Goal: Task Accomplishment & Management: Use online tool/utility

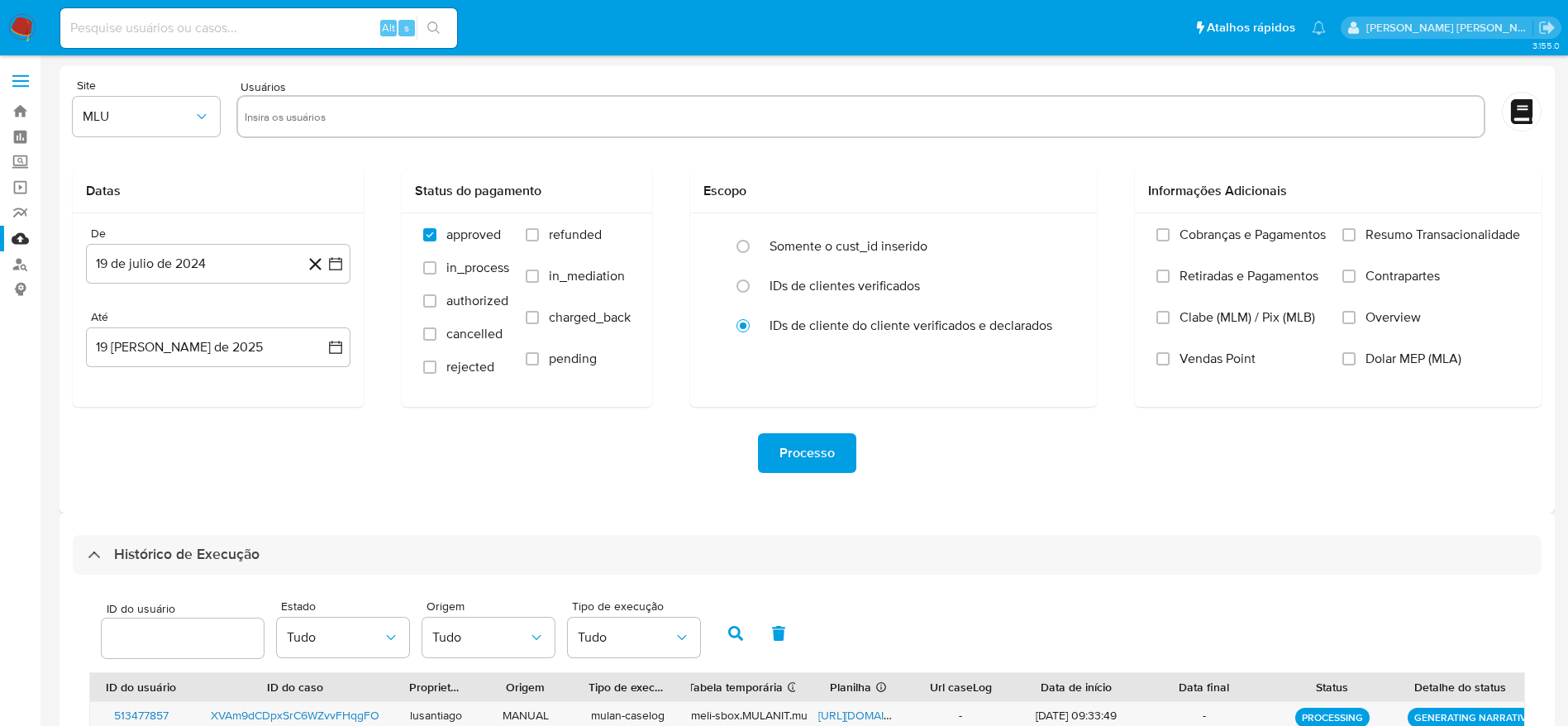
select select "10"
click at [6, 110] on link "Bandeja" at bounding box center [98, 110] width 197 height 25
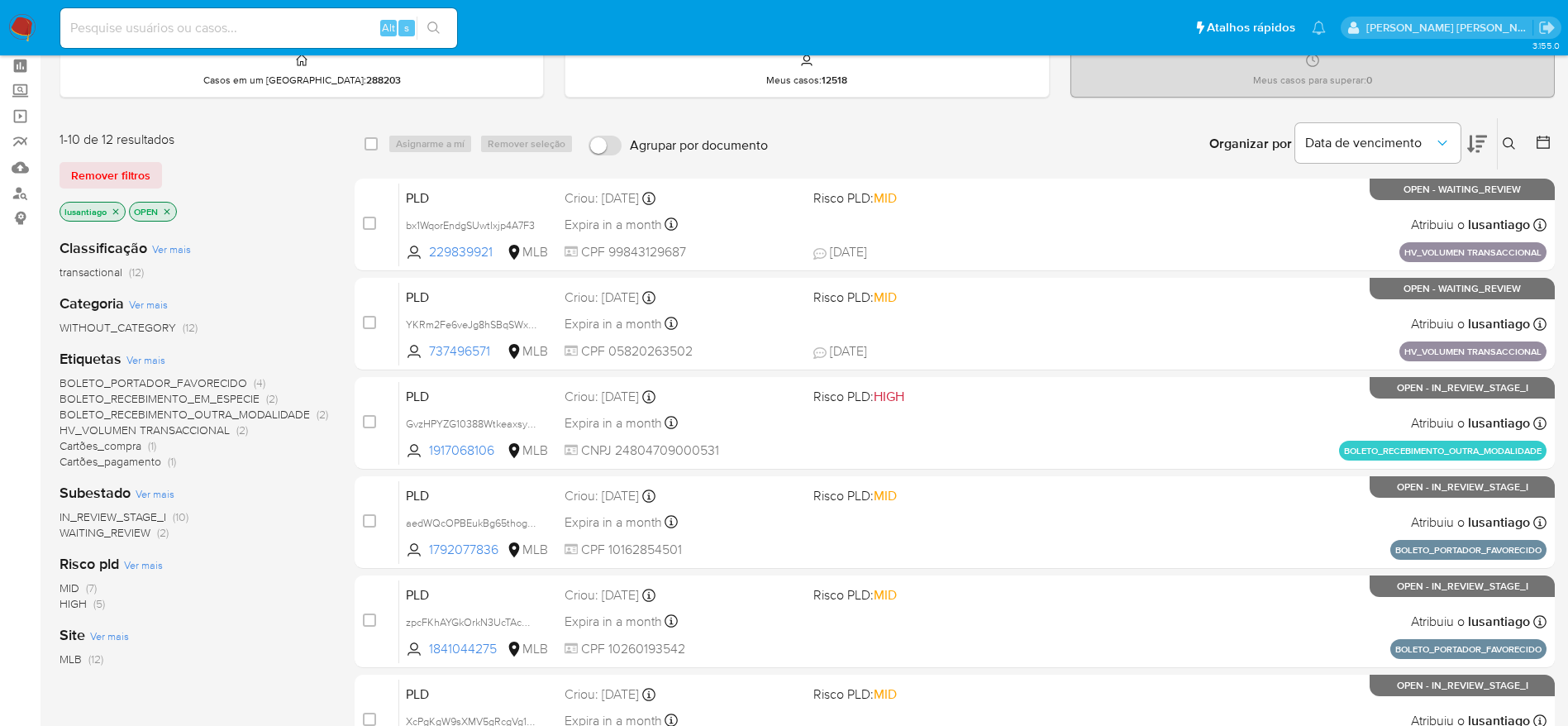
scroll to position [124, 0]
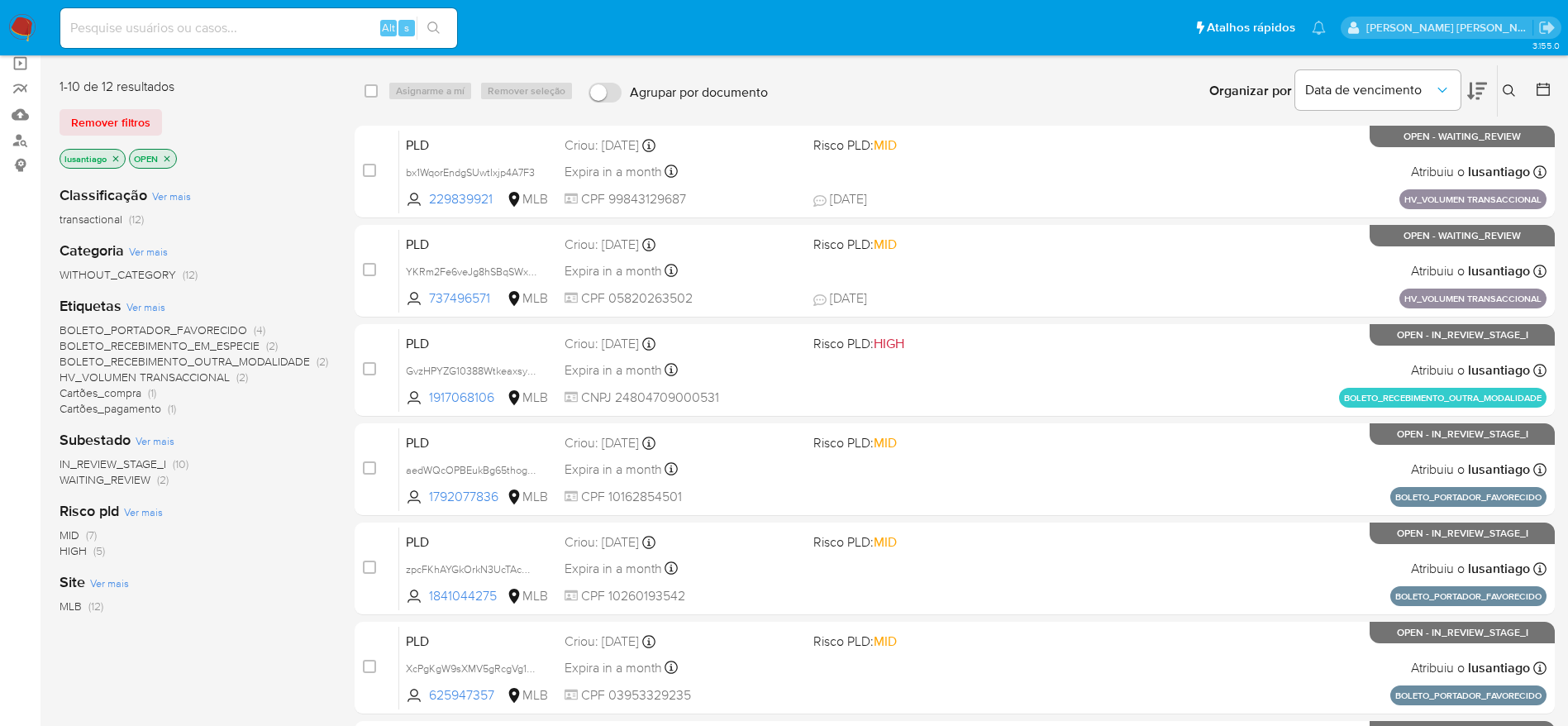
click at [156, 373] on span "HV_VOLUMEN TRANSACCIONAL" at bounding box center [144, 377] width 171 height 17
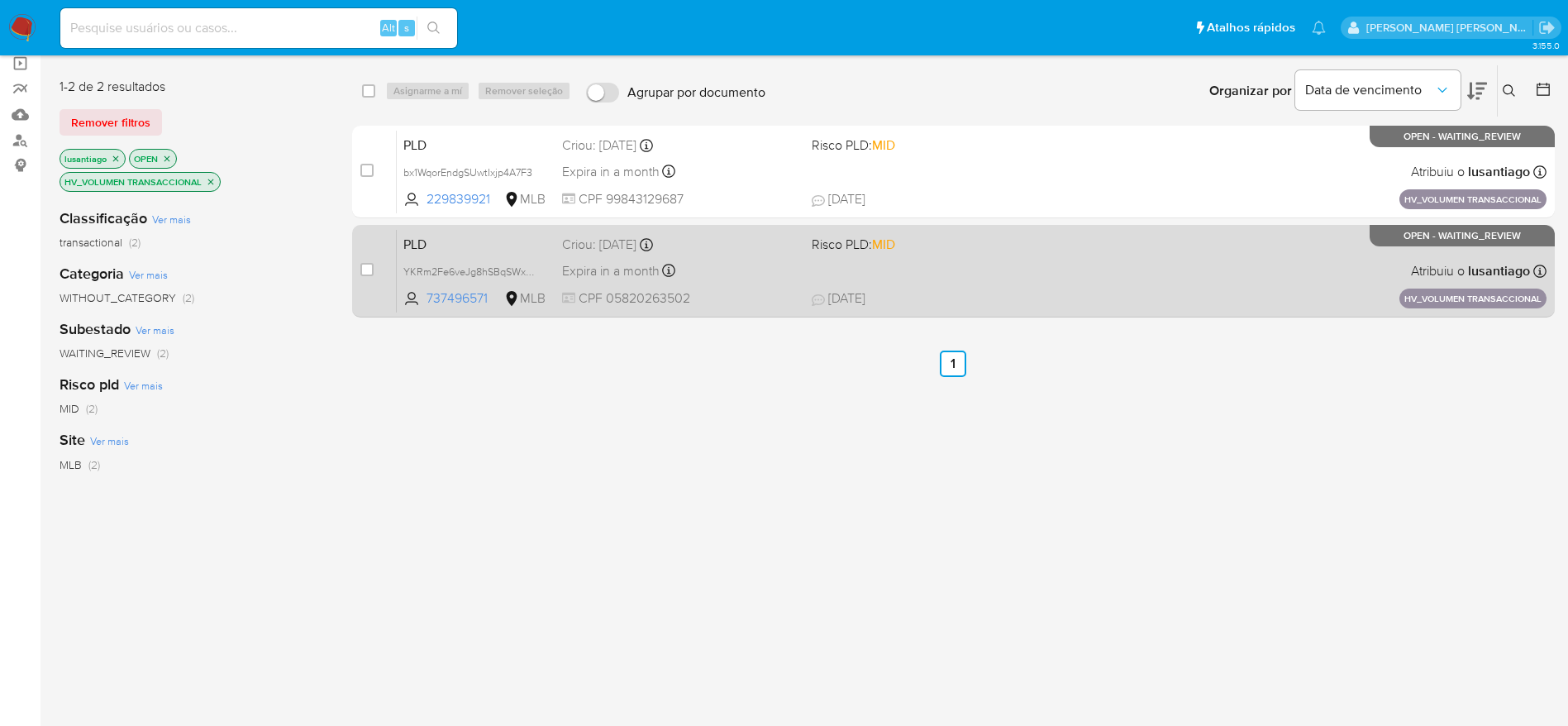
click at [748, 255] on div "PLD YKRm2Fe6veJg8hSBqSWxUGdX 737496571 MLB Risco PLD: MID Criou: 14/08/2025 Cri…" at bounding box center [971, 271] width 1149 height 84
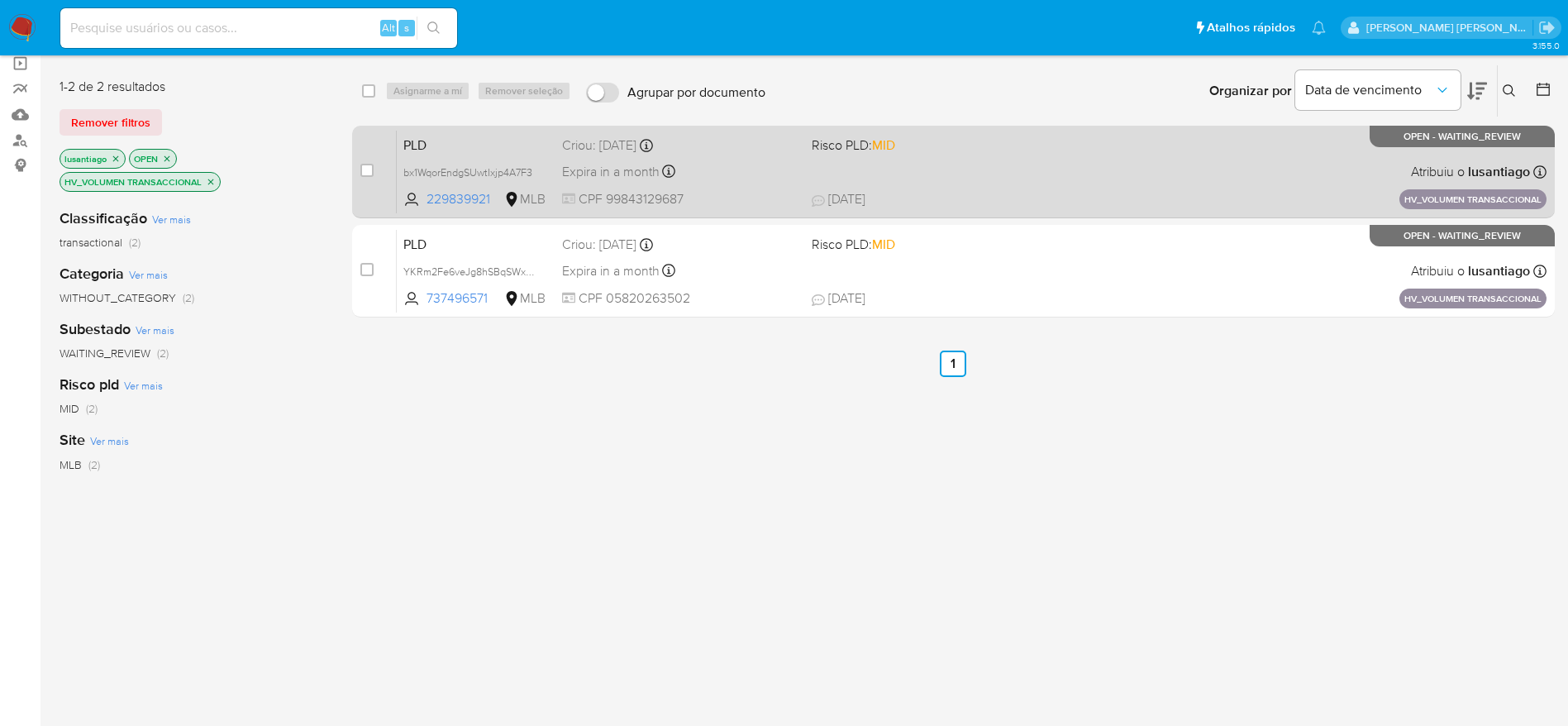
click at [755, 133] on span "Criou: 14/08/2025 Criou: 14/08/2025 11:18:36" at bounding box center [680, 143] width 237 height 22
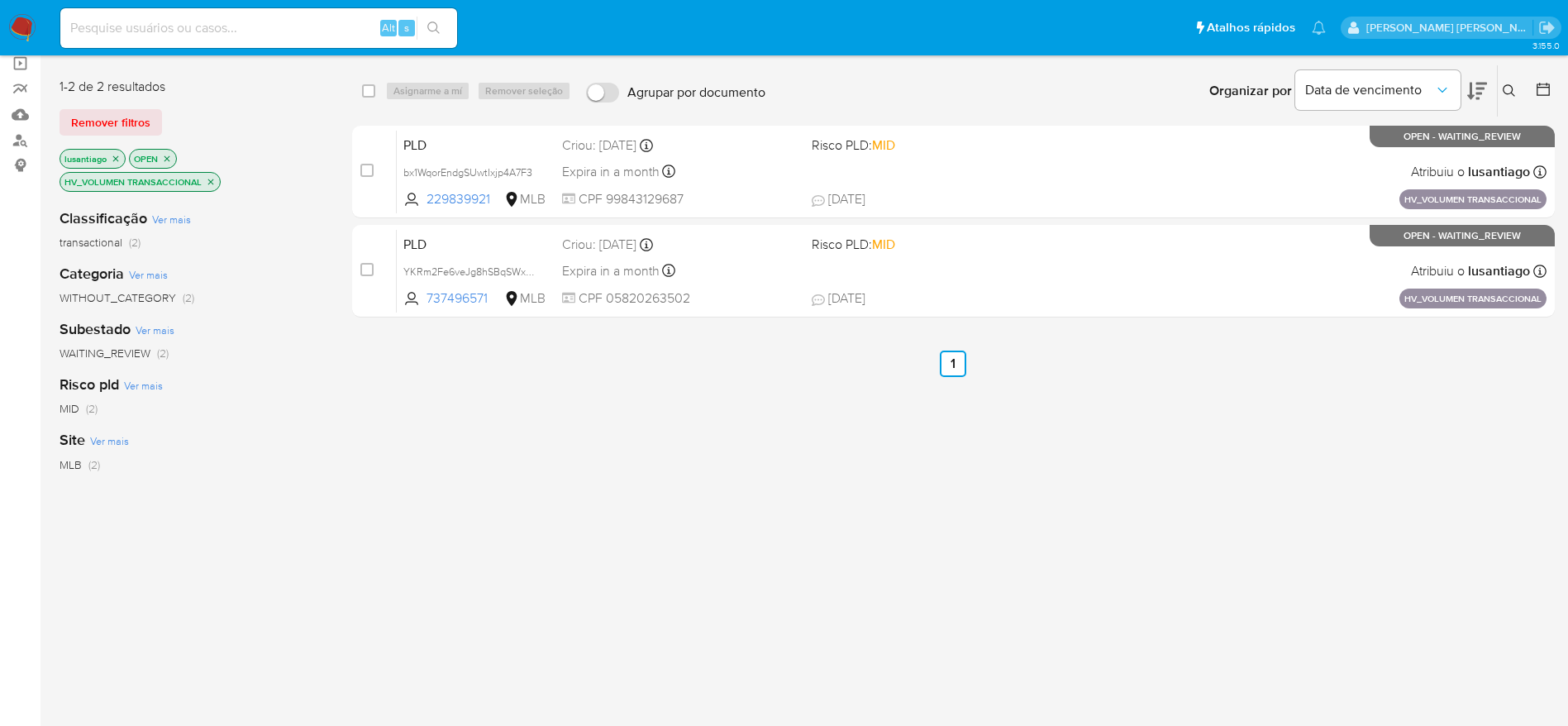
click at [211, 182] on icon "close-filter" at bounding box center [211, 181] width 6 height 6
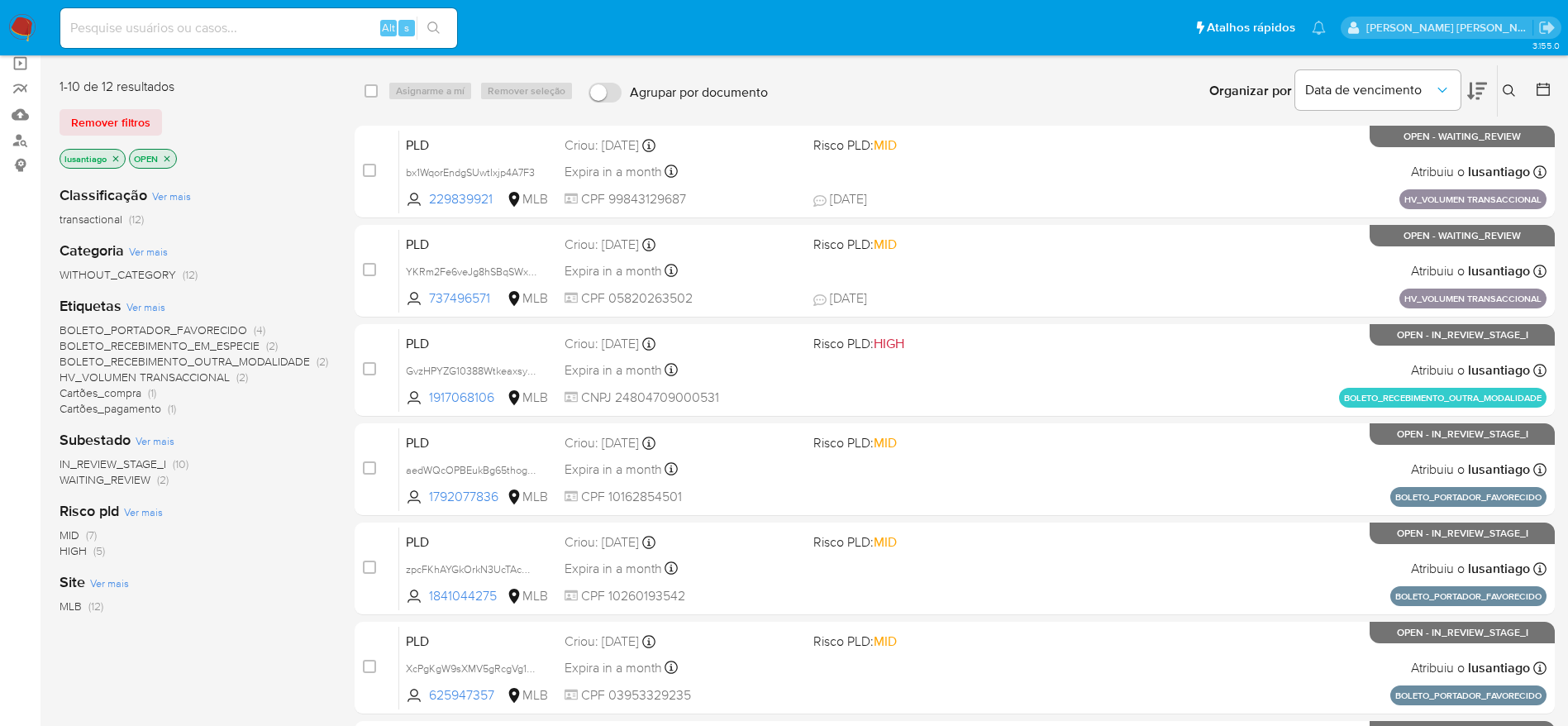
click at [198, 328] on span "BOLETO_PORTADOR_FAVORECIDO" at bounding box center [153, 330] width 188 height 17
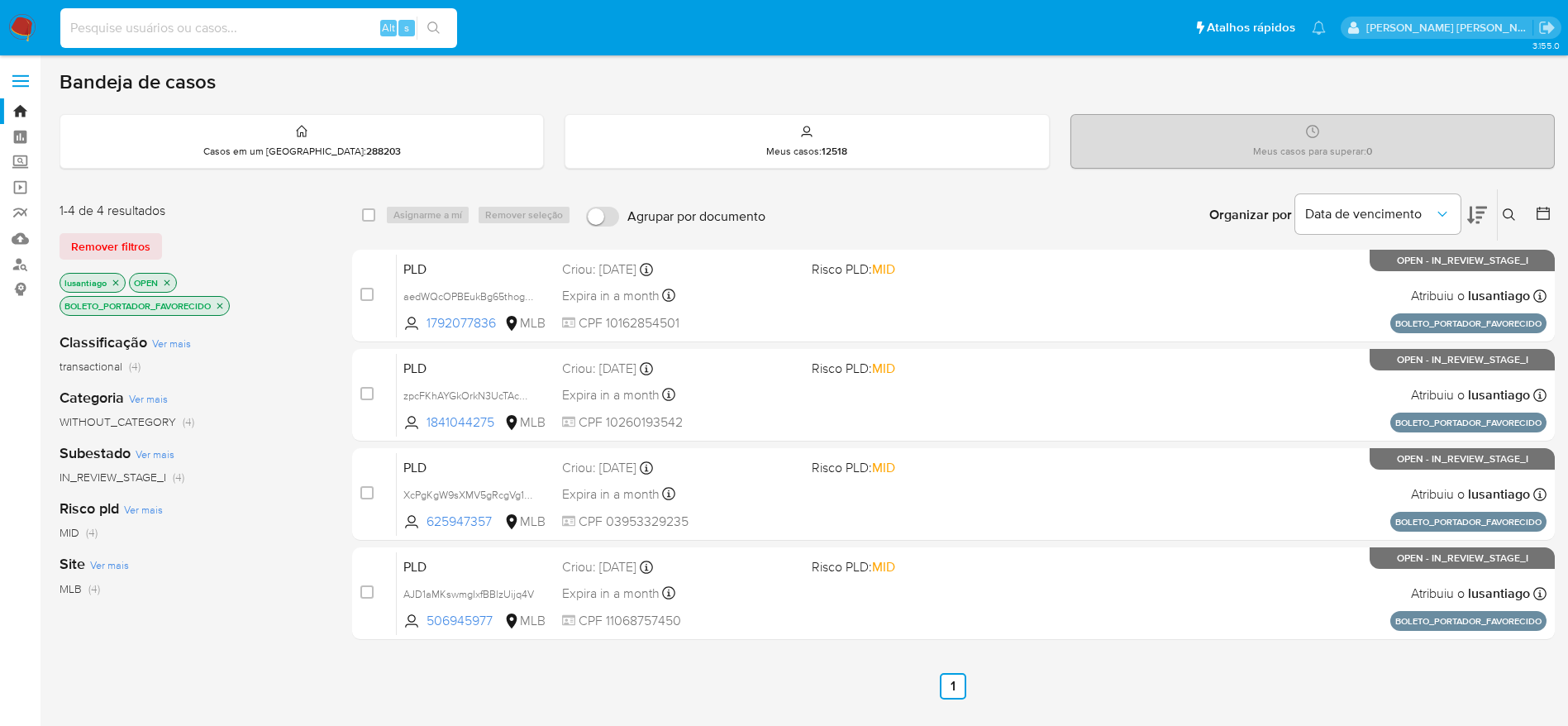
click at [234, 29] on input at bounding box center [258, 27] width 397 height 22
paste input "38113020"
type input "38113020"
click at [429, 22] on icon "search-icon" at bounding box center [434, 28] width 13 height 13
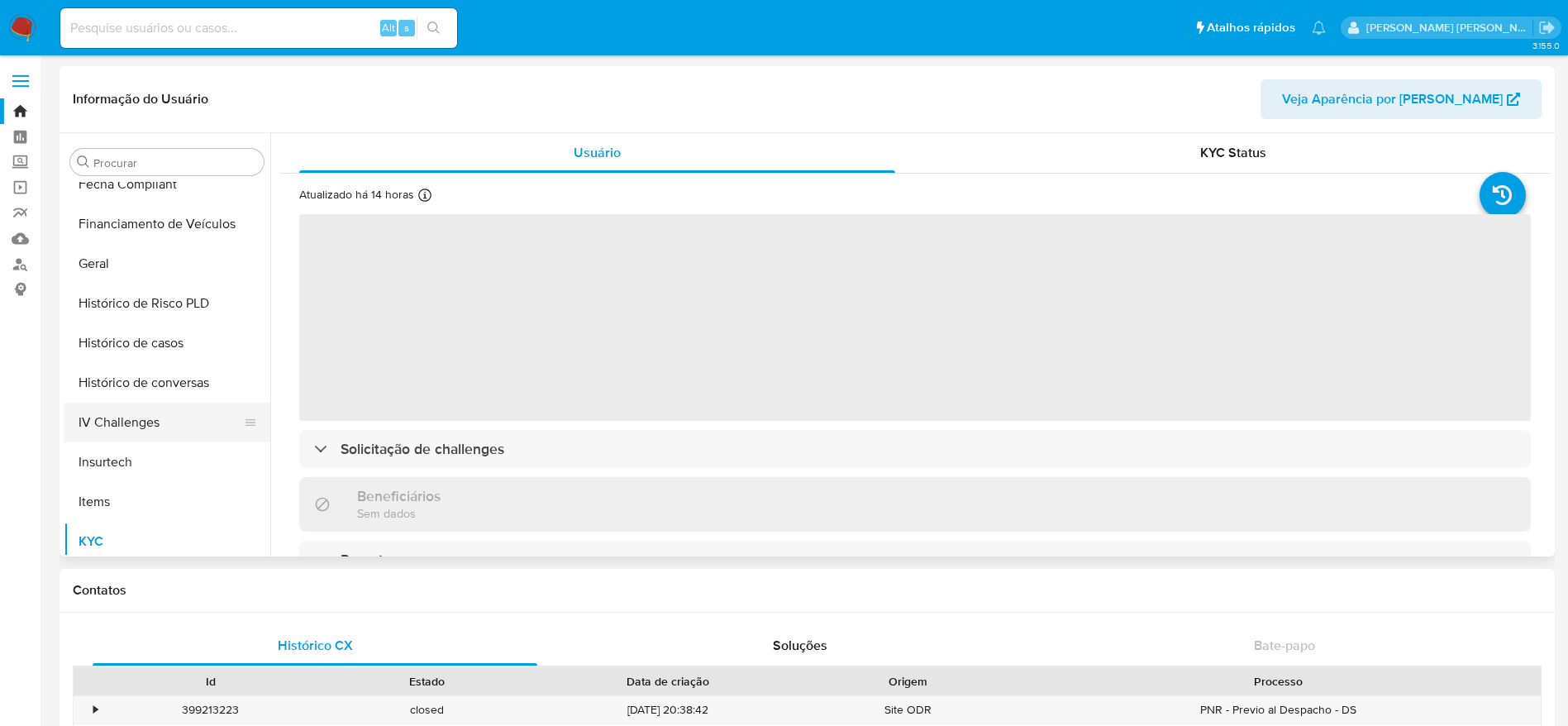
scroll to position [490, 0]
click at [145, 334] on button "Histórico de casos" at bounding box center [159, 346] width 193 height 40
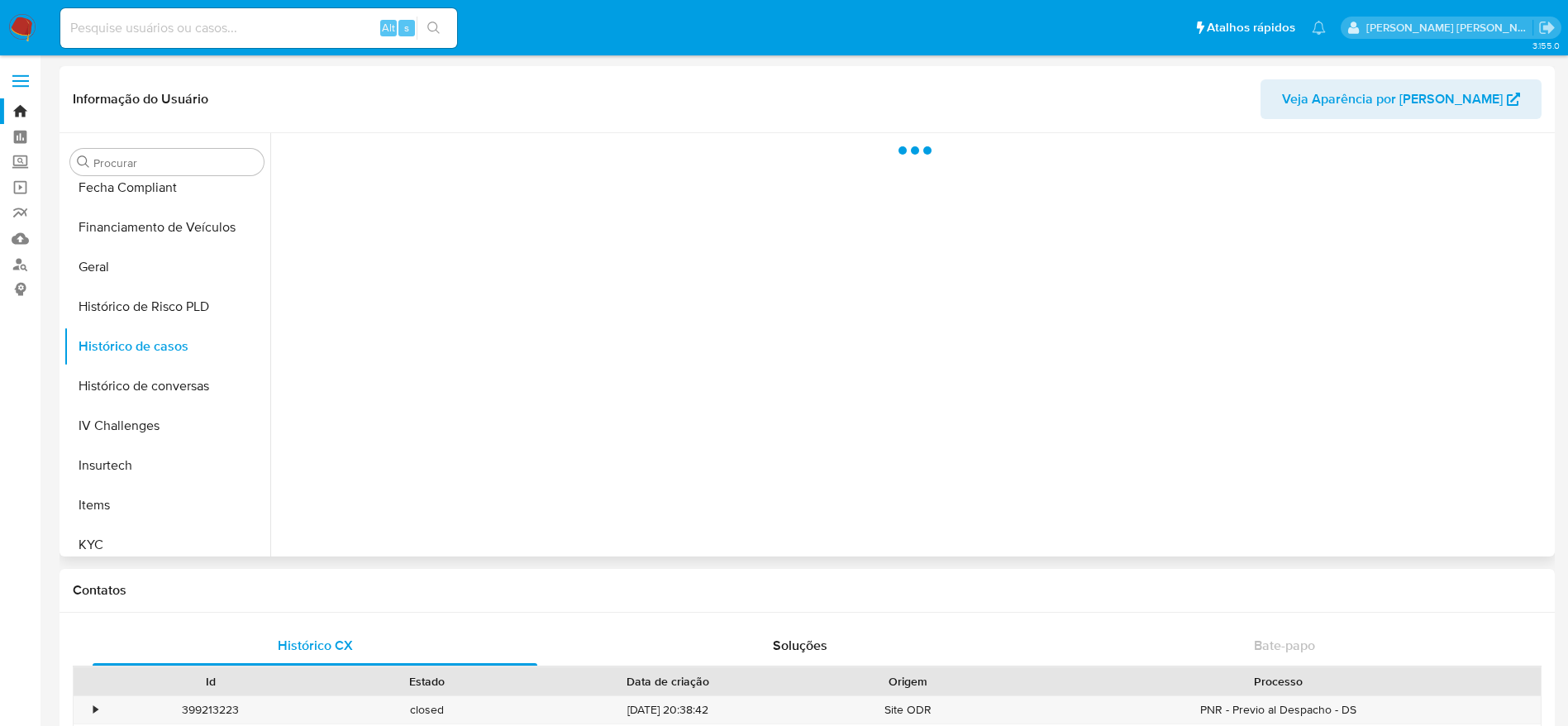
select select "10"
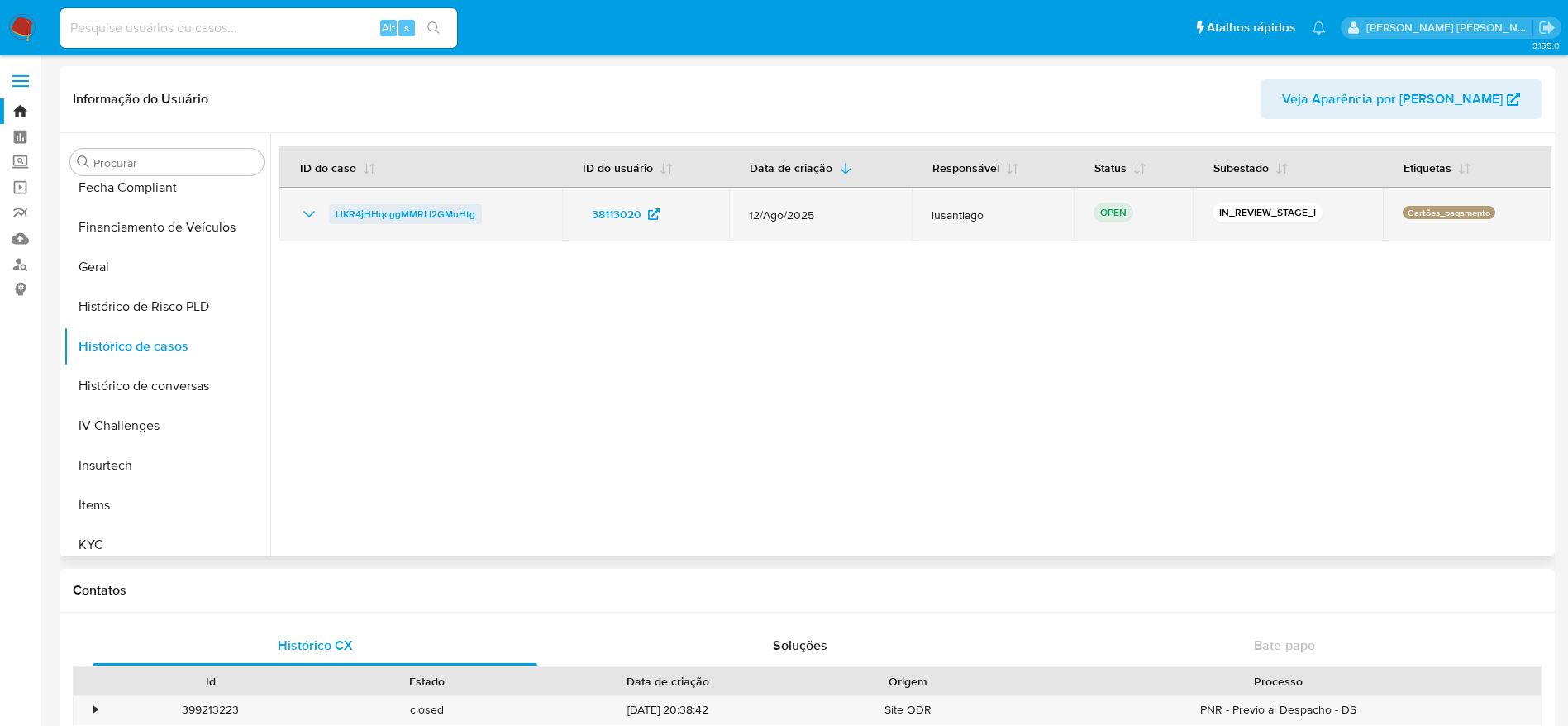
click at [409, 212] on span "lJKR4jHHqcggMMRLI2GMuHtg" at bounding box center [405, 214] width 140 height 20
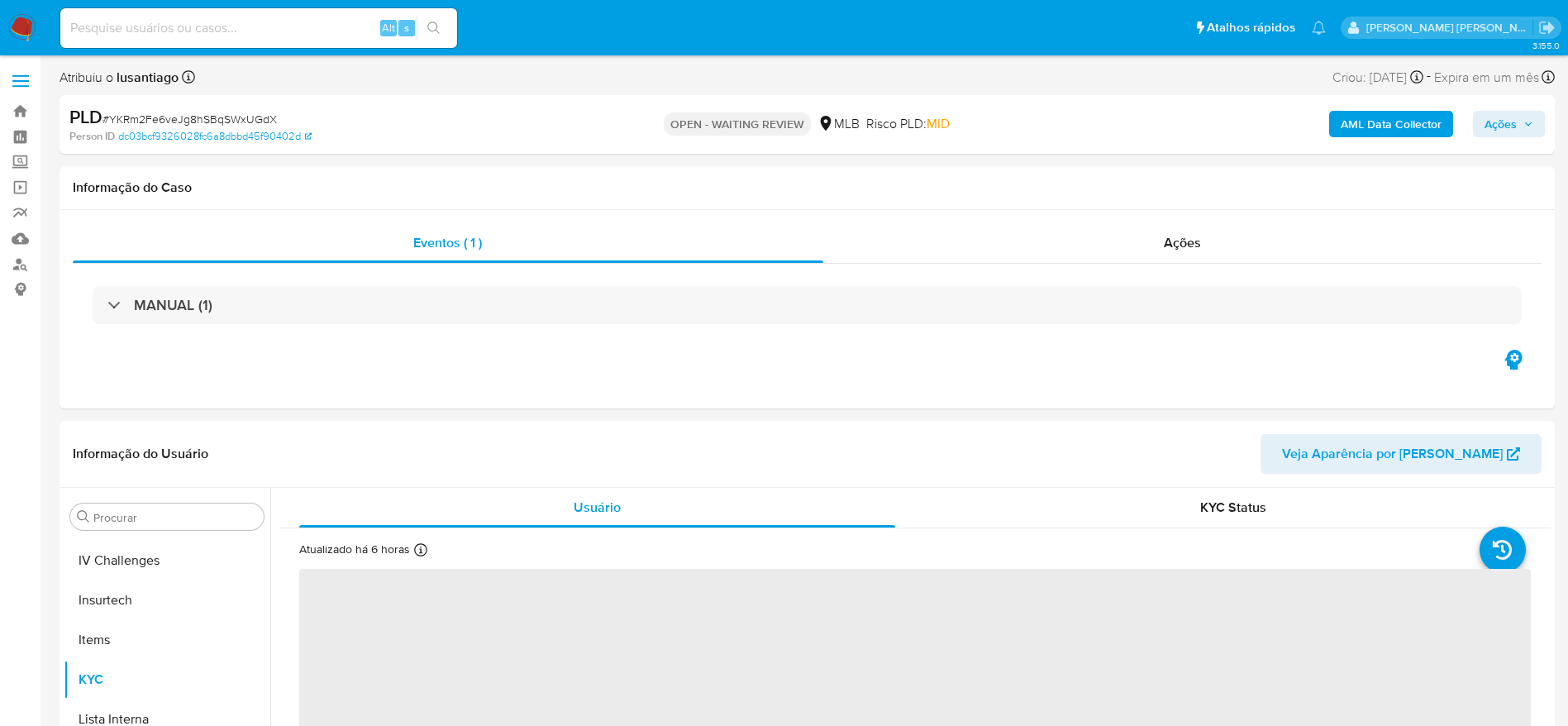
scroll to position [738, 0]
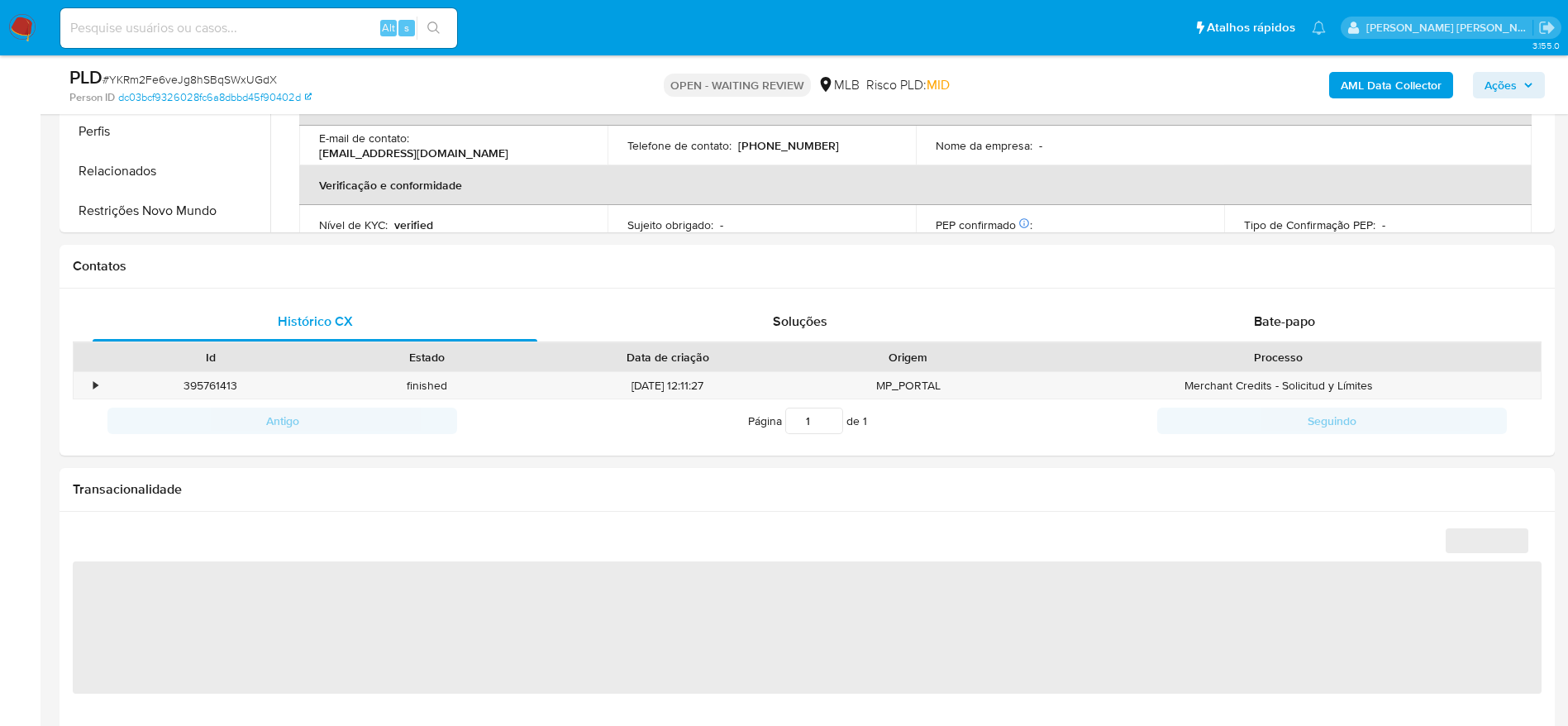
select select "10"
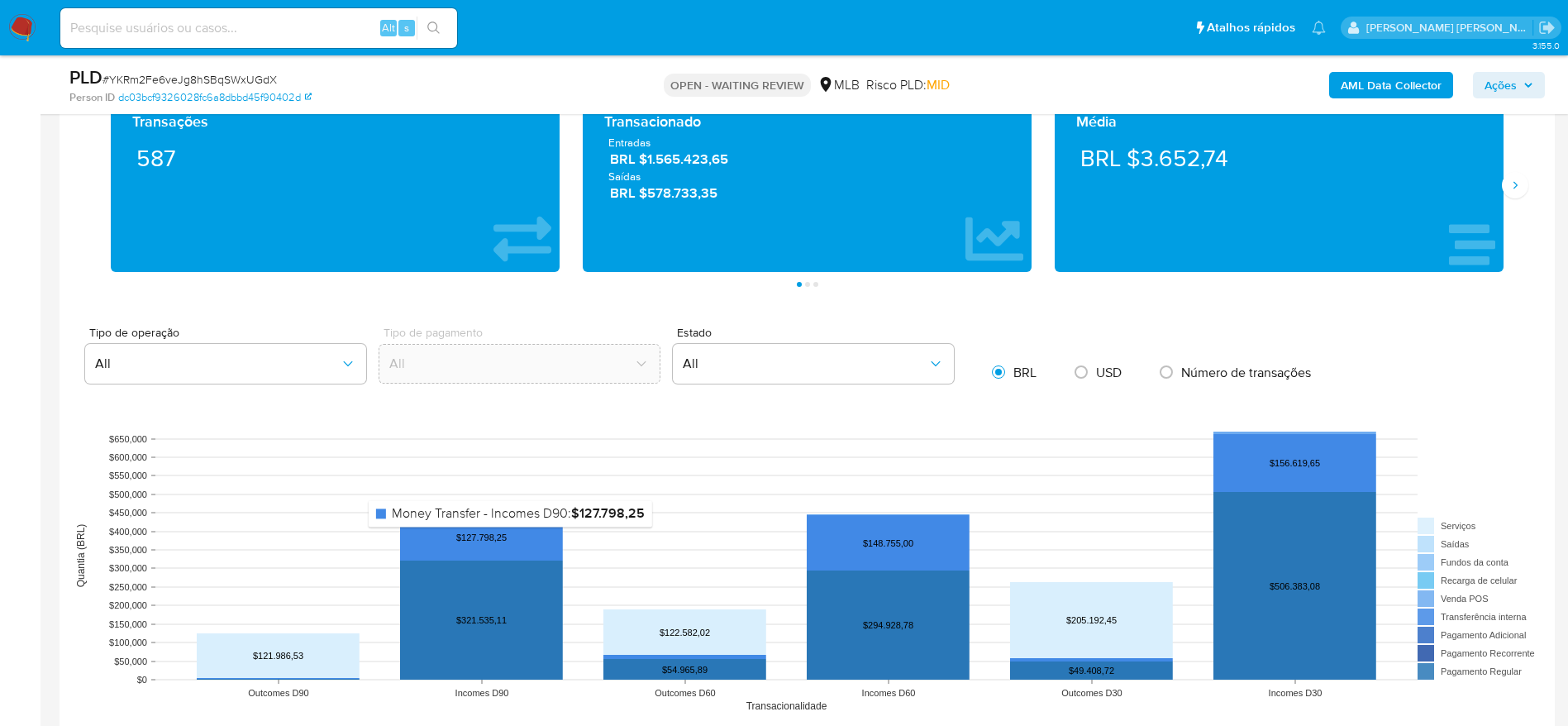
scroll to position [1240, 0]
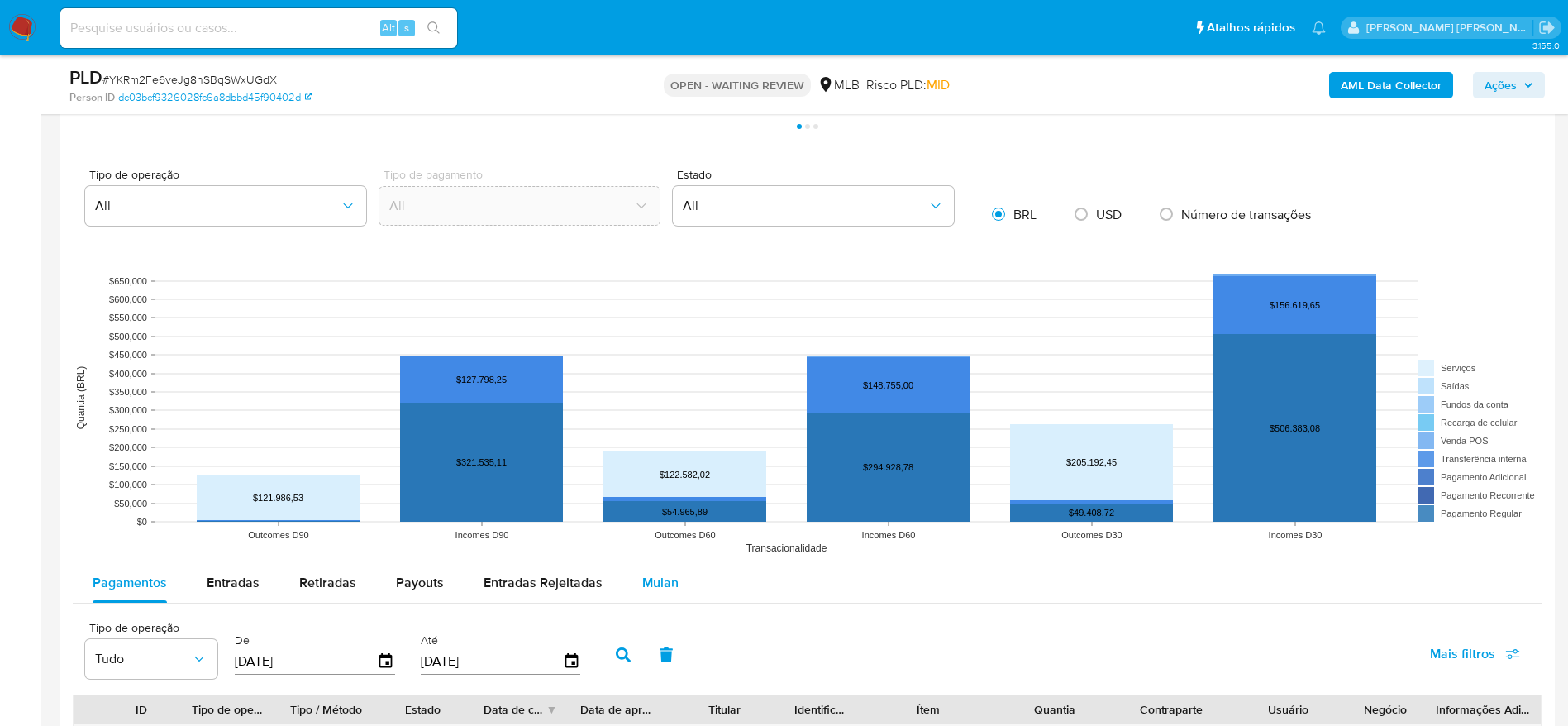
click at [661, 585] on span "Mulan" at bounding box center [660, 582] width 37 height 19
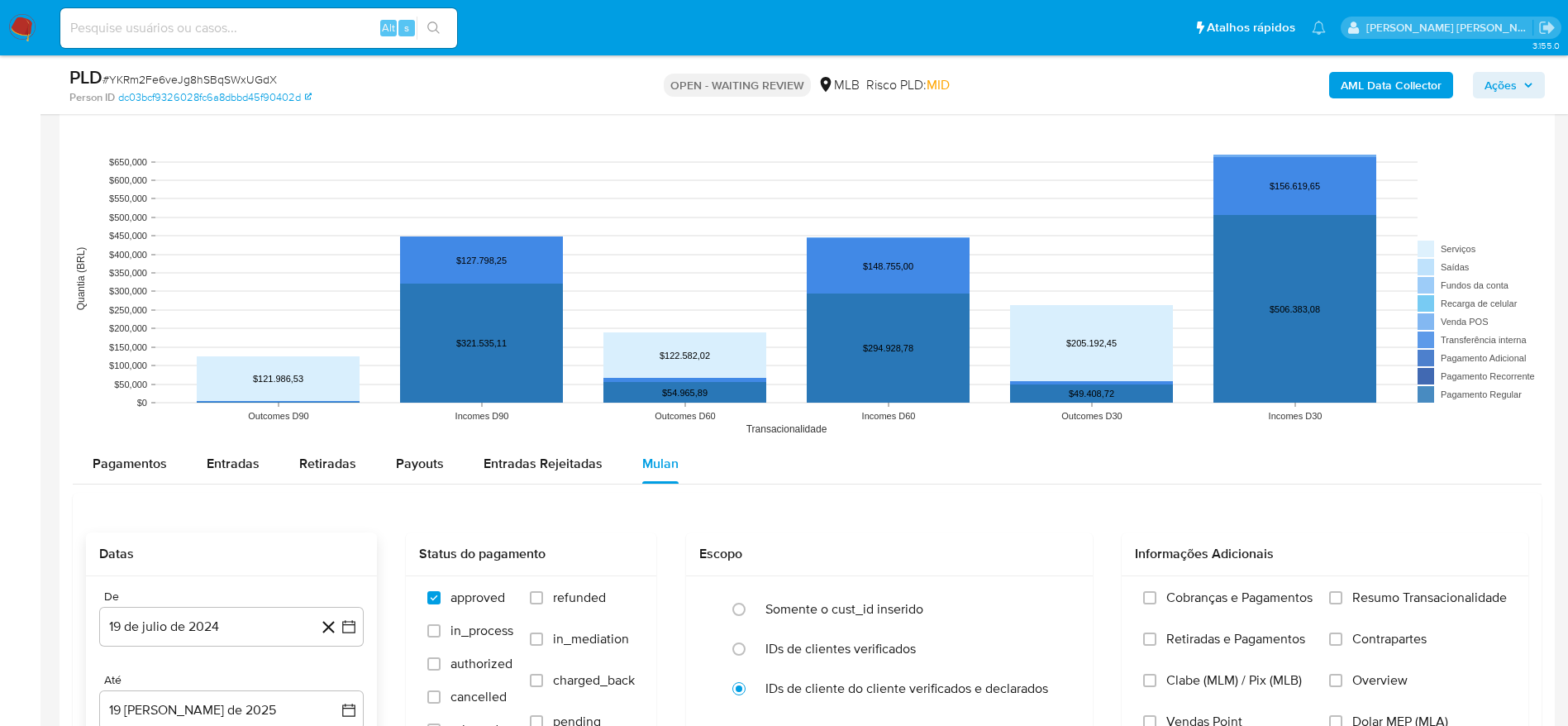
scroll to position [1488, 0]
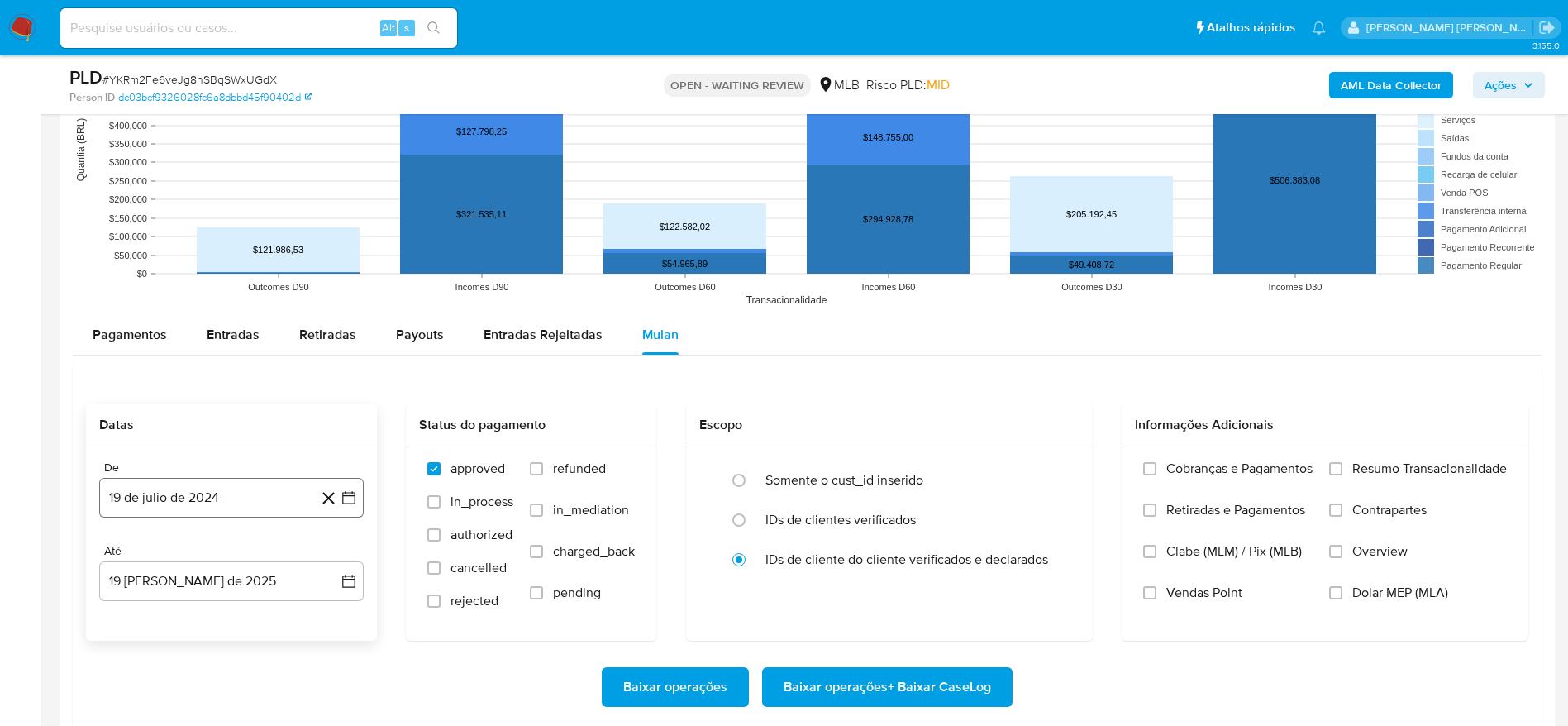
click at [189, 492] on button "19 de julio de 2024" at bounding box center [231, 498] width 264 height 40
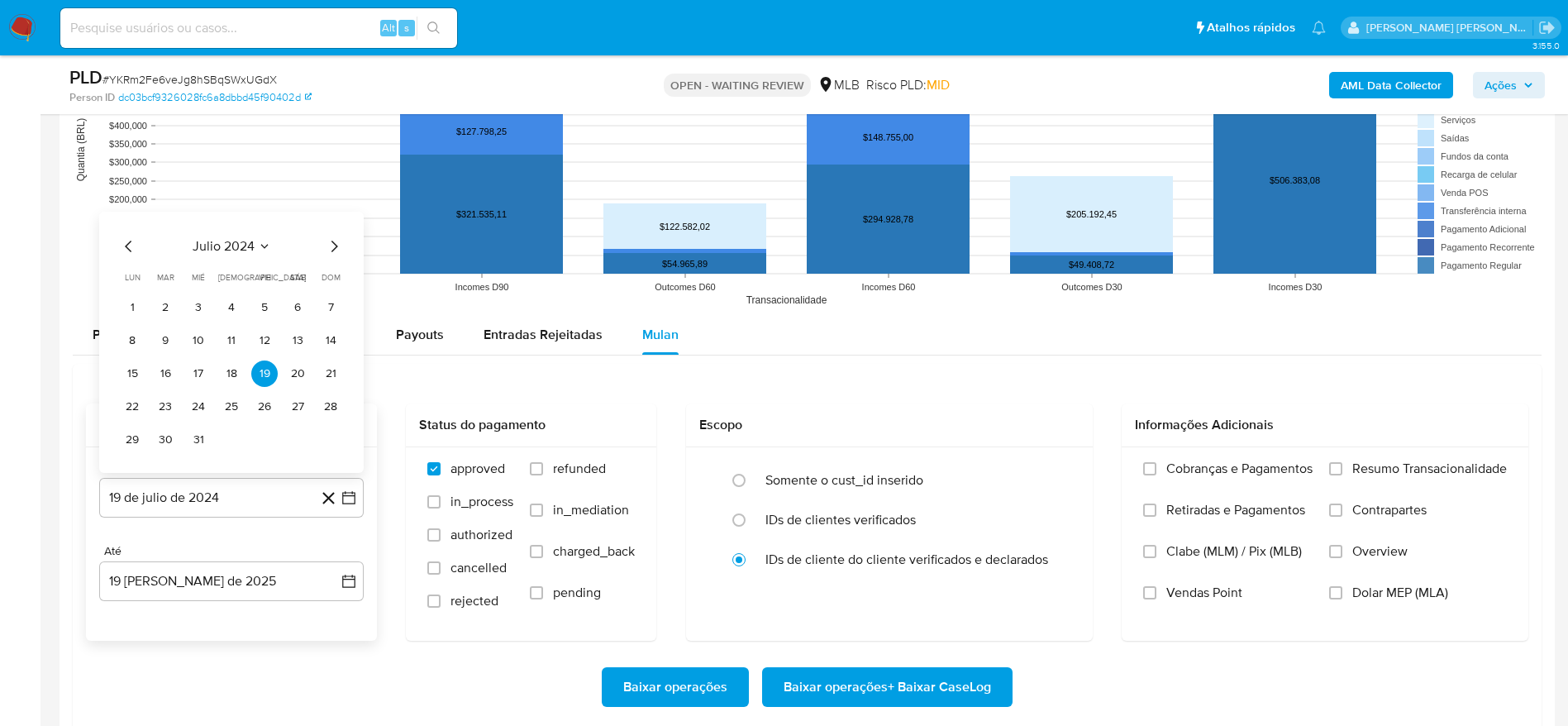
click at [217, 244] on span "julio 2024" at bounding box center [223, 246] width 62 height 17
click at [332, 234] on icon "Año siguiente" at bounding box center [330, 227] width 20 height 20
click at [144, 384] on button "jul" at bounding box center [158, 380] width 46 height 26
click at [160, 308] on button "1" at bounding box center [165, 307] width 26 height 26
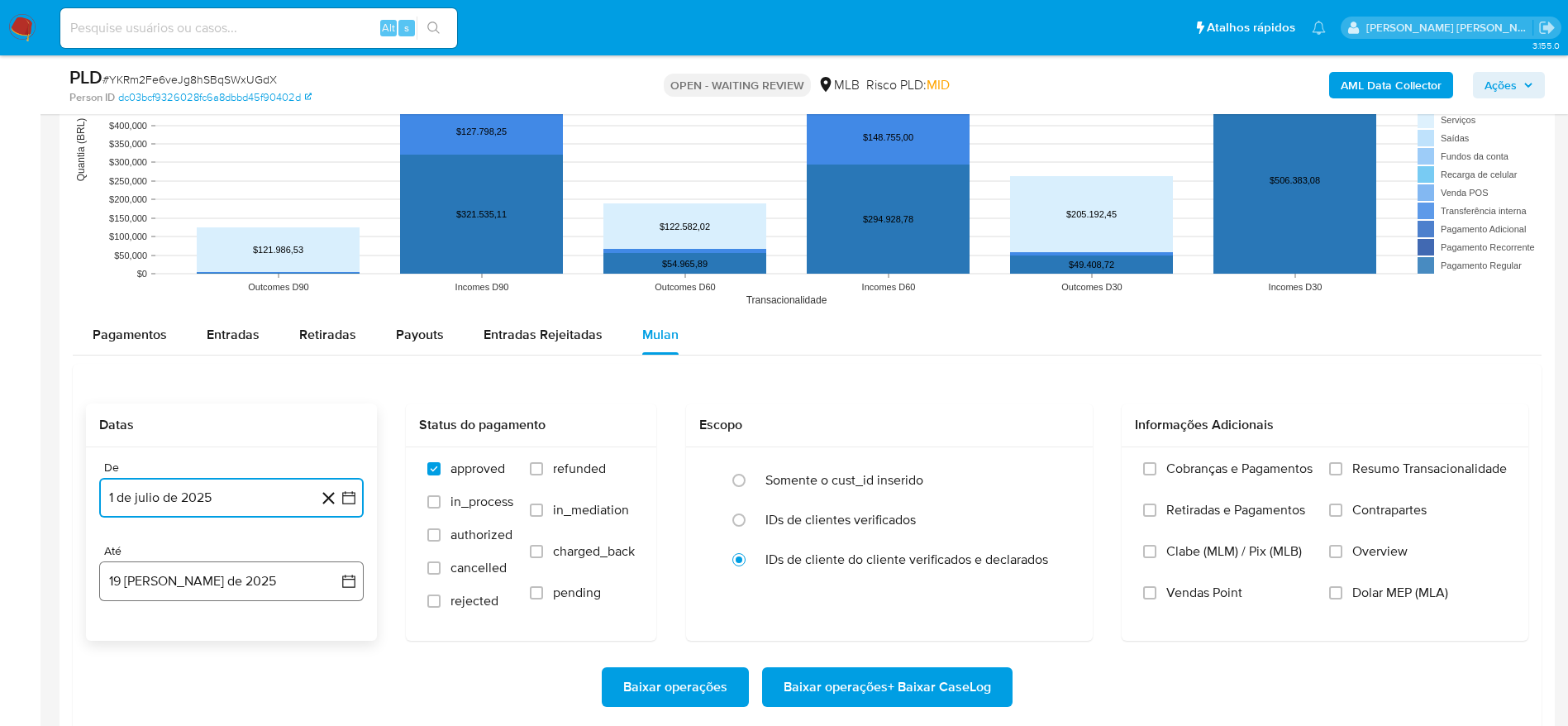
click at [187, 578] on button "19 de agosto de 2025" at bounding box center [231, 581] width 264 height 40
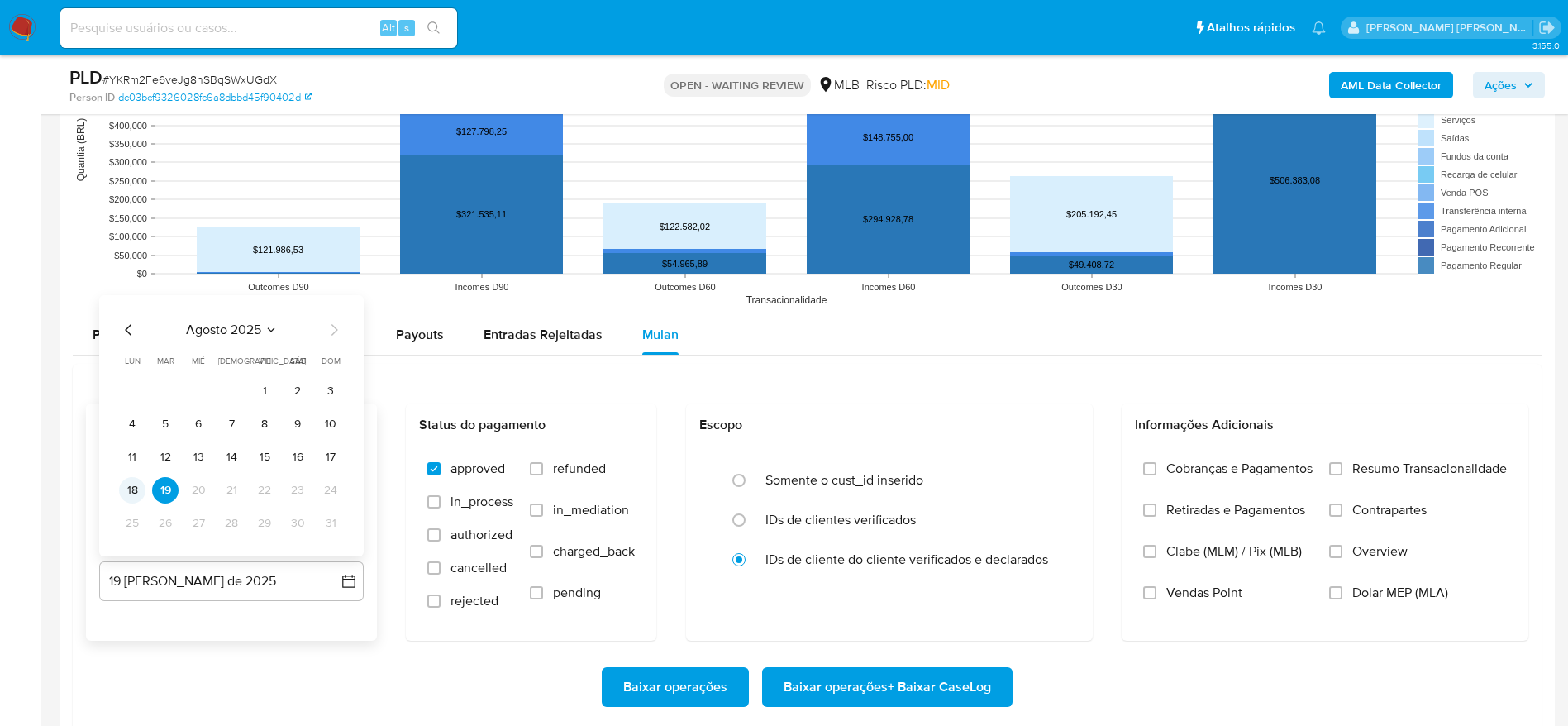
click at [134, 487] on button "18" at bounding box center [132, 490] width 26 height 26
click at [1412, 467] on span "Resumo Transacionalidade" at bounding box center [1429, 469] width 155 height 17
click at [1343, 467] on input "Resumo Transacionalidade" at bounding box center [1336, 469] width 13 height 13
click at [898, 699] on span "Baixar operações + Baixar CaseLog" at bounding box center [887, 686] width 207 height 37
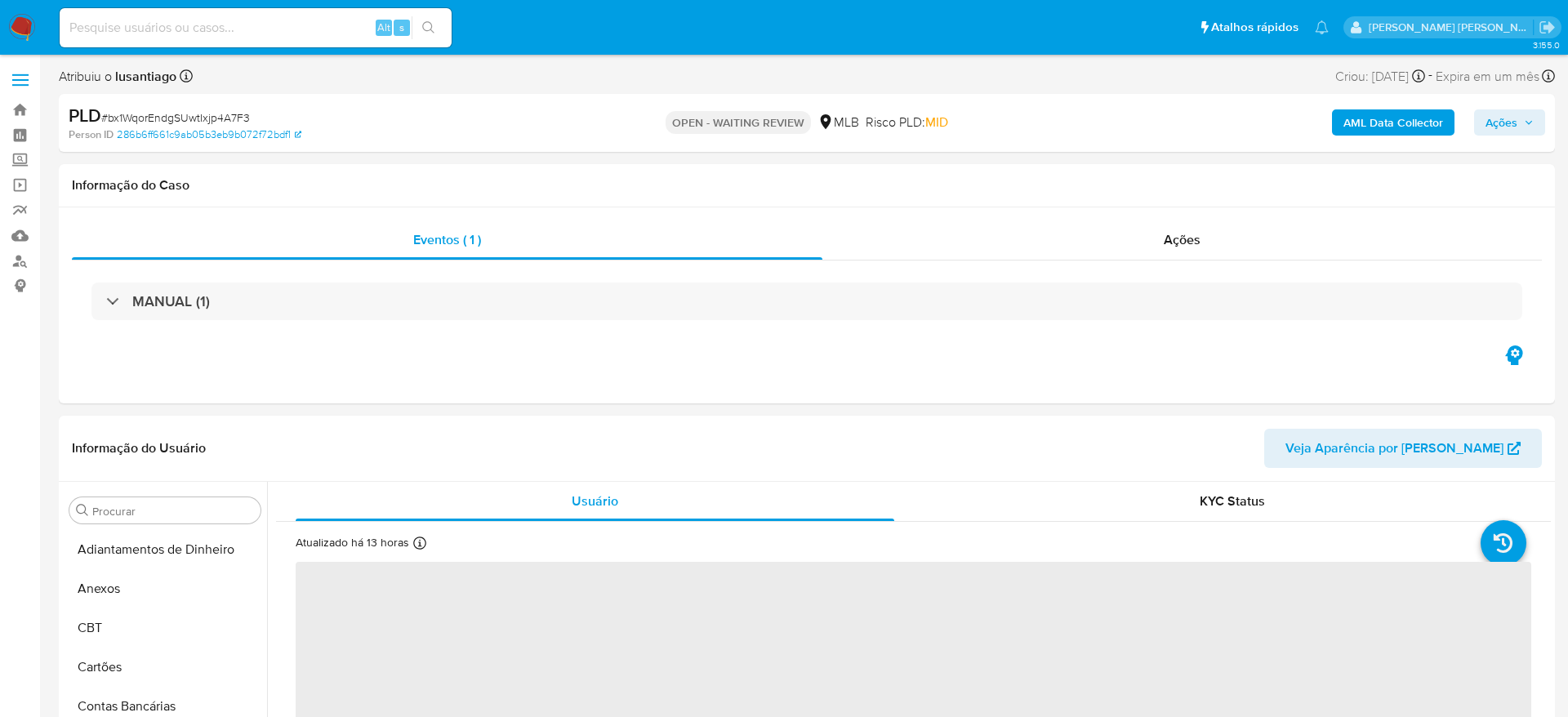
select select "10"
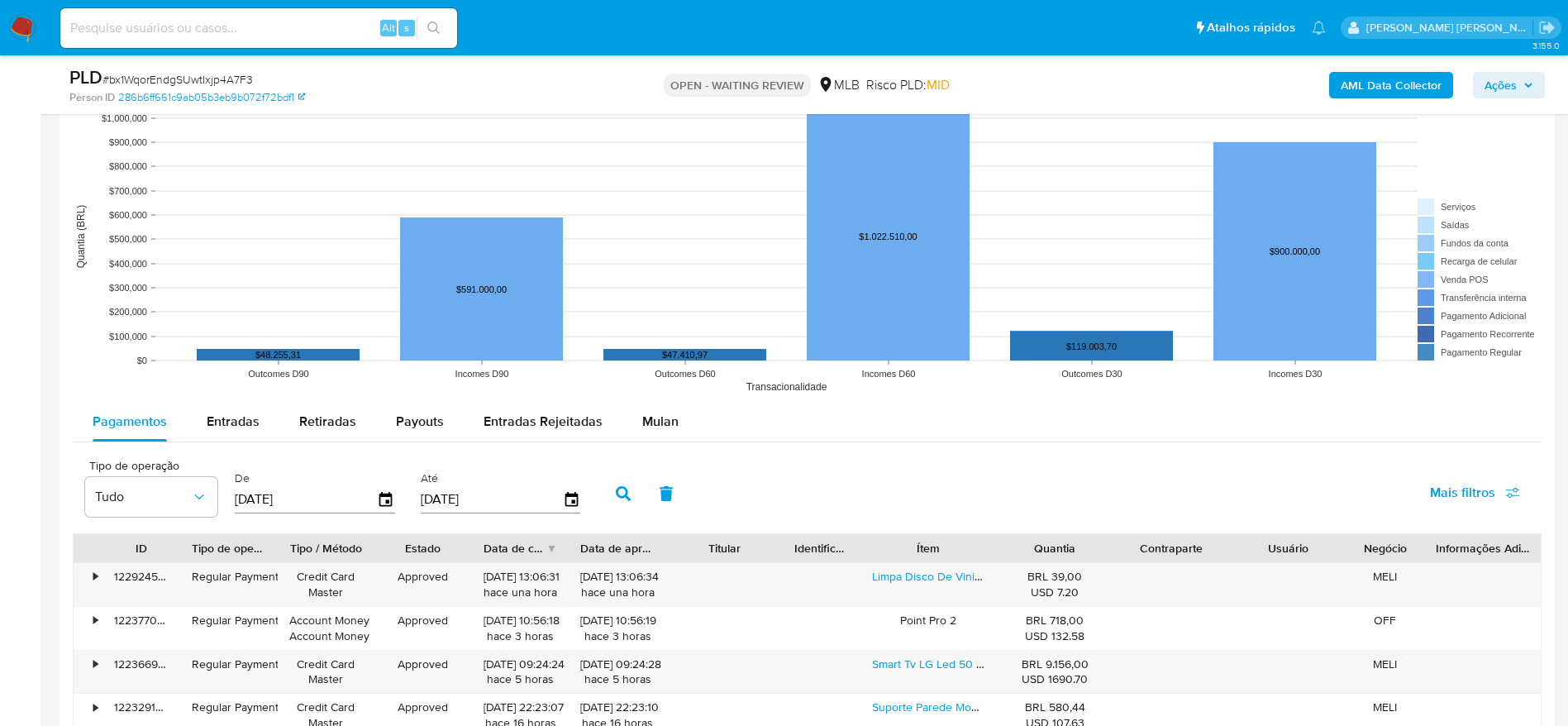
scroll to position [1488, 0]
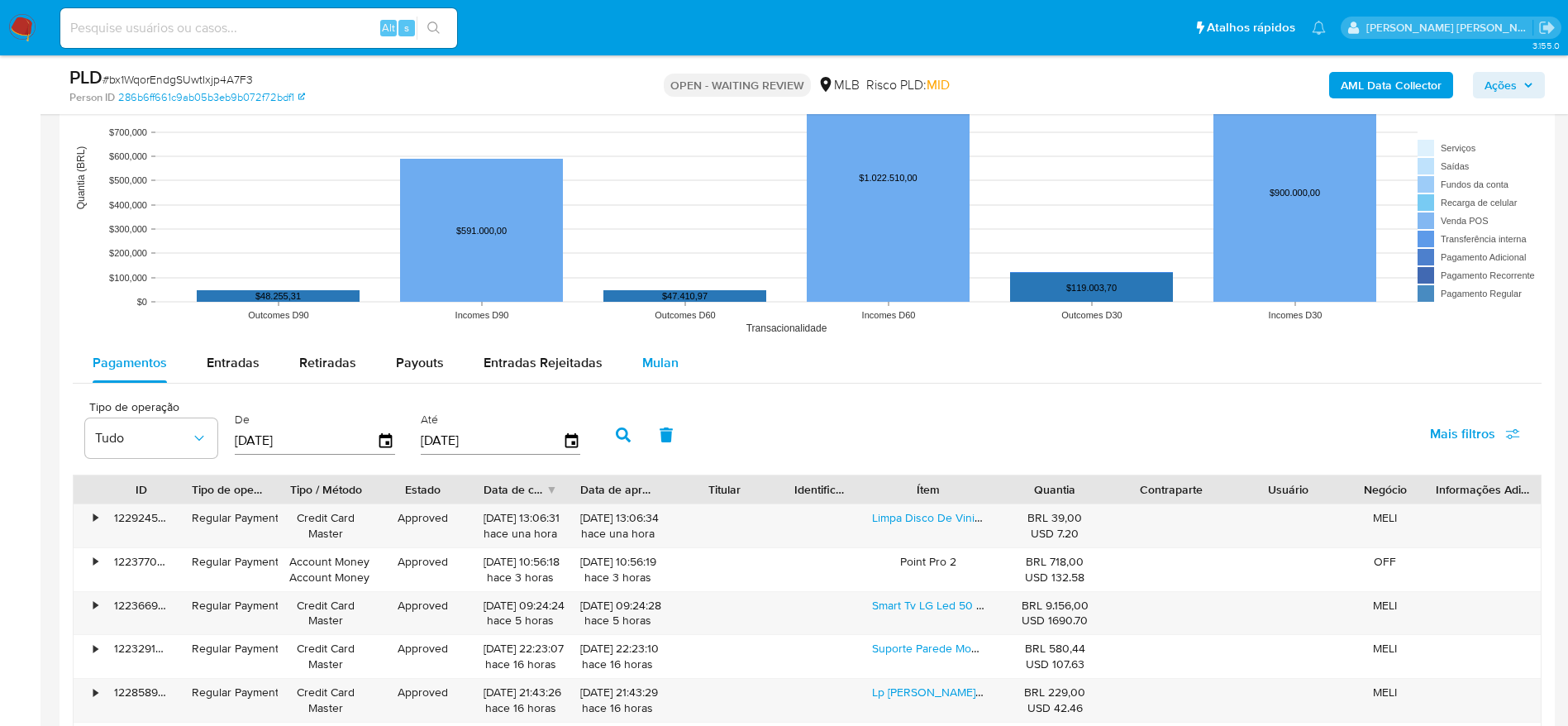
drag, startPoint x: 680, startPoint y: 358, endPoint x: 668, endPoint y: 358, distance: 12.0
click at [676, 358] on button "Mulan" at bounding box center [660, 363] width 76 height 40
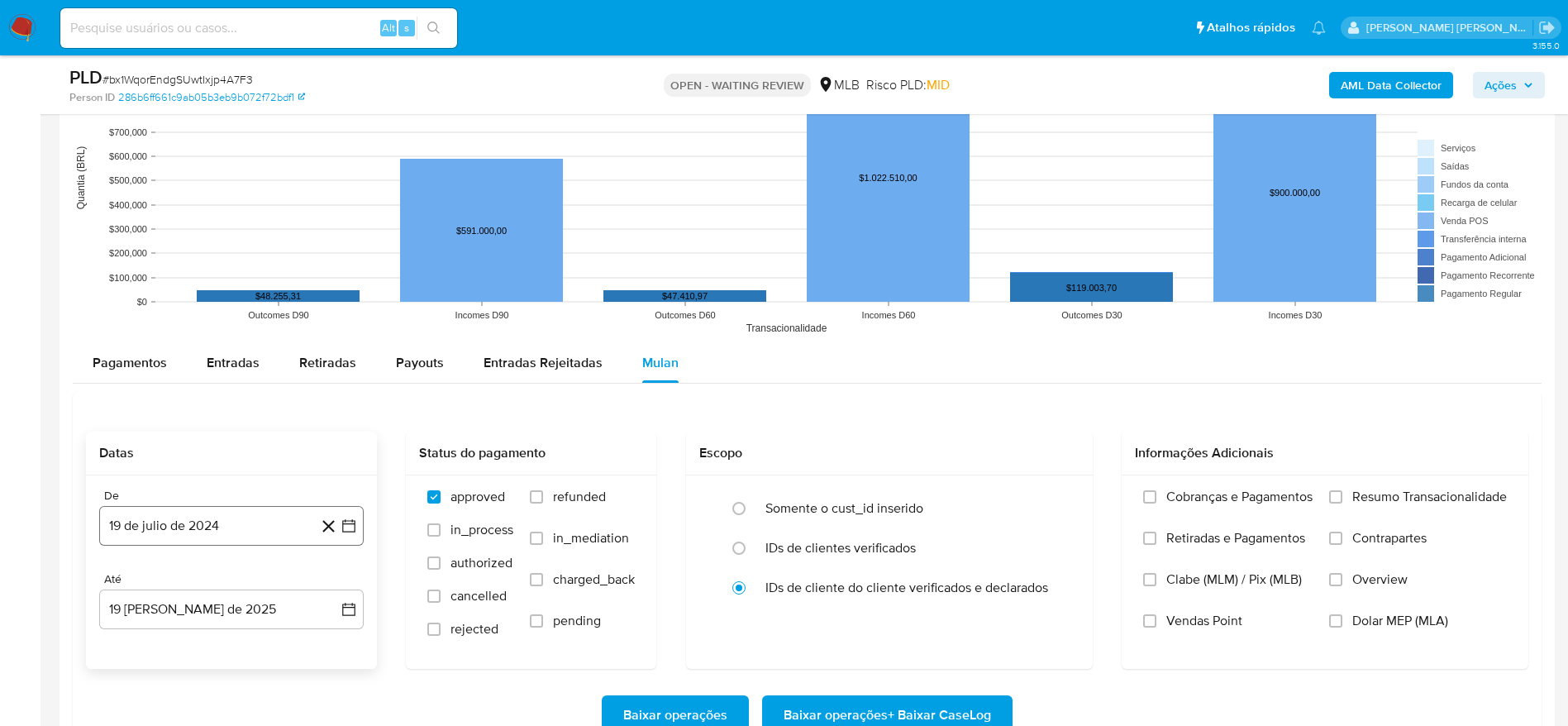
click at [197, 519] on button "19 de julio de 2024" at bounding box center [231, 525] width 264 height 40
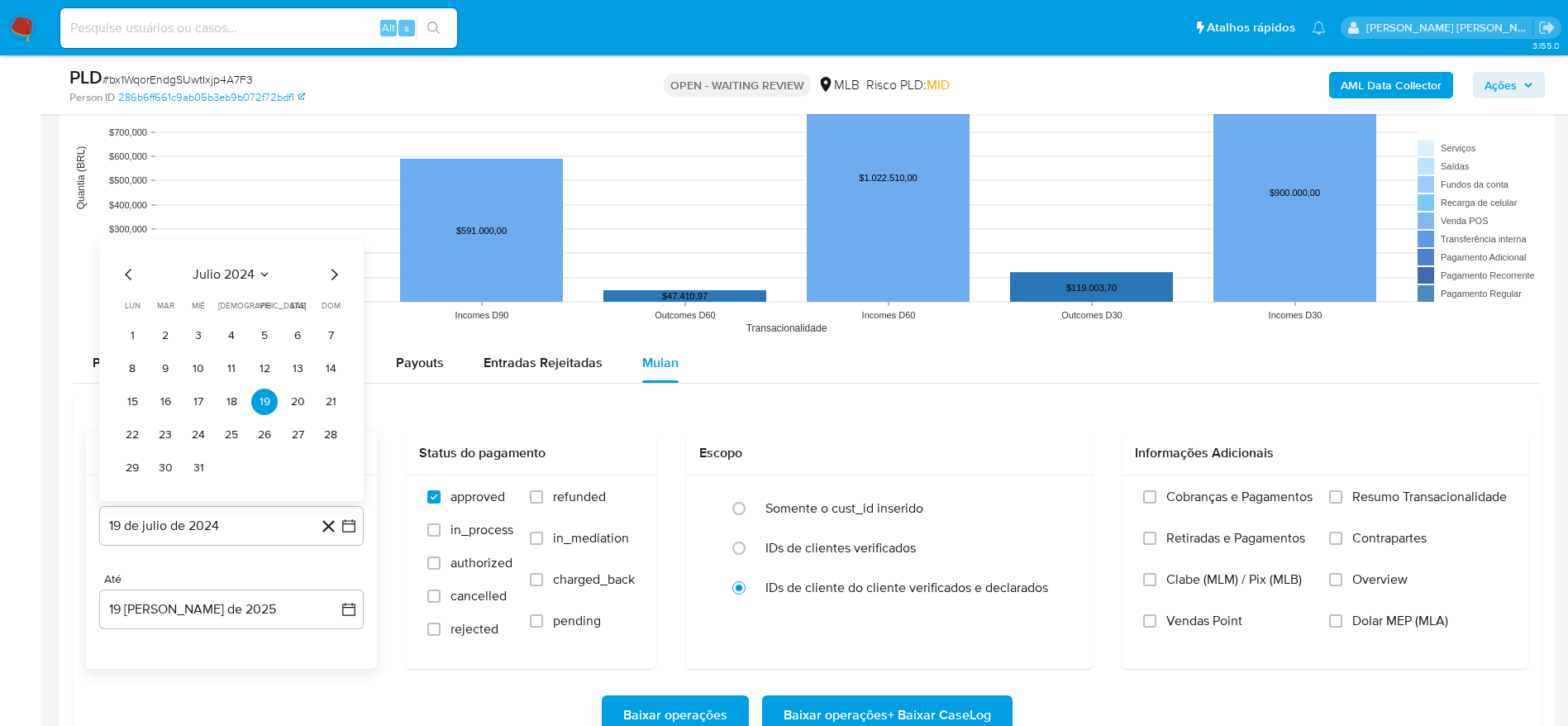
click at [252, 266] on span "julio 2024" at bounding box center [223, 274] width 62 height 17
drag, startPoint x: 332, startPoint y: 256, endPoint x: 262, endPoint y: 377, distance: 139.8
click at [333, 256] on icon "Año siguiente" at bounding box center [330, 255] width 20 height 20
click at [164, 421] on button "jul" at bounding box center [158, 408] width 46 height 26
click at [168, 338] on button "1" at bounding box center [165, 336] width 26 height 26
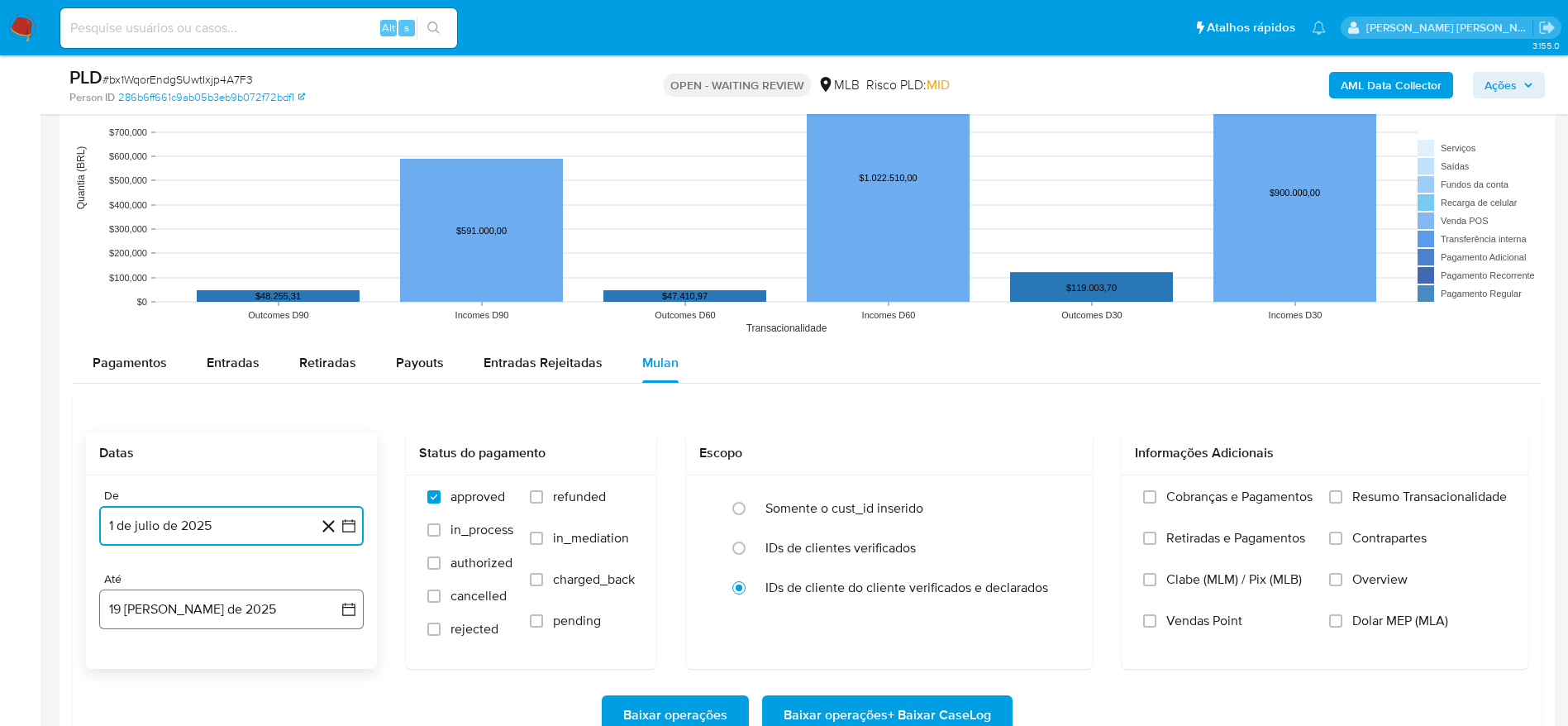
click at [166, 602] on button "19 de agosto de 2025" at bounding box center [231, 609] width 264 height 40
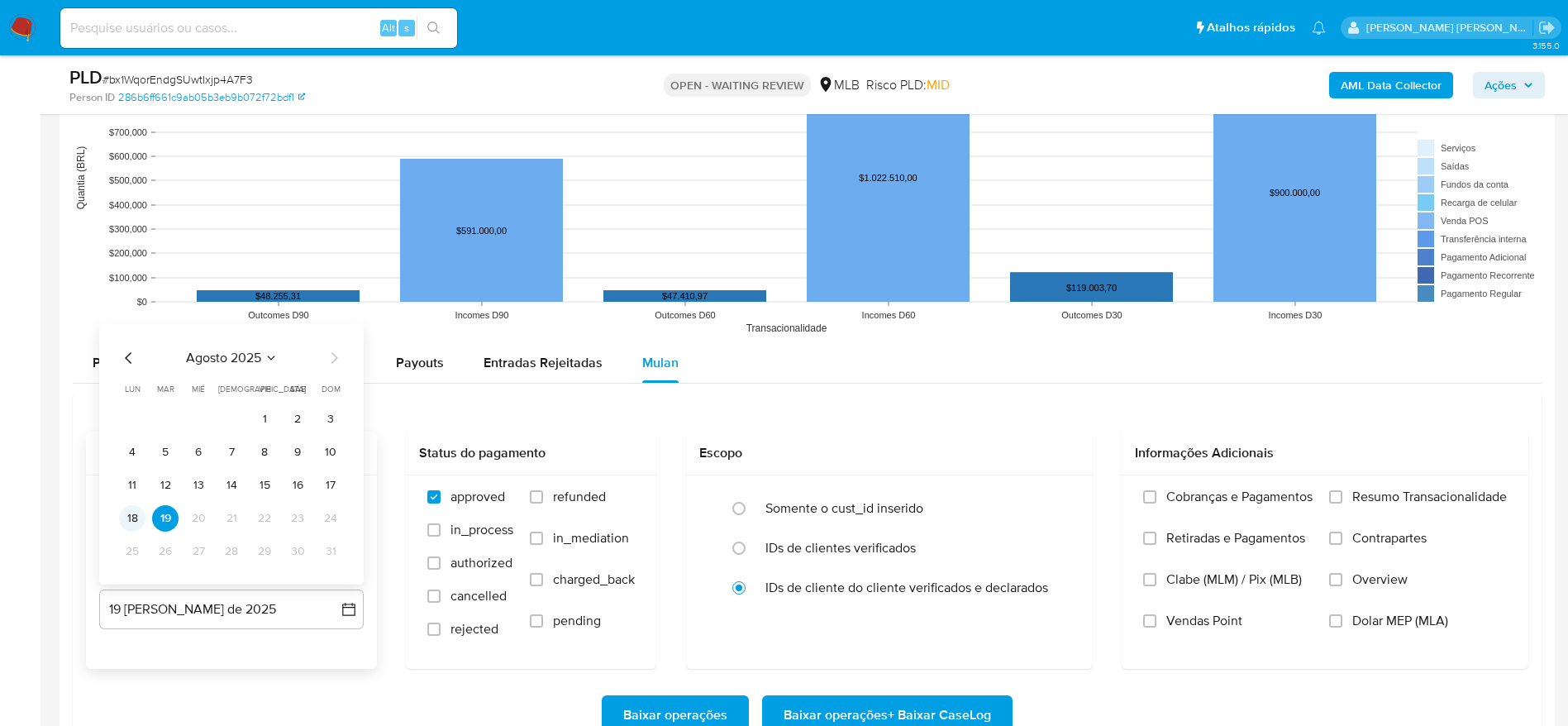
click at [136, 511] on button "18" at bounding box center [132, 519] width 26 height 26
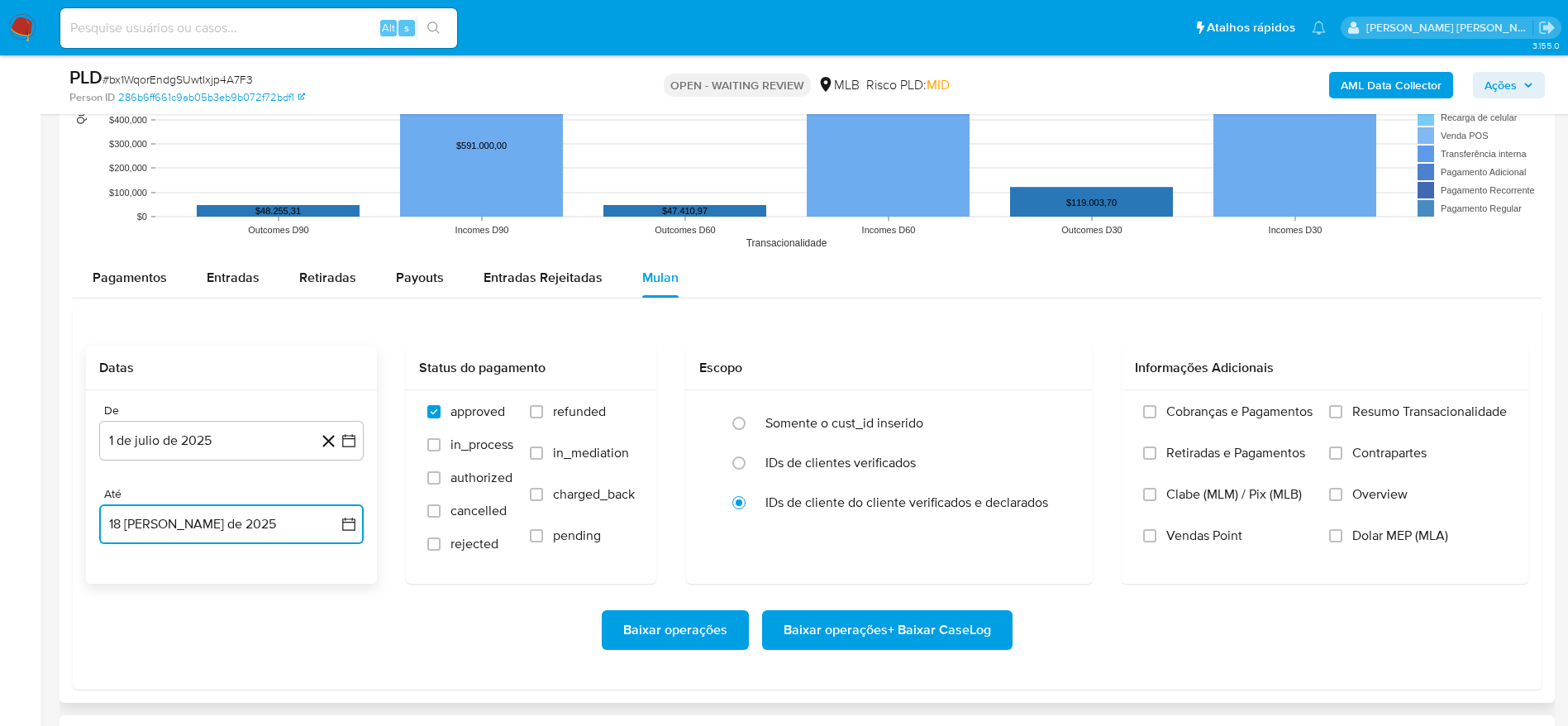
scroll to position [1611, 0]
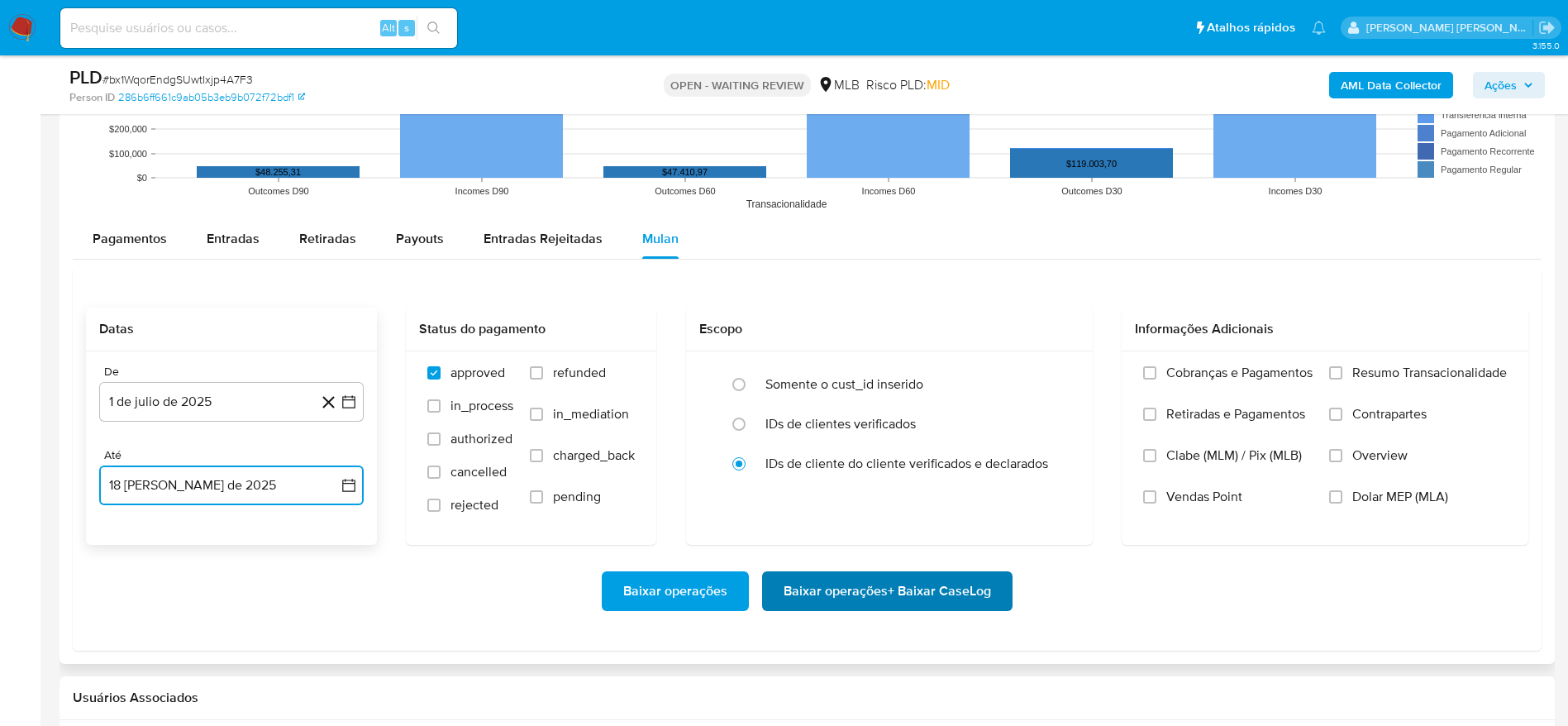
click at [851, 600] on span "Baixar operações + Baixar CaseLog" at bounding box center [887, 590] width 207 height 37
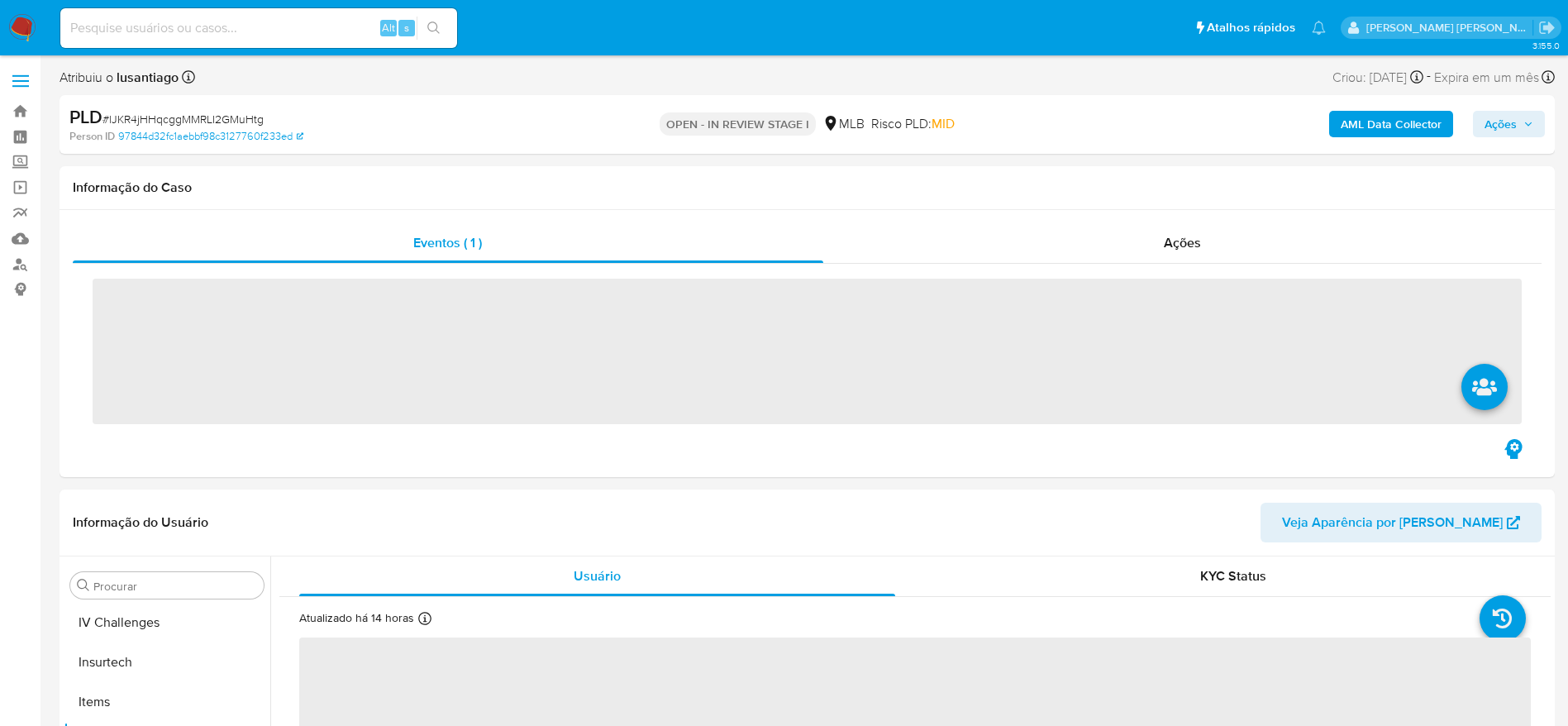
scroll to position [738, 0]
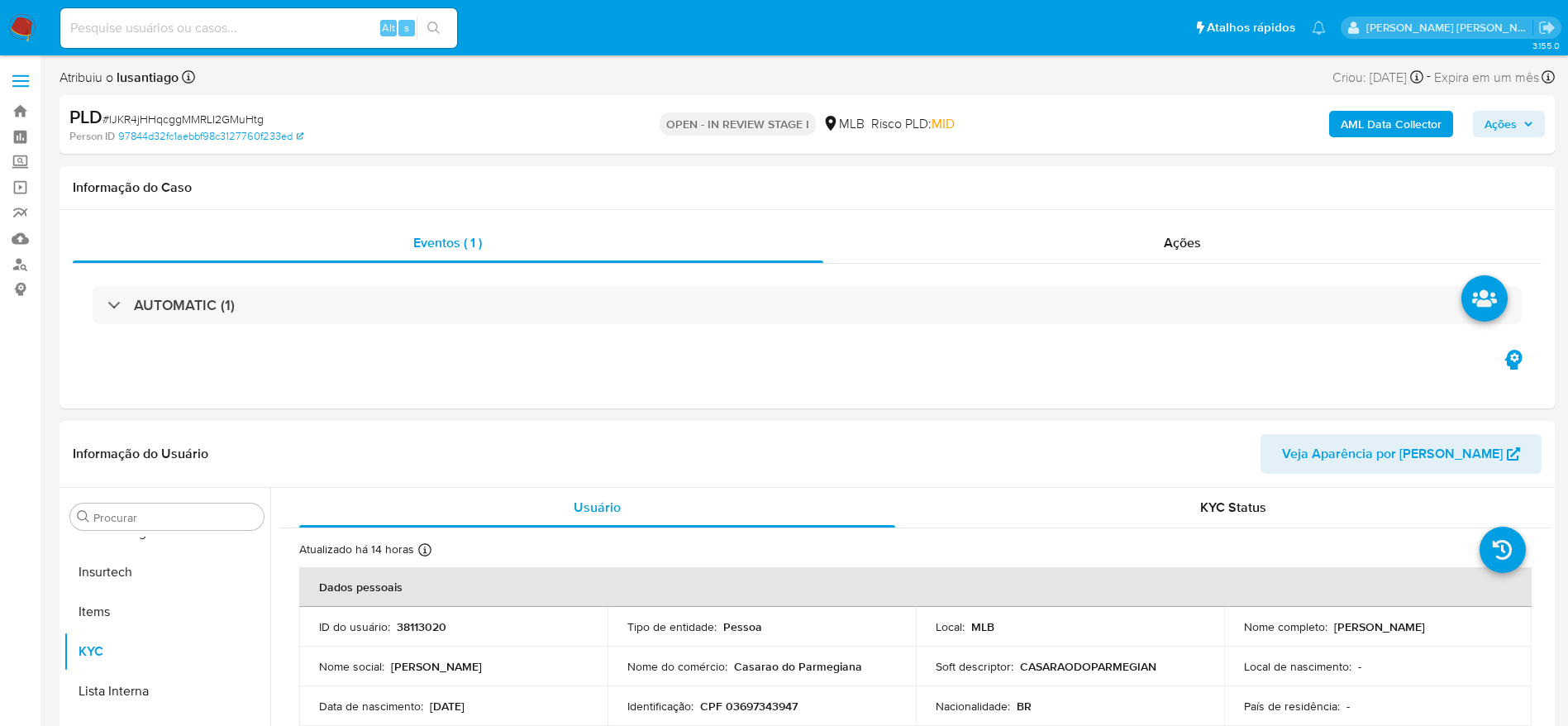
select select "10"
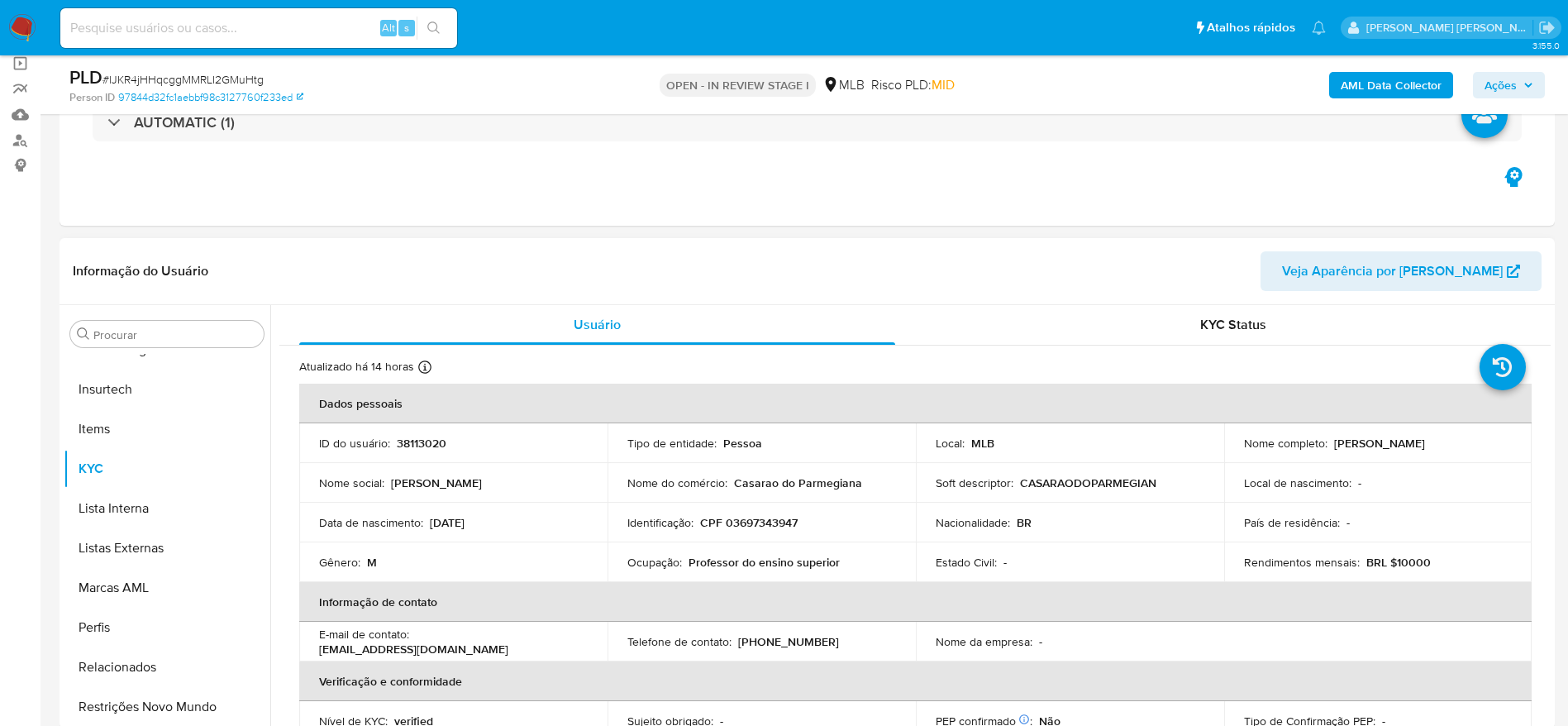
scroll to position [248, 0]
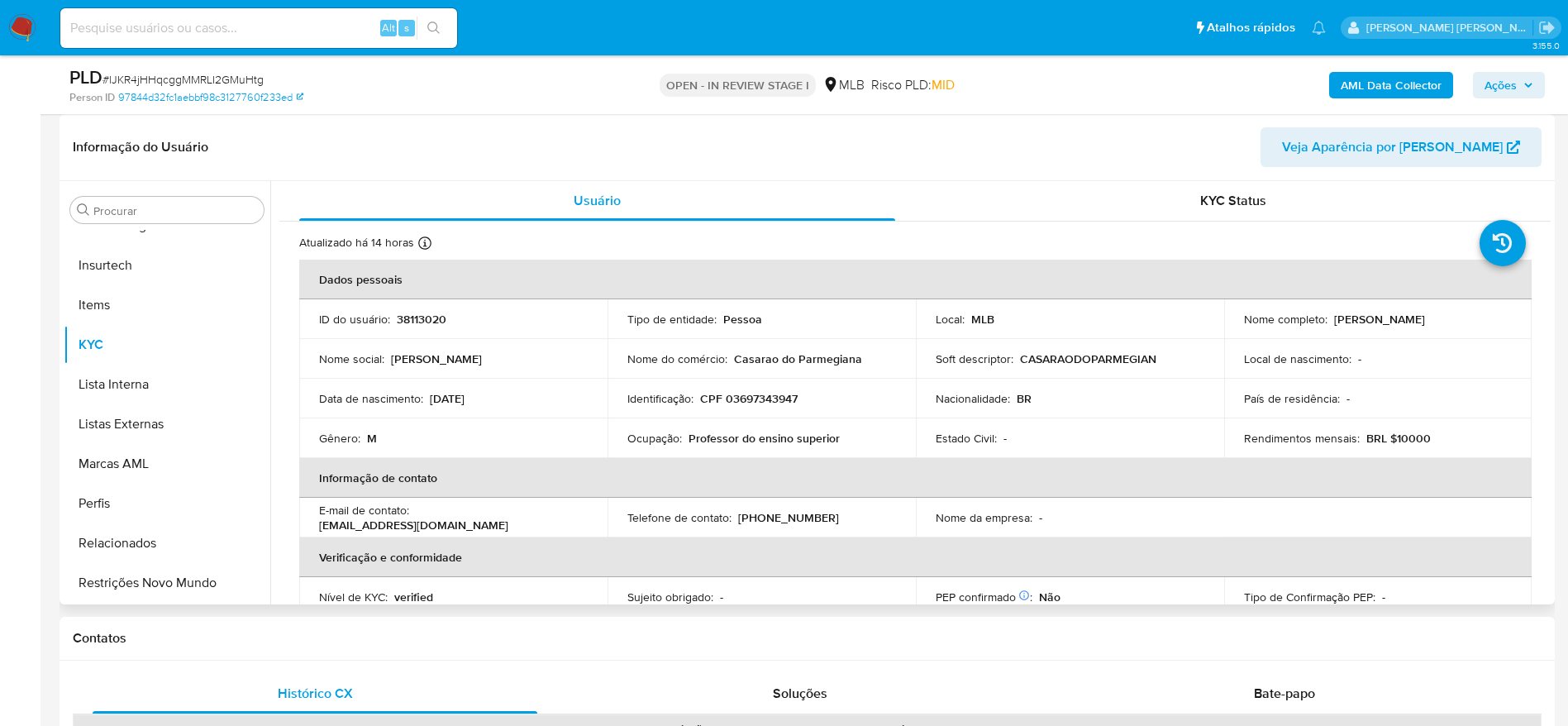
click at [744, 400] on p "CPF 03697343947" at bounding box center [748, 399] width 97 height 15
copy p "03697343947"
click at [244, 78] on span "# lJKR4jHHqcggMMRLI2GMuHtg" at bounding box center [183, 79] width 161 height 17
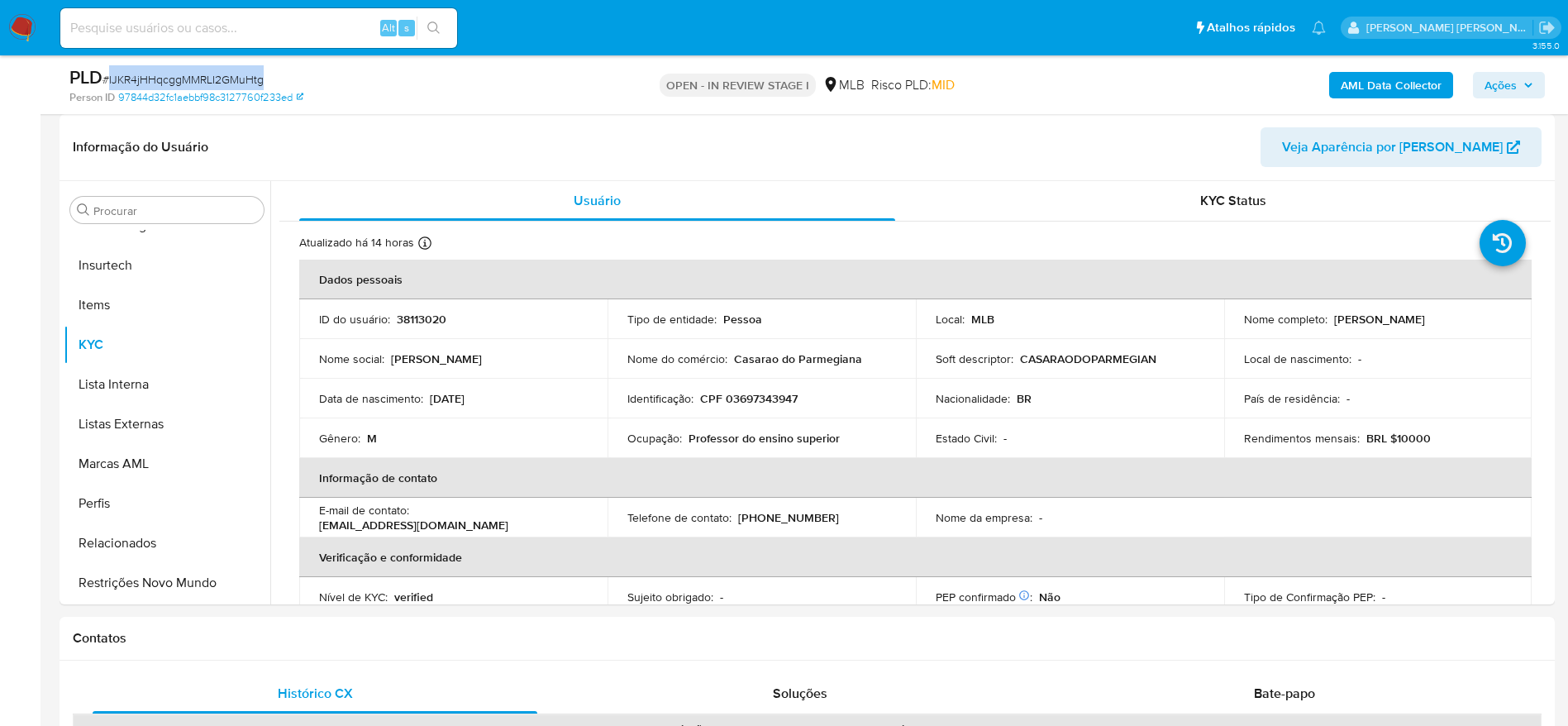
copy span "lJKR4jHHqcggMMRLI2GMuHtg"
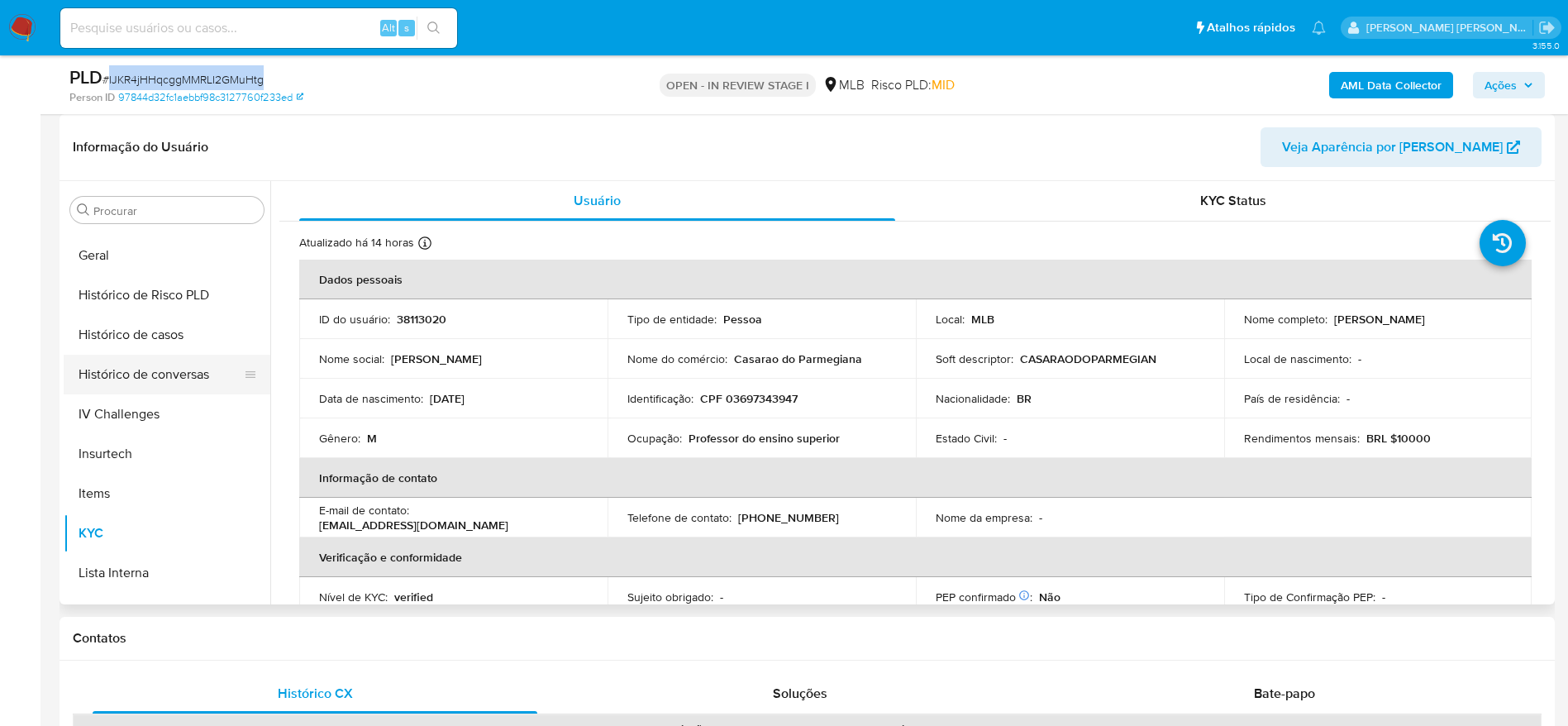
scroll to position [490, 0]
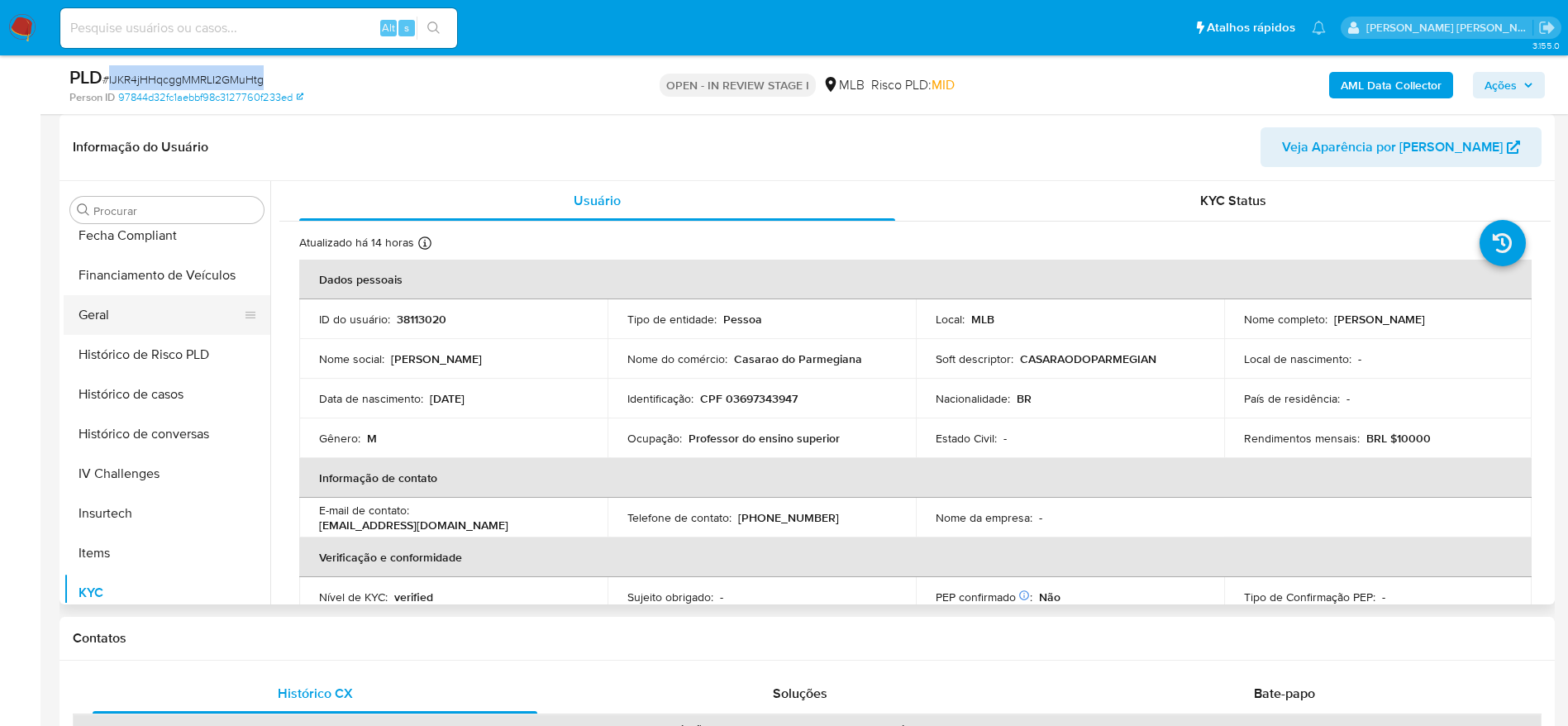
click at [108, 315] on button "Geral" at bounding box center [159, 315] width 193 height 40
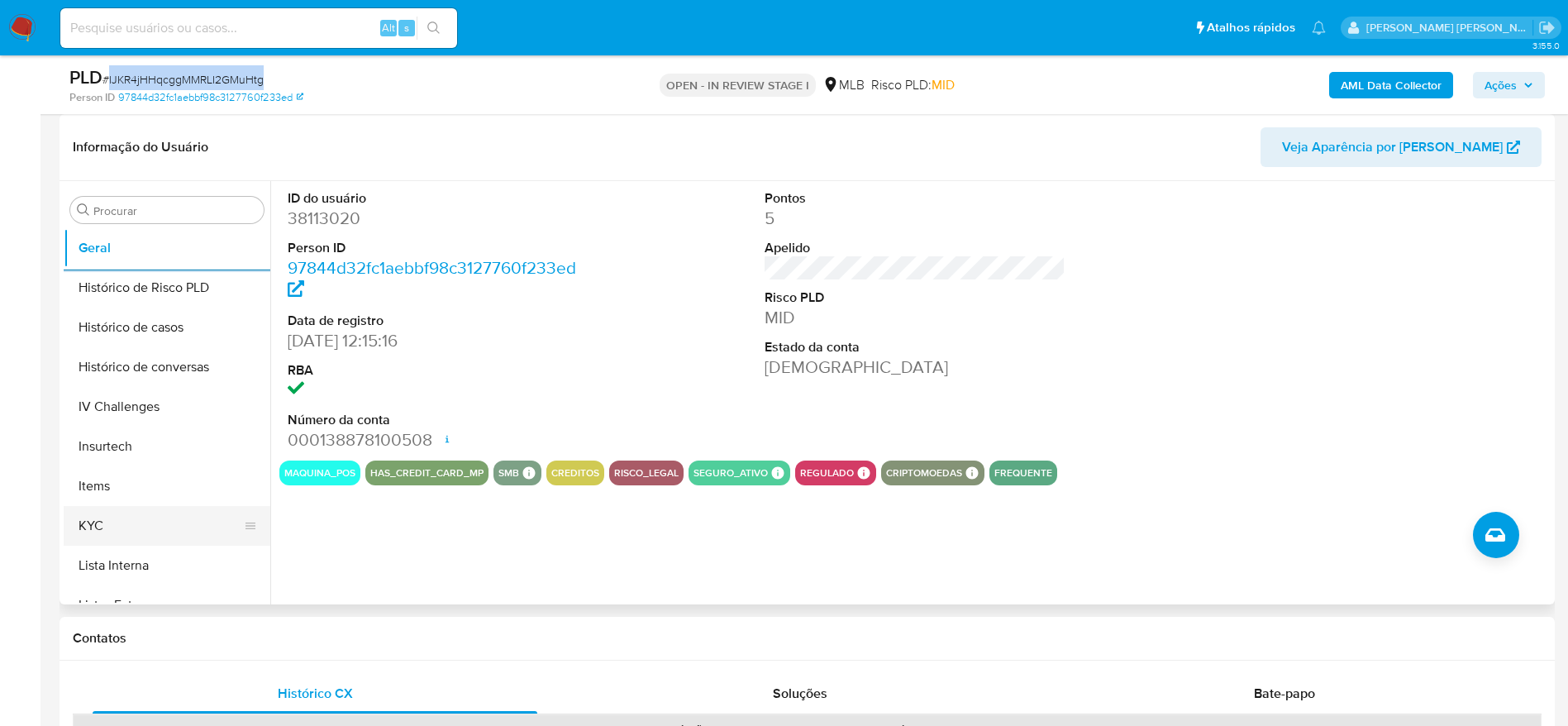
scroll to position [614, 0]
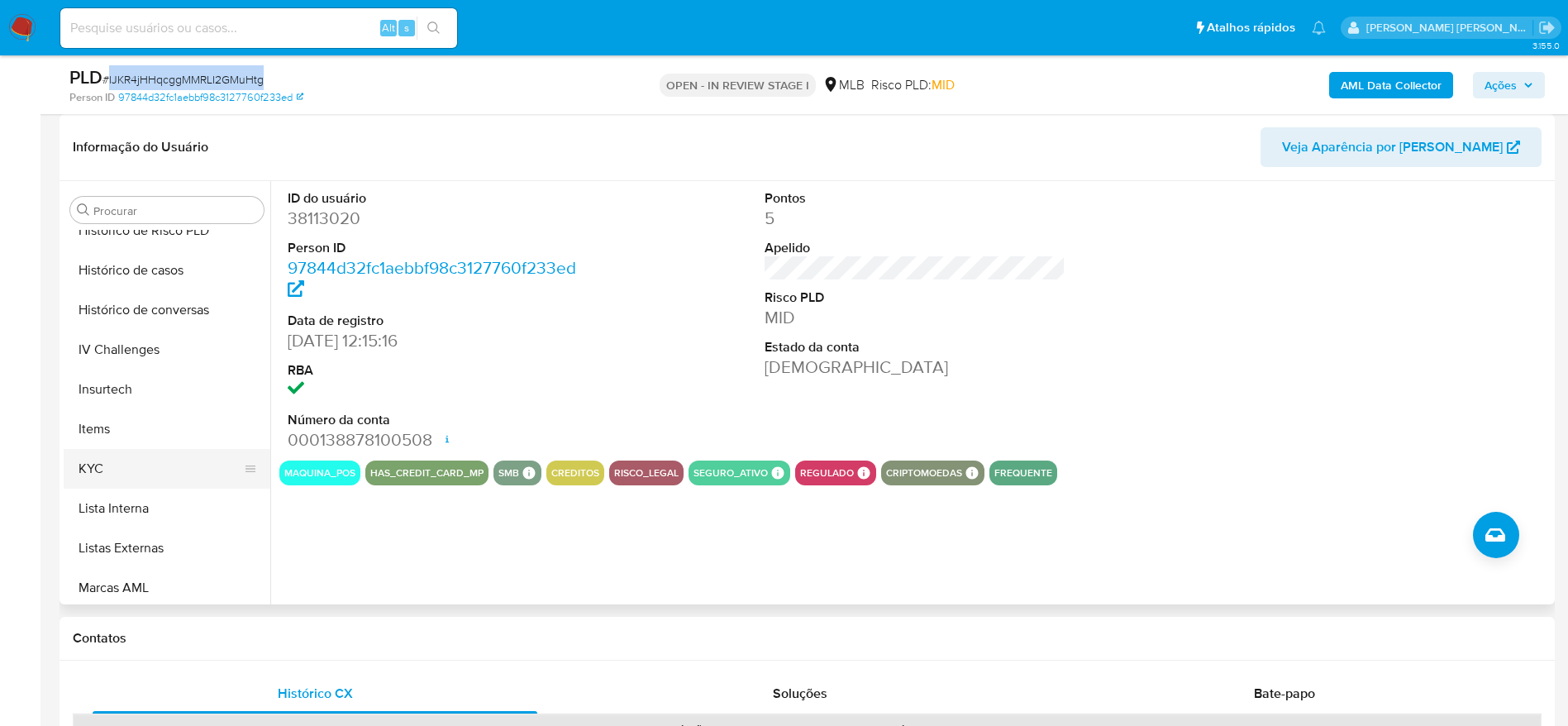
click at [121, 459] on button "KYC" at bounding box center [159, 469] width 193 height 40
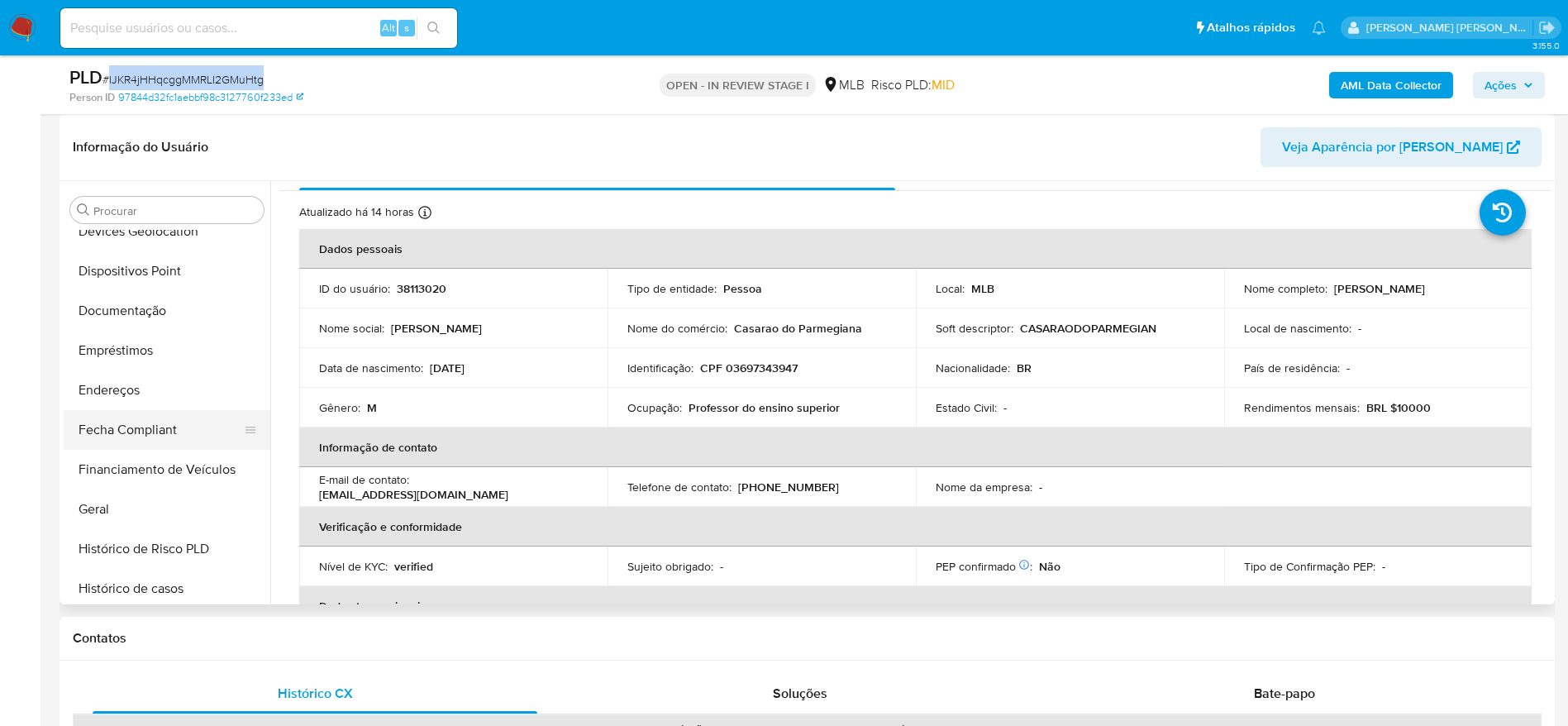
scroll to position [242, 0]
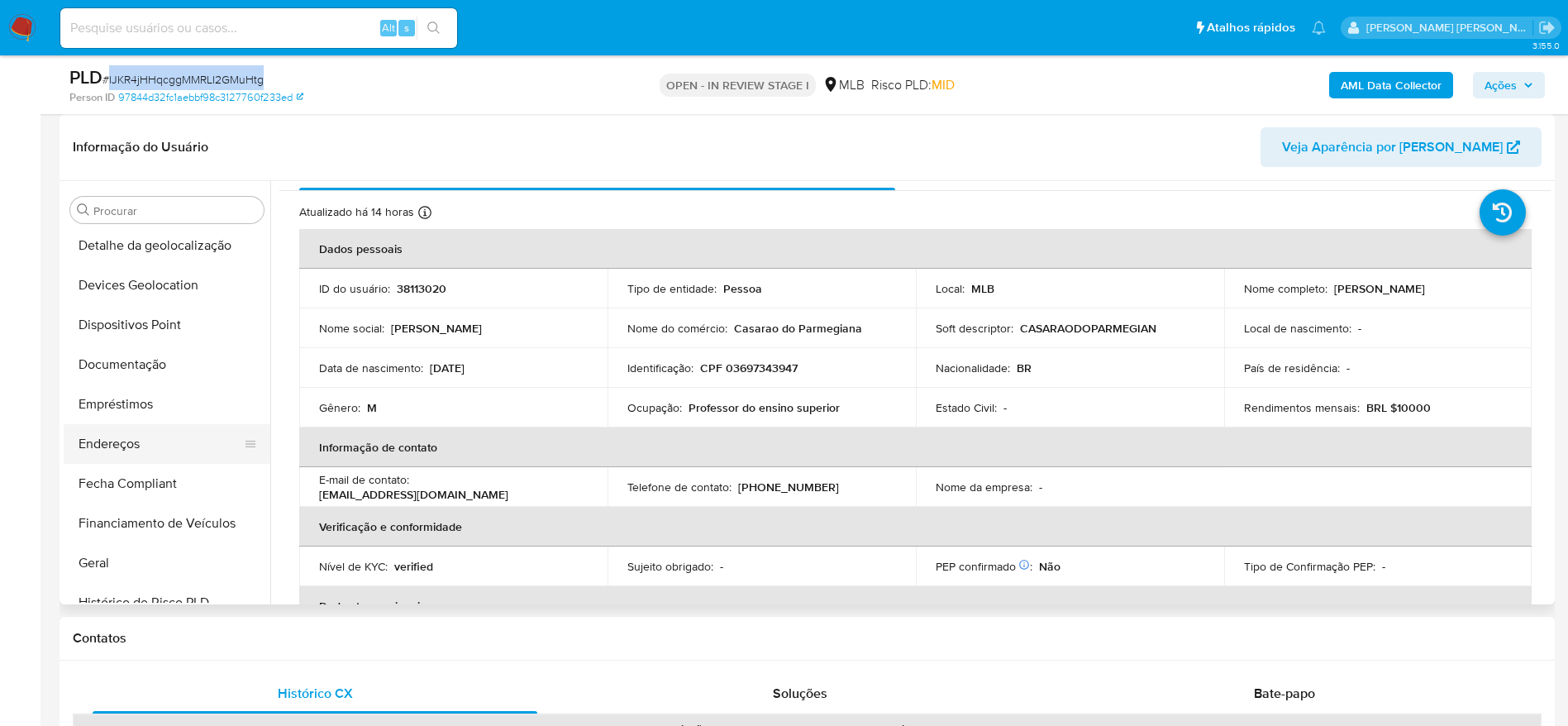
click at [152, 448] on button "Endereços" at bounding box center [159, 444] width 193 height 40
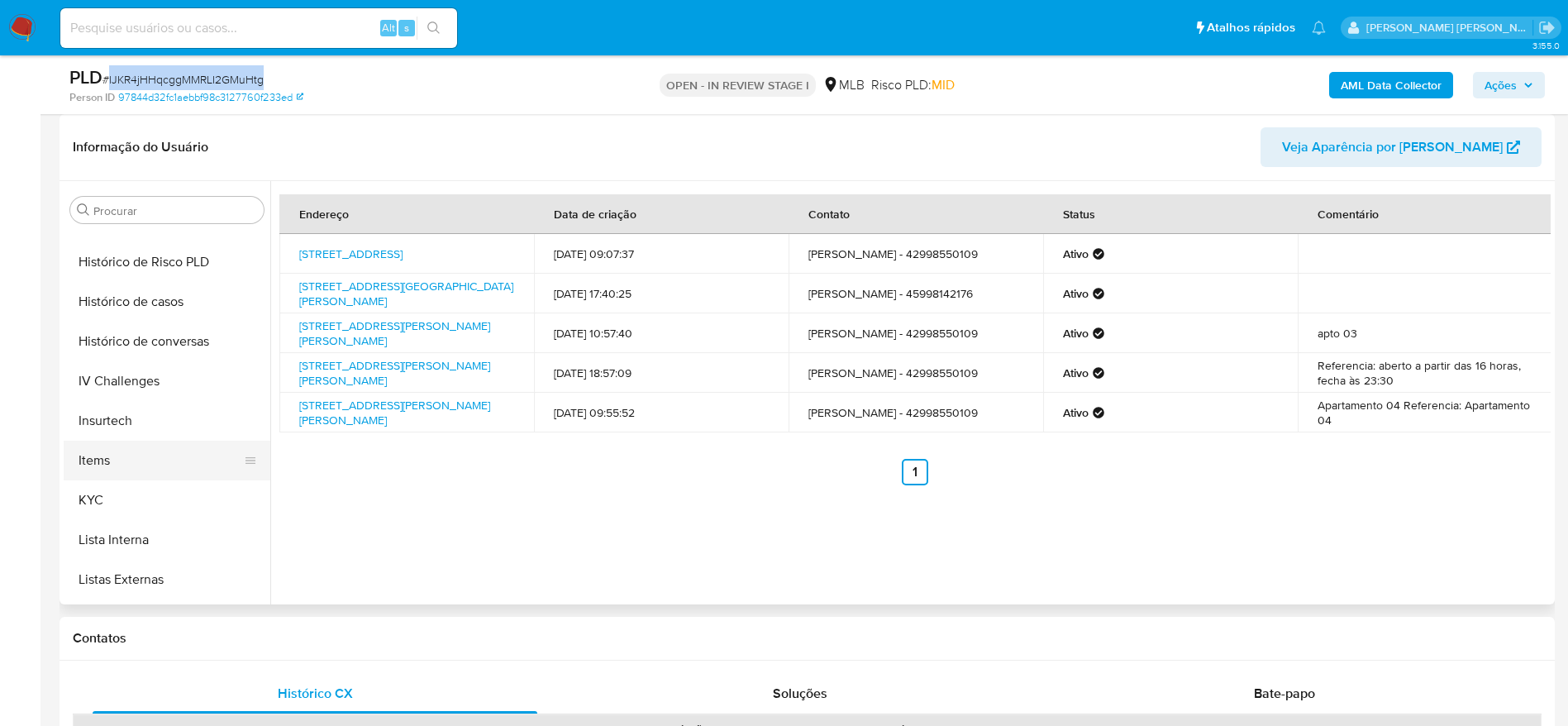
scroll to position [614, 0]
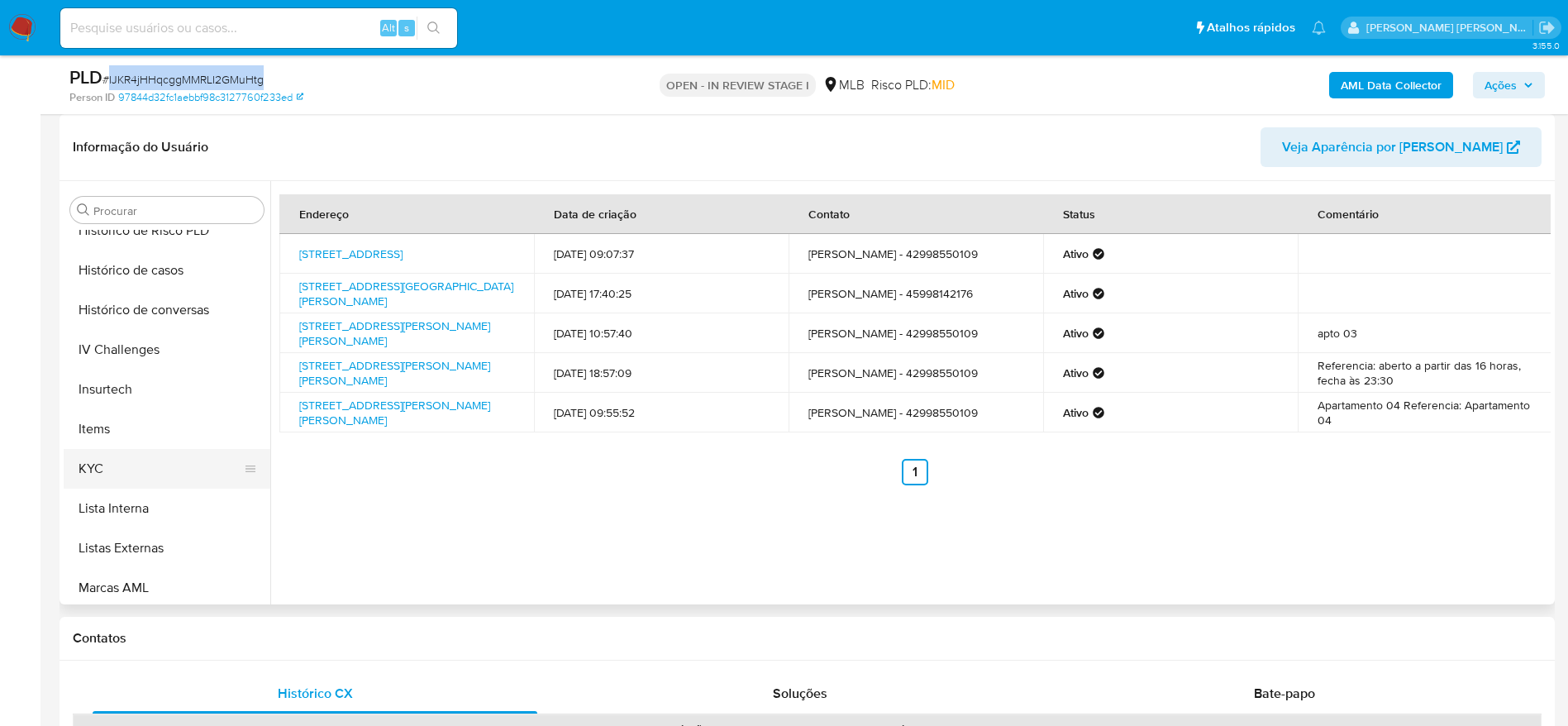
click at [111, 472] on button "KYC" at bounding box center [159, 469] width 193 height 40
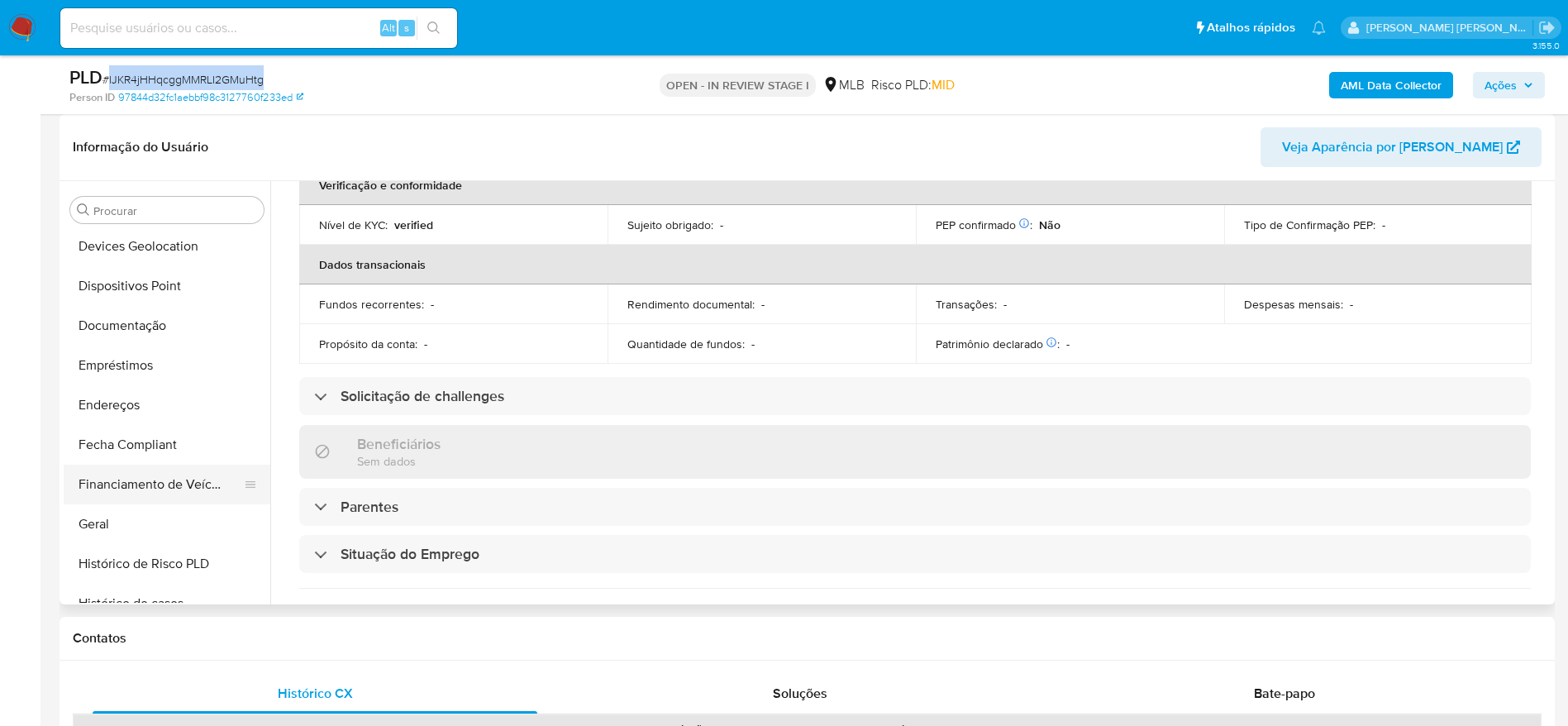
scroll to position [242, 0]
click at [190, 249] on button "Detalhe da geolocalização" at bounding box center [159, 245] width 193 height 40
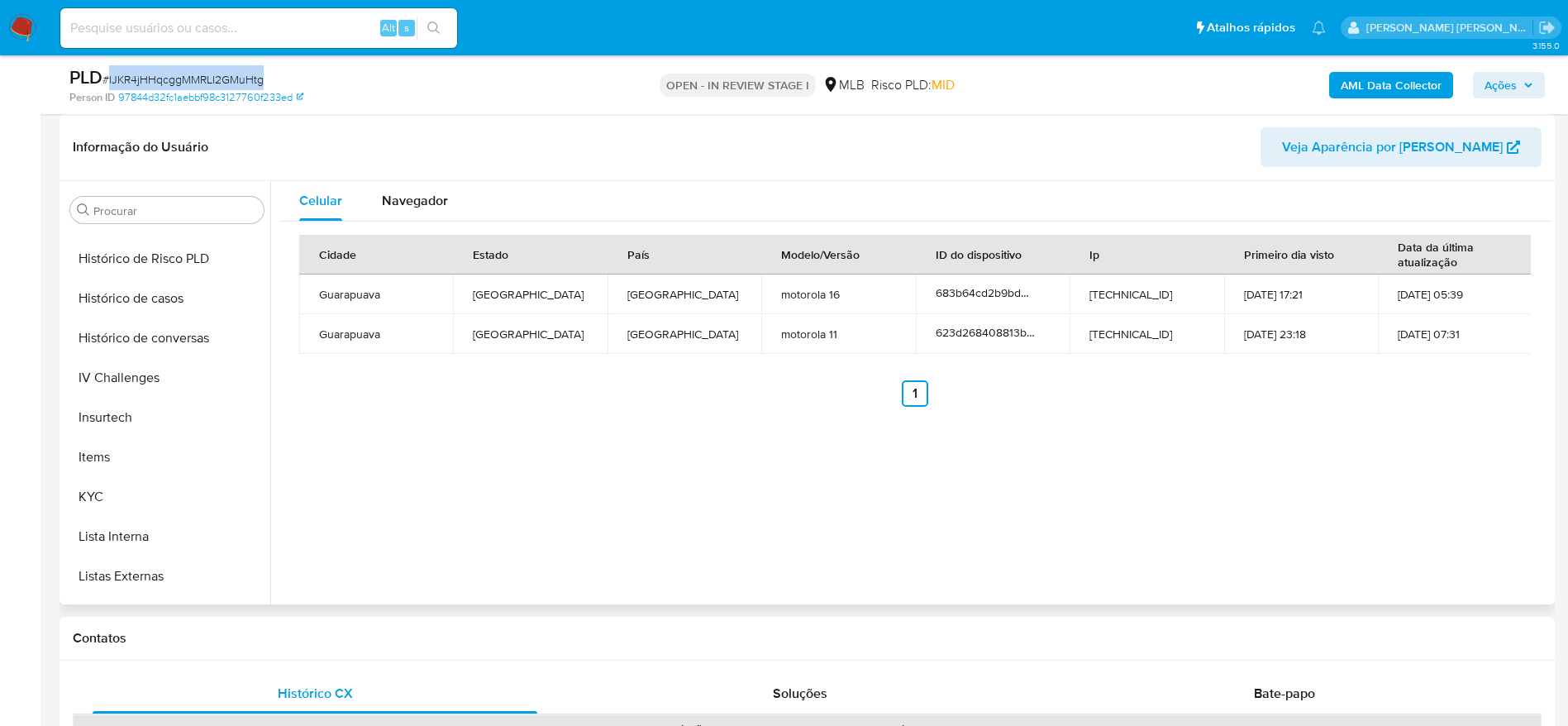
scroll to position [738, 0]
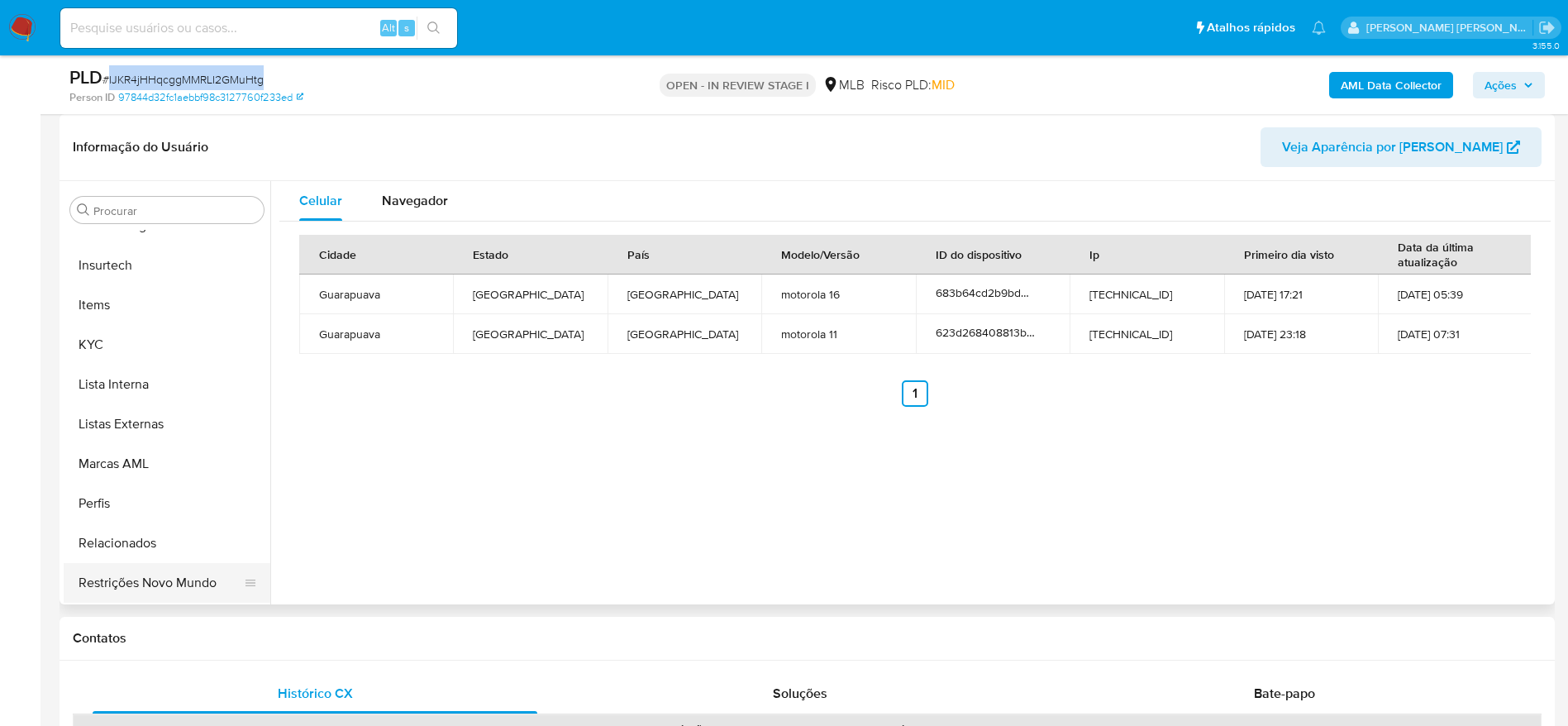
click at [151, 579] on button "Restrições Novo Mundo" at bounding box center [159, 583] width 193 height 40
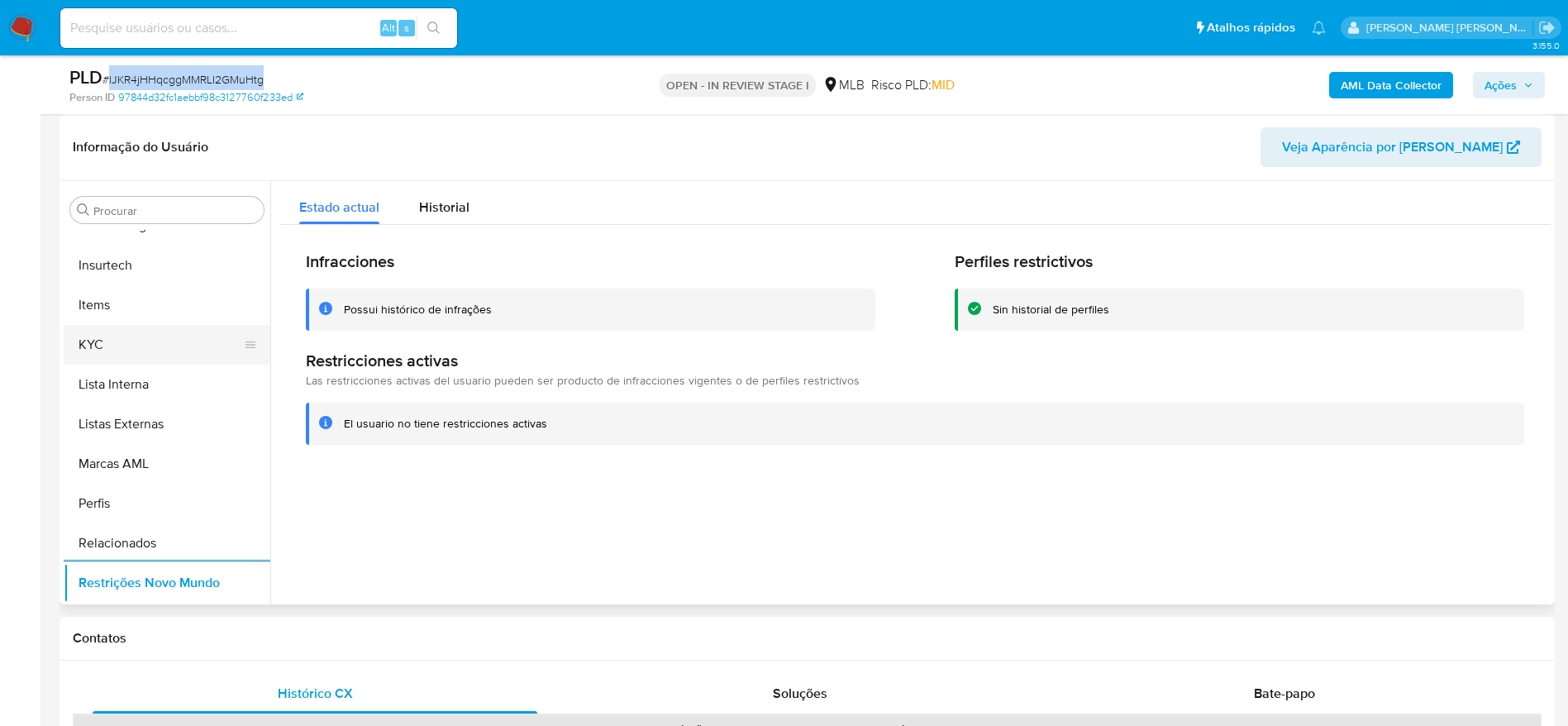
click at [147, 338] on button "KYC" at bounding box center [159, 344] width 193 height 40
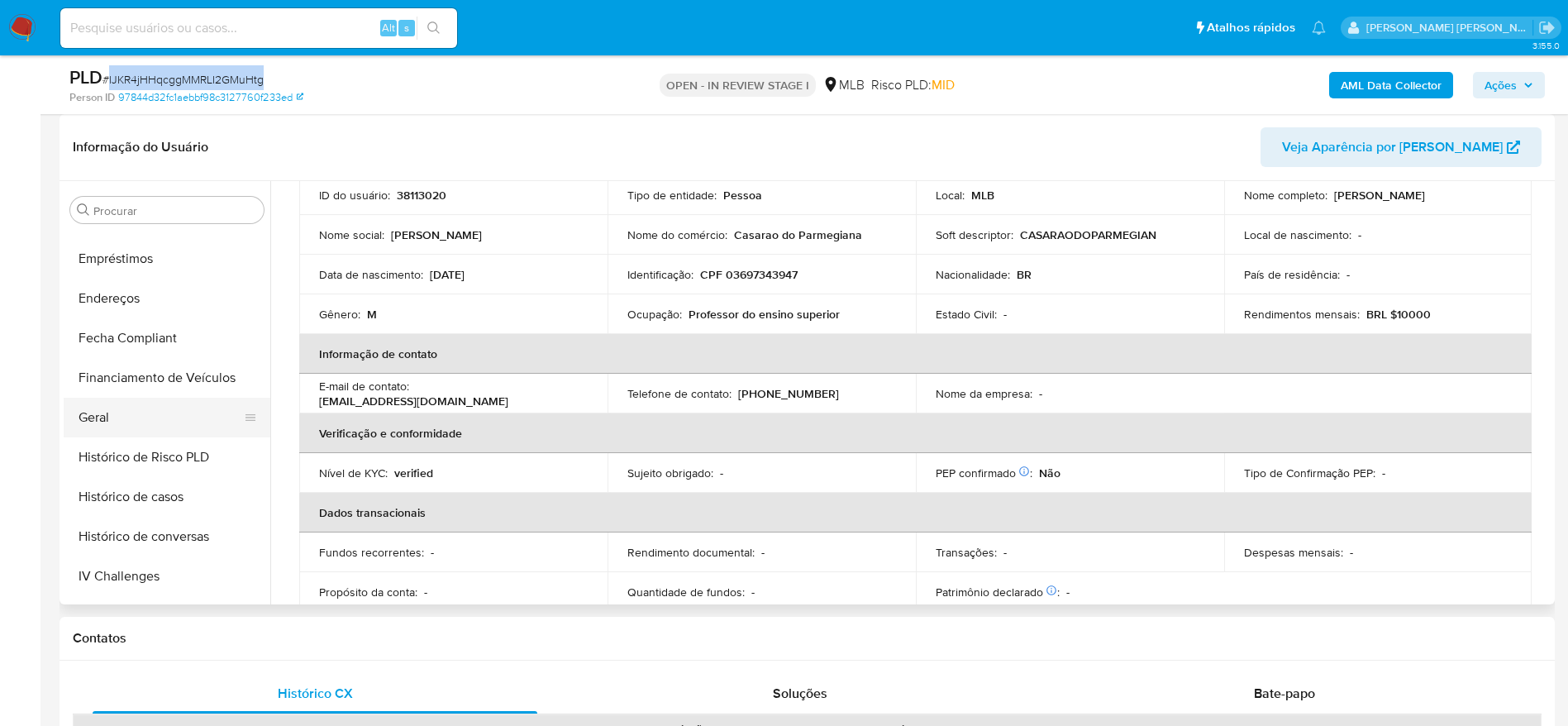
scroll to position [366, 0]
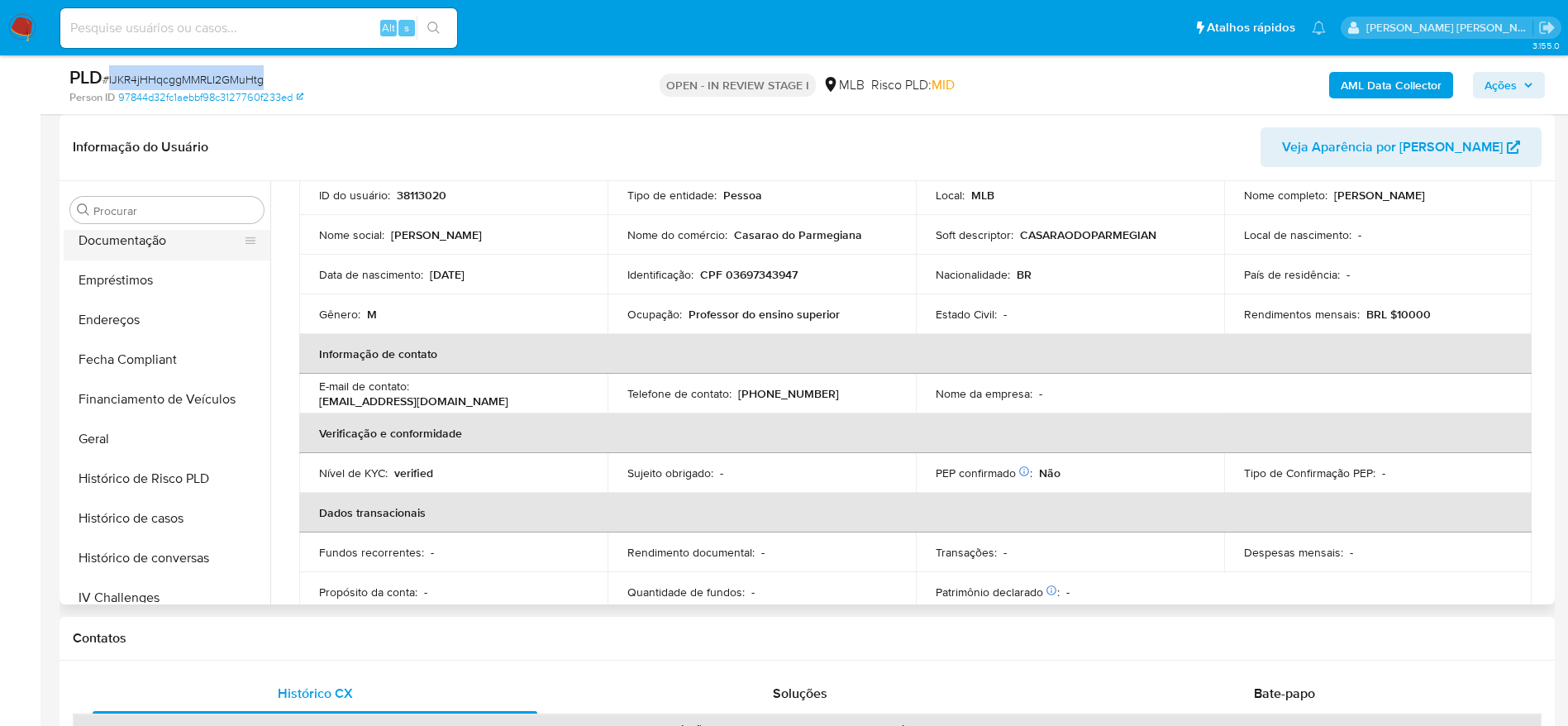
click at [149, 250] on button "Documentação" at bounding box center [159, 240] width 193 height 40
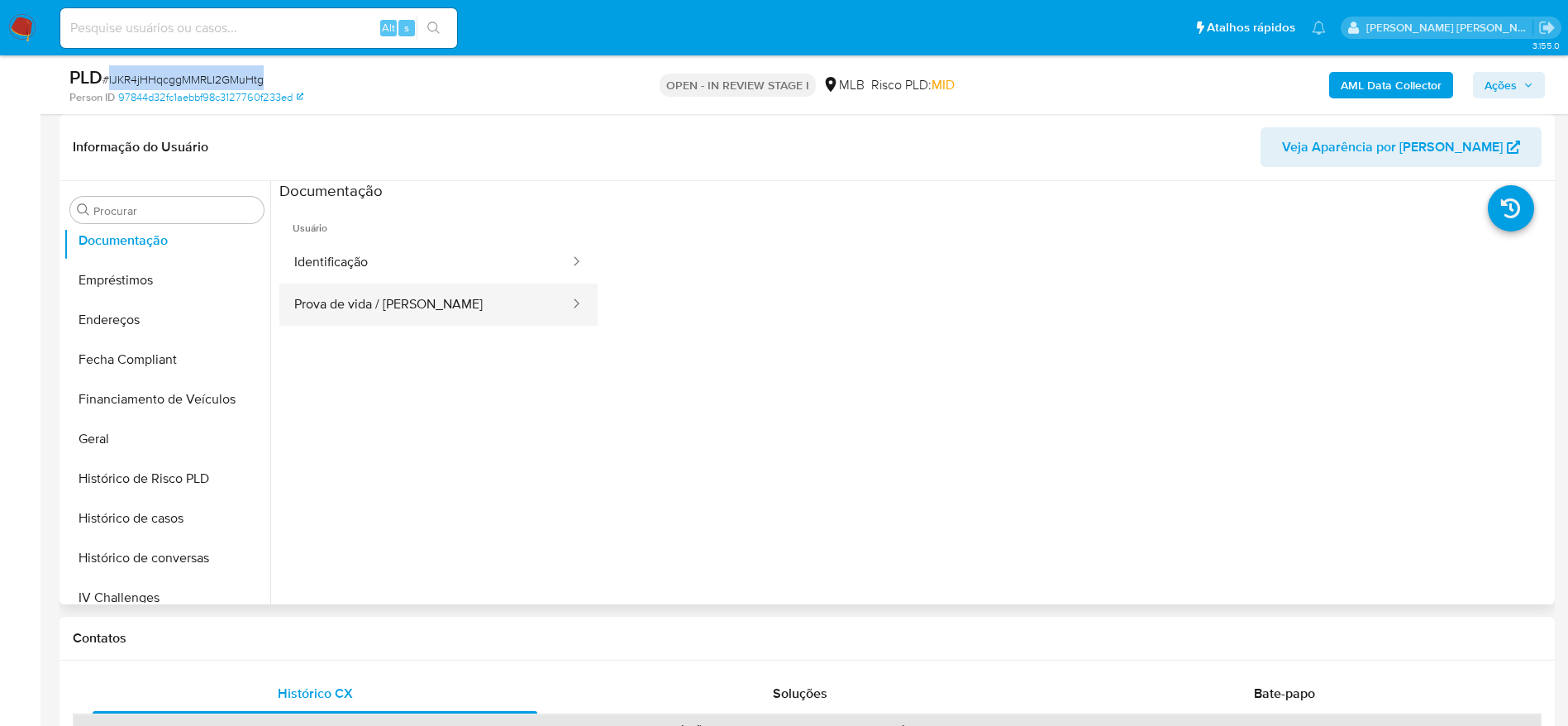
click at [386, 307] on button "Prova de vida / Selfie" at bounding box center [424, 305] width 291 height 42
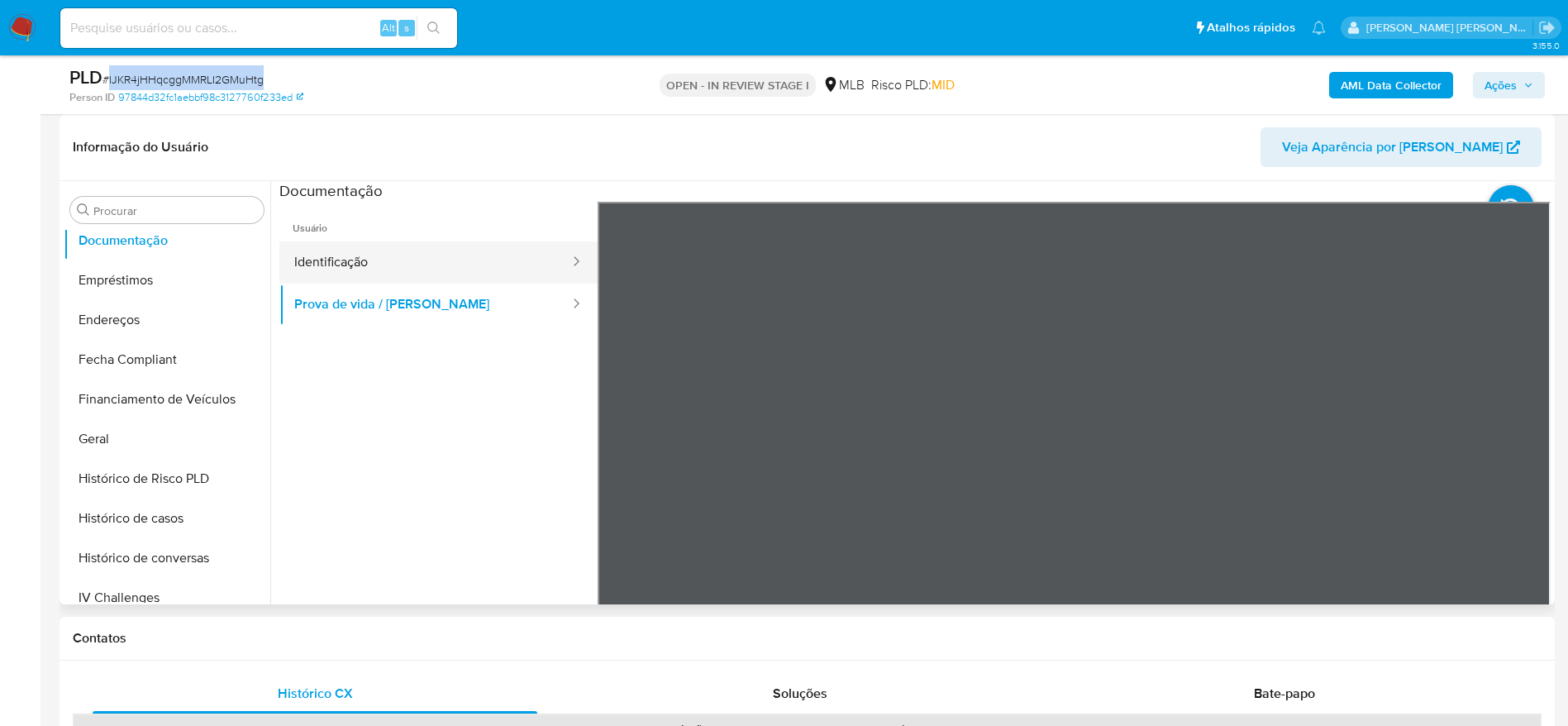
click at [395, 258] on button "Identificação" at bounding box center [424, 262] width 291 height 42
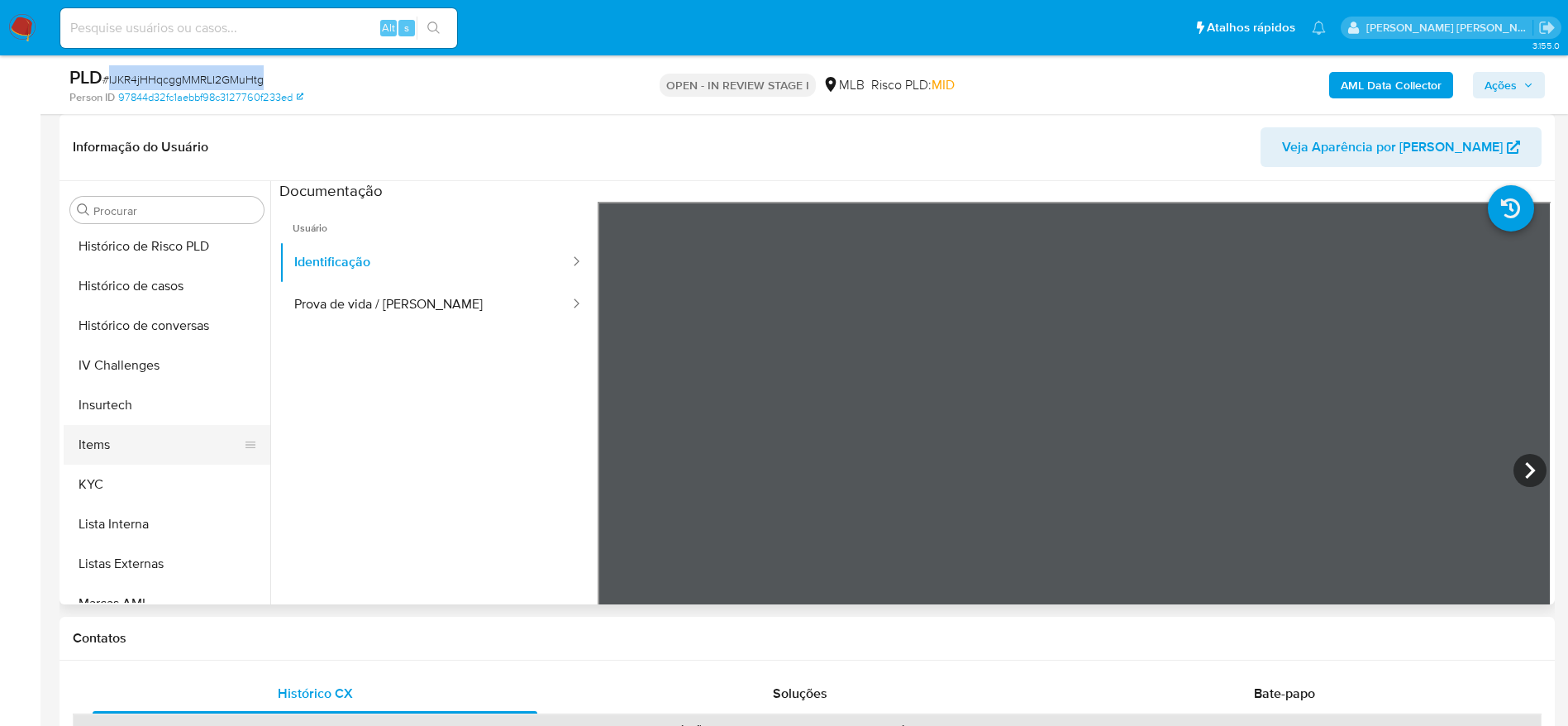
scroll to position [614, 0]
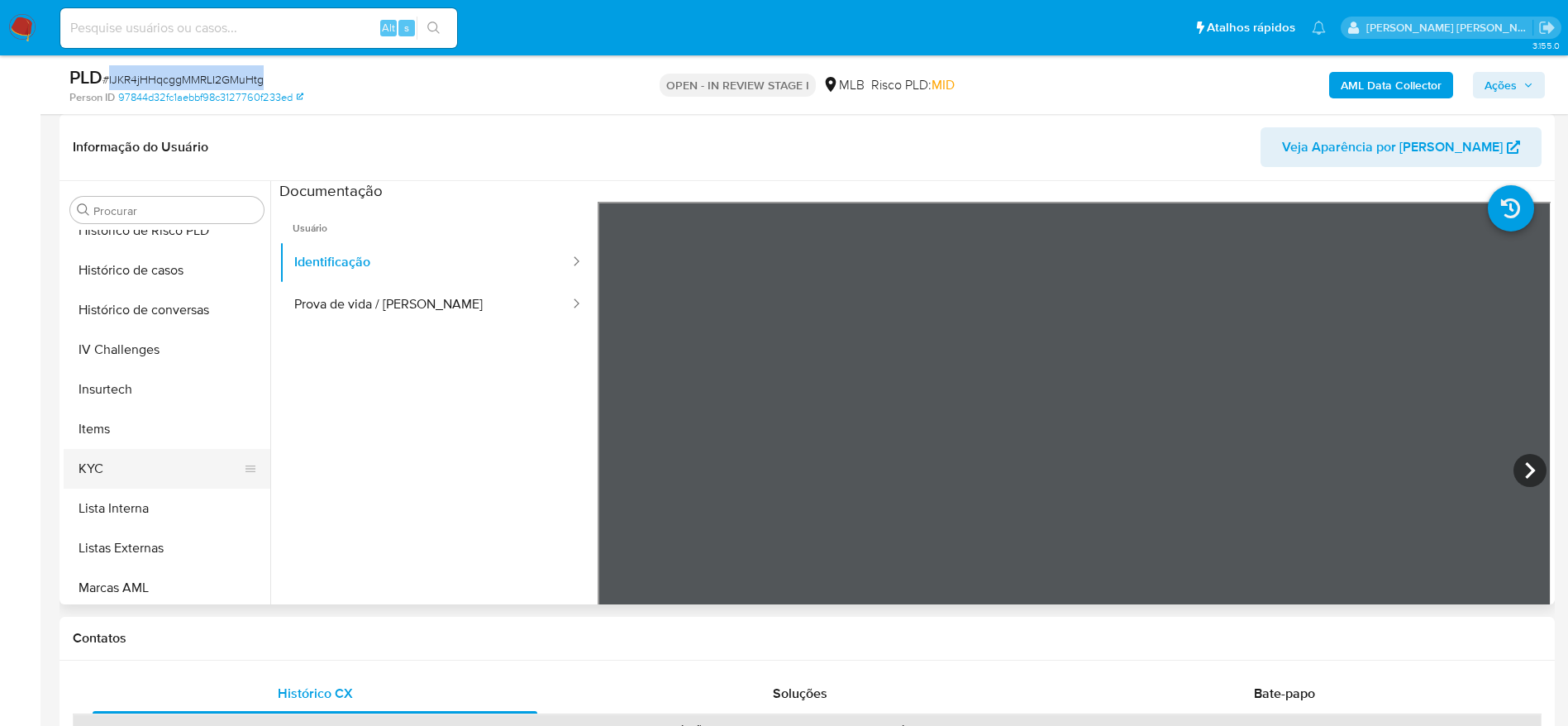
click at [140, 450] on button "KYC" at bounding box center [159, 469] width 193 height 40
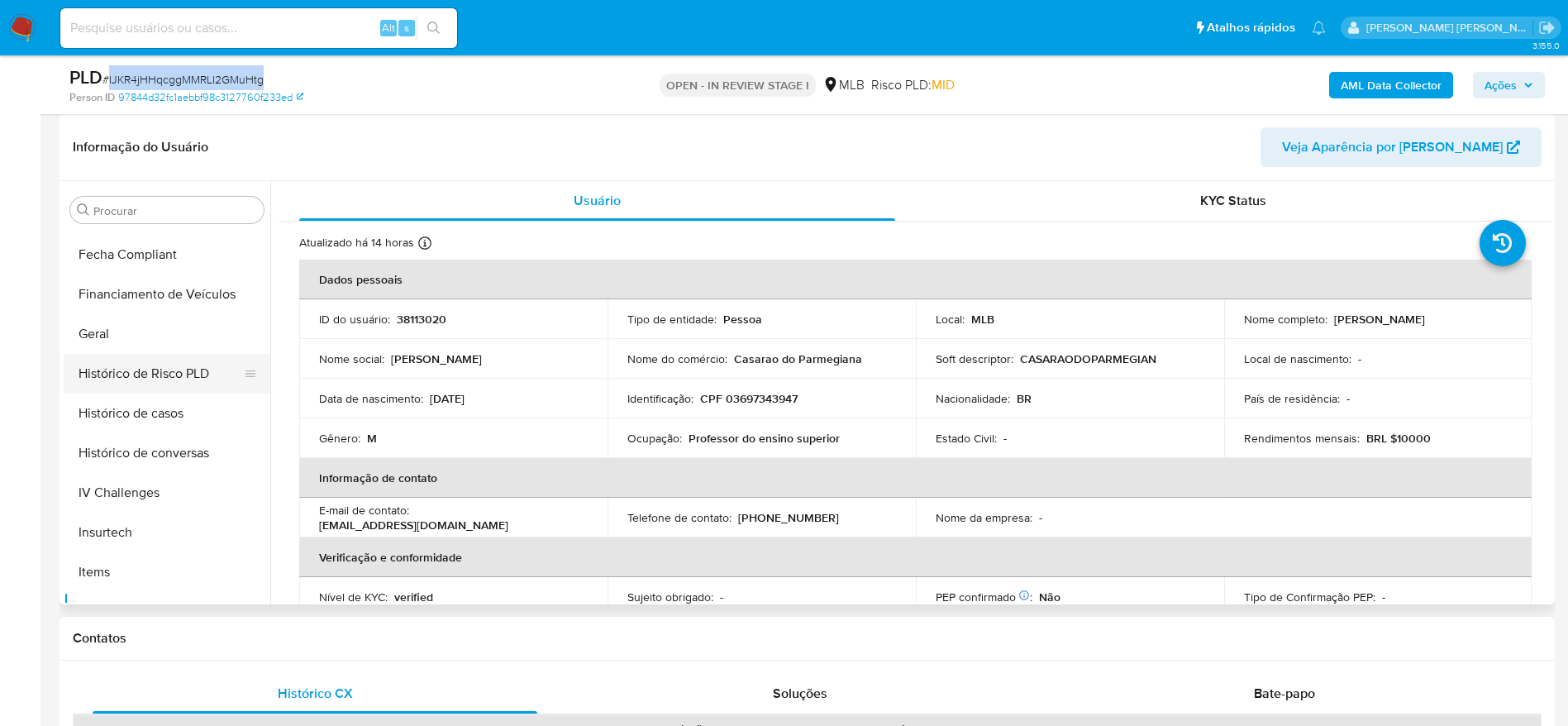
scroll to position [366, 0]
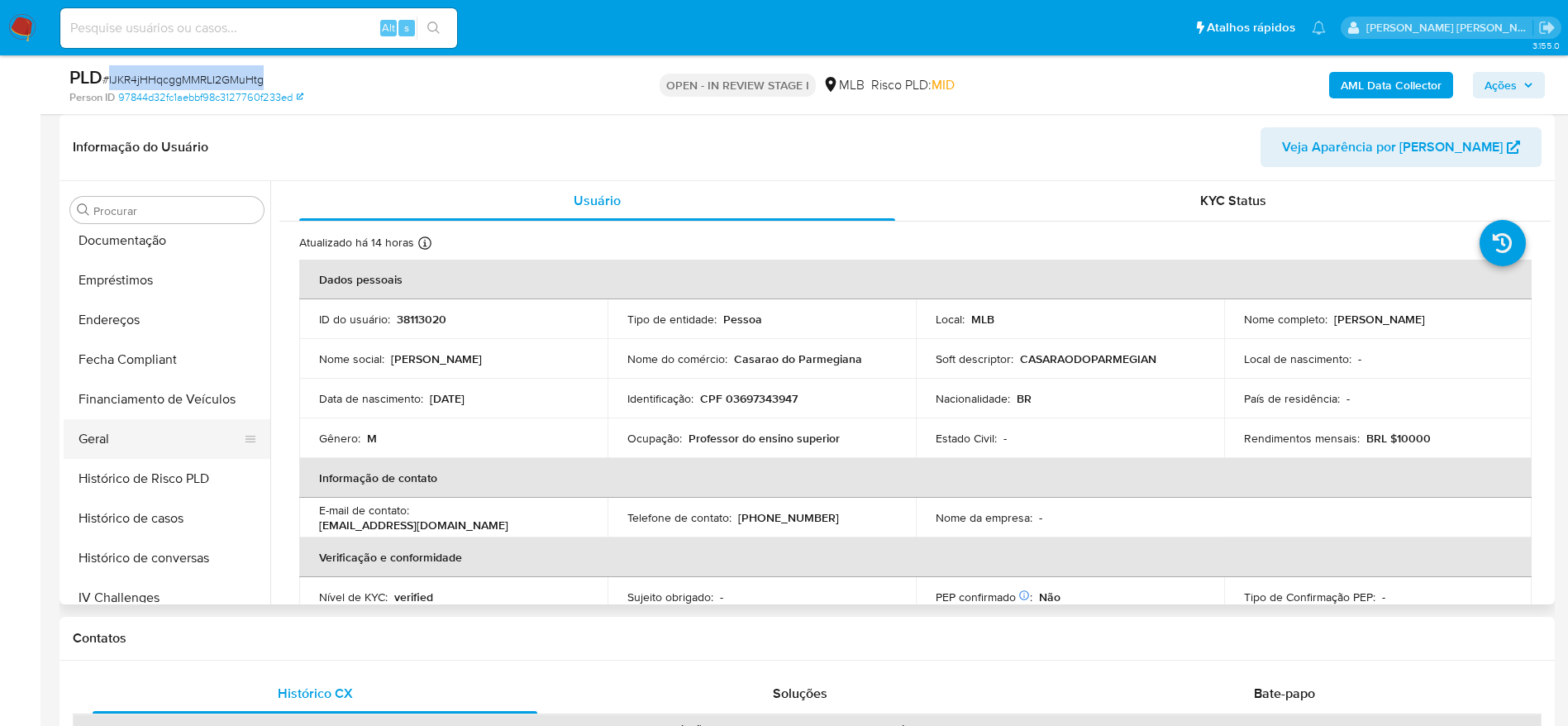
click at [125, 439] on button "Geral" at bounding box center [159, 438] width 193 height 40
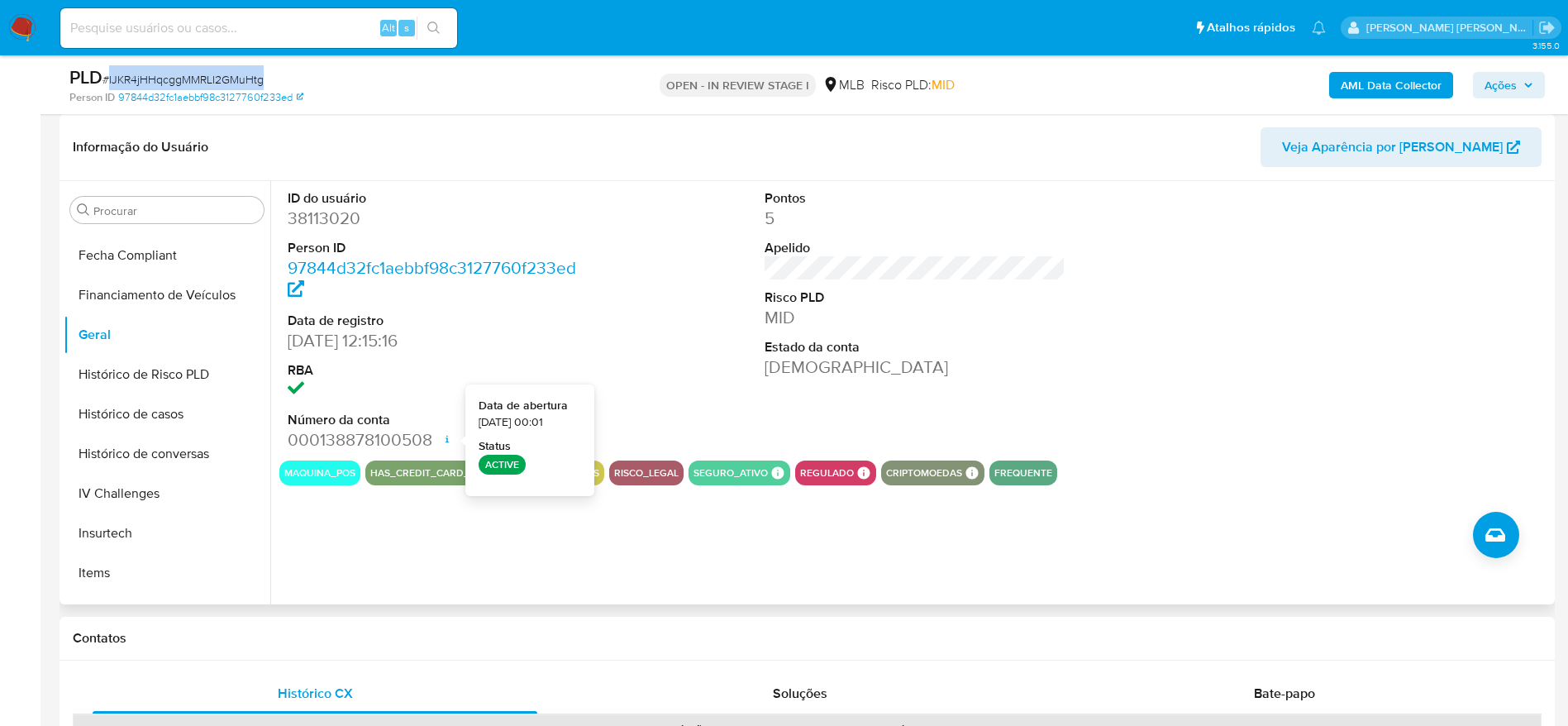
scroll to position [614, 0]
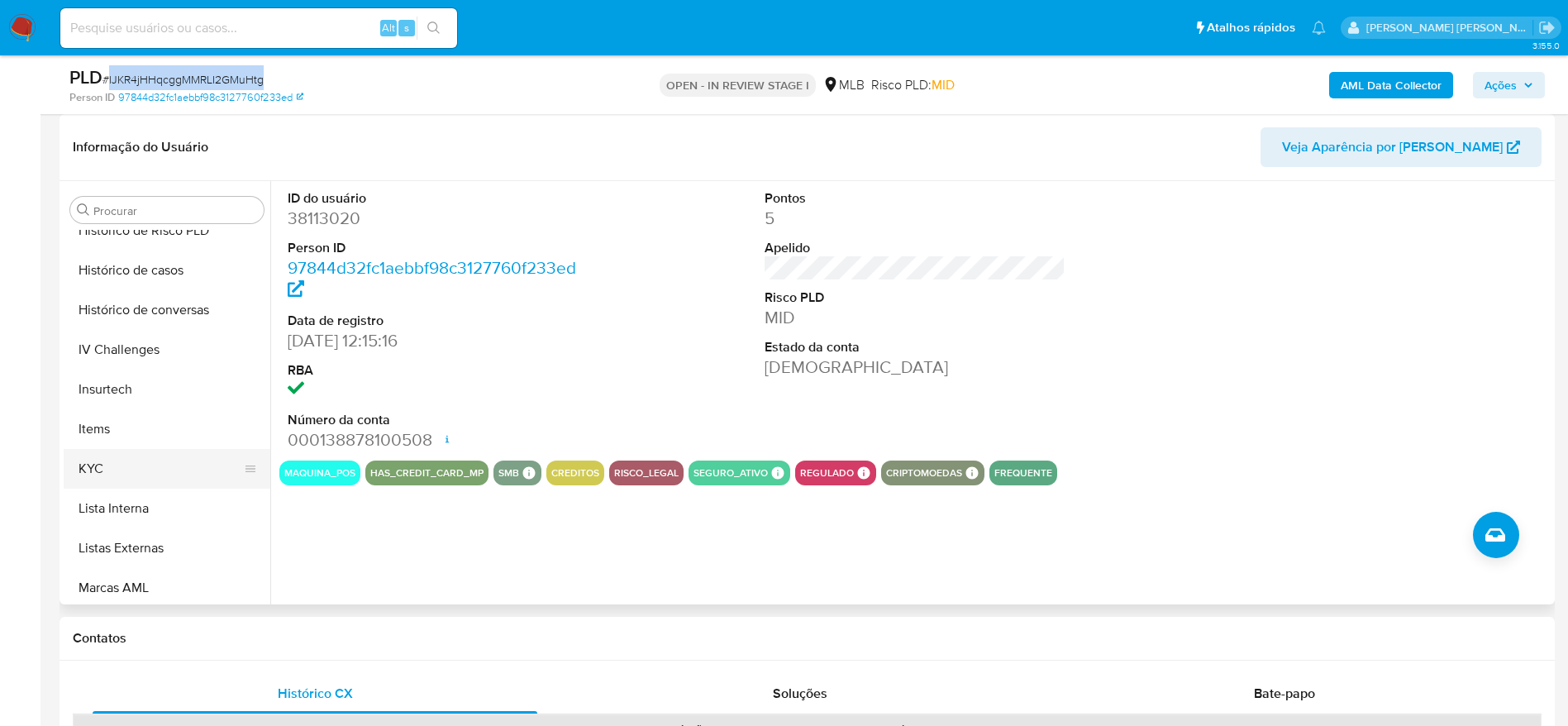
click at [118, 467] on button "KYC" at bounding box center [159, 469] width 193 height 40
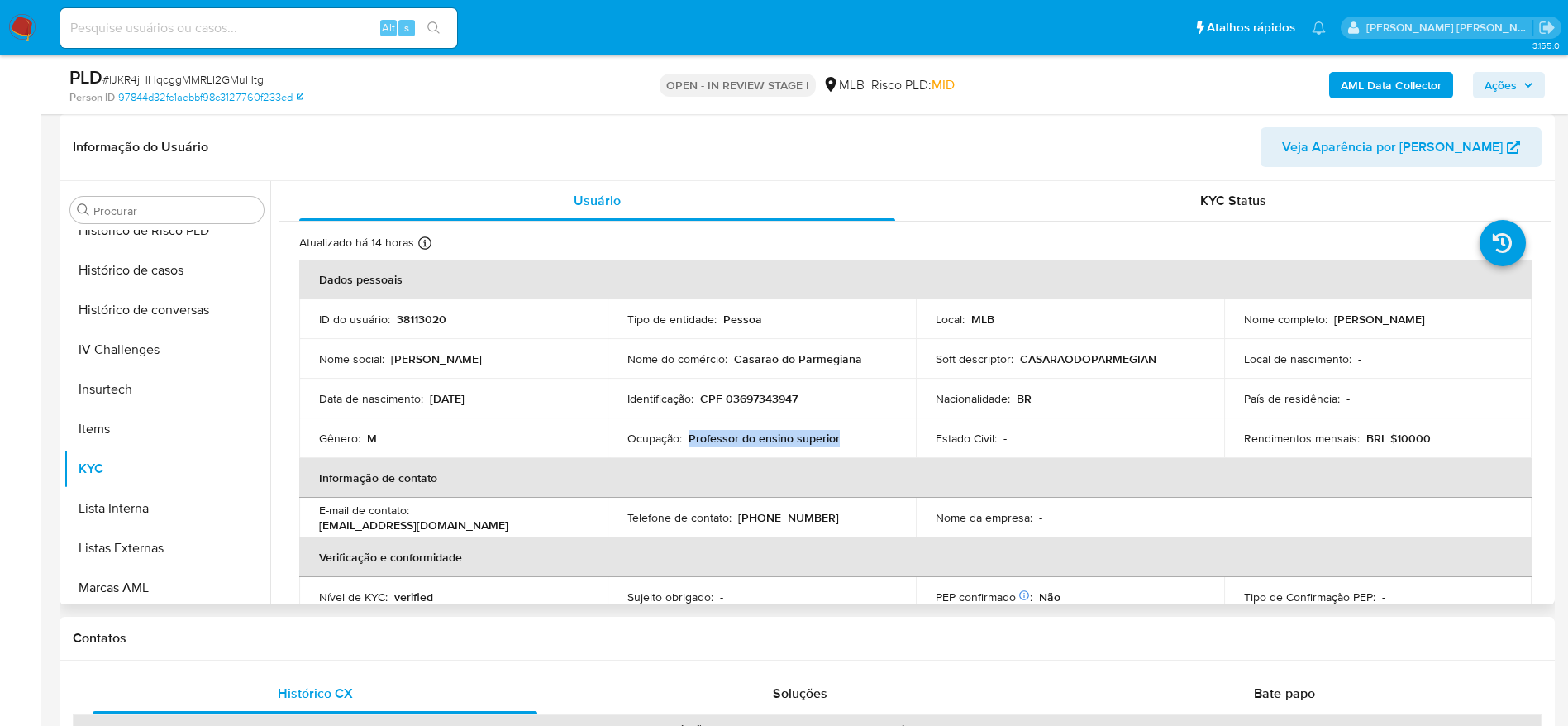
drag, startPoint x: 844, startPoint y: 437, endPoint x: 688, endPoint y: 438, distance: 156.0
click at [688, 438] on div "Ocupação : Professor do ensino superior" at bounding box center [761, 438] width 269 height 15
copy p "Professor do ensino superior"
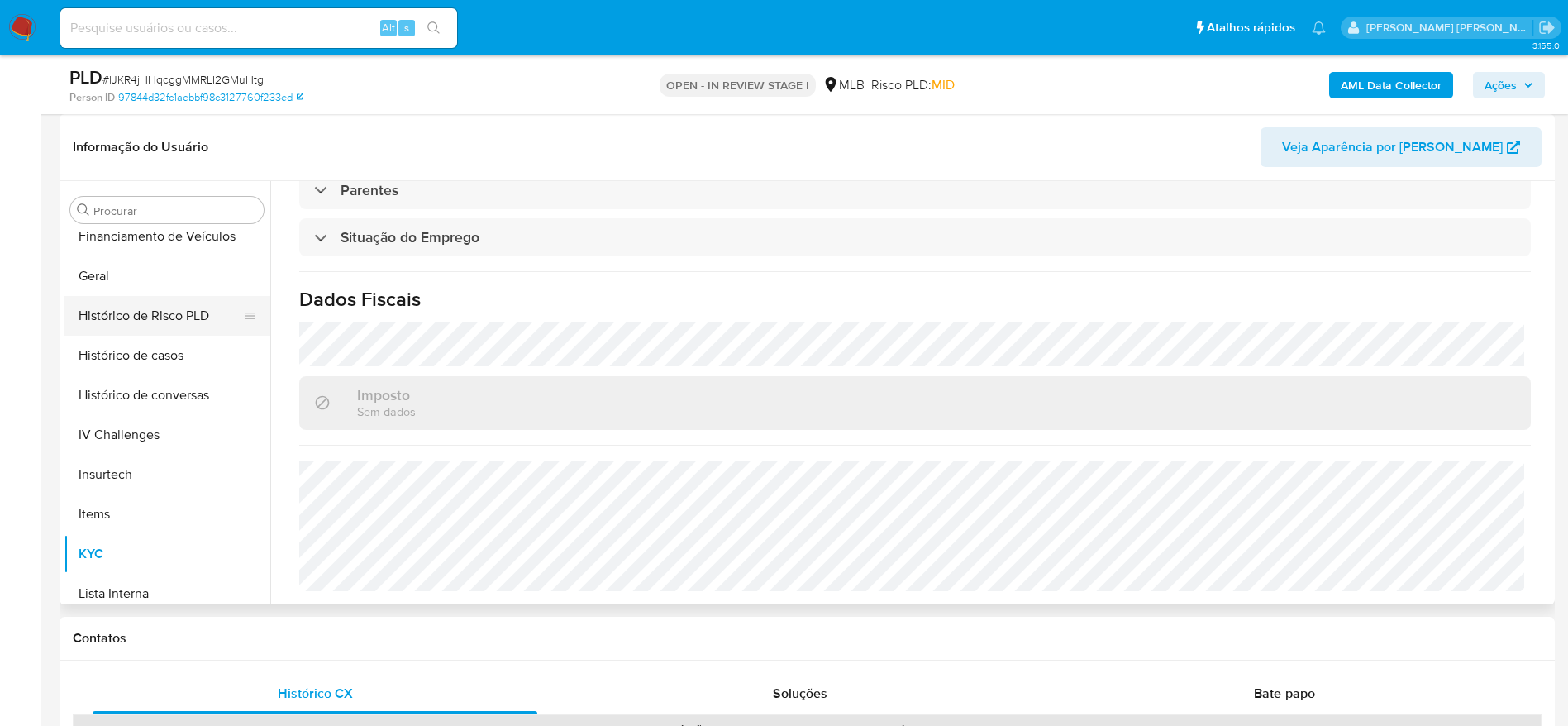
scroll to position [366, 0]
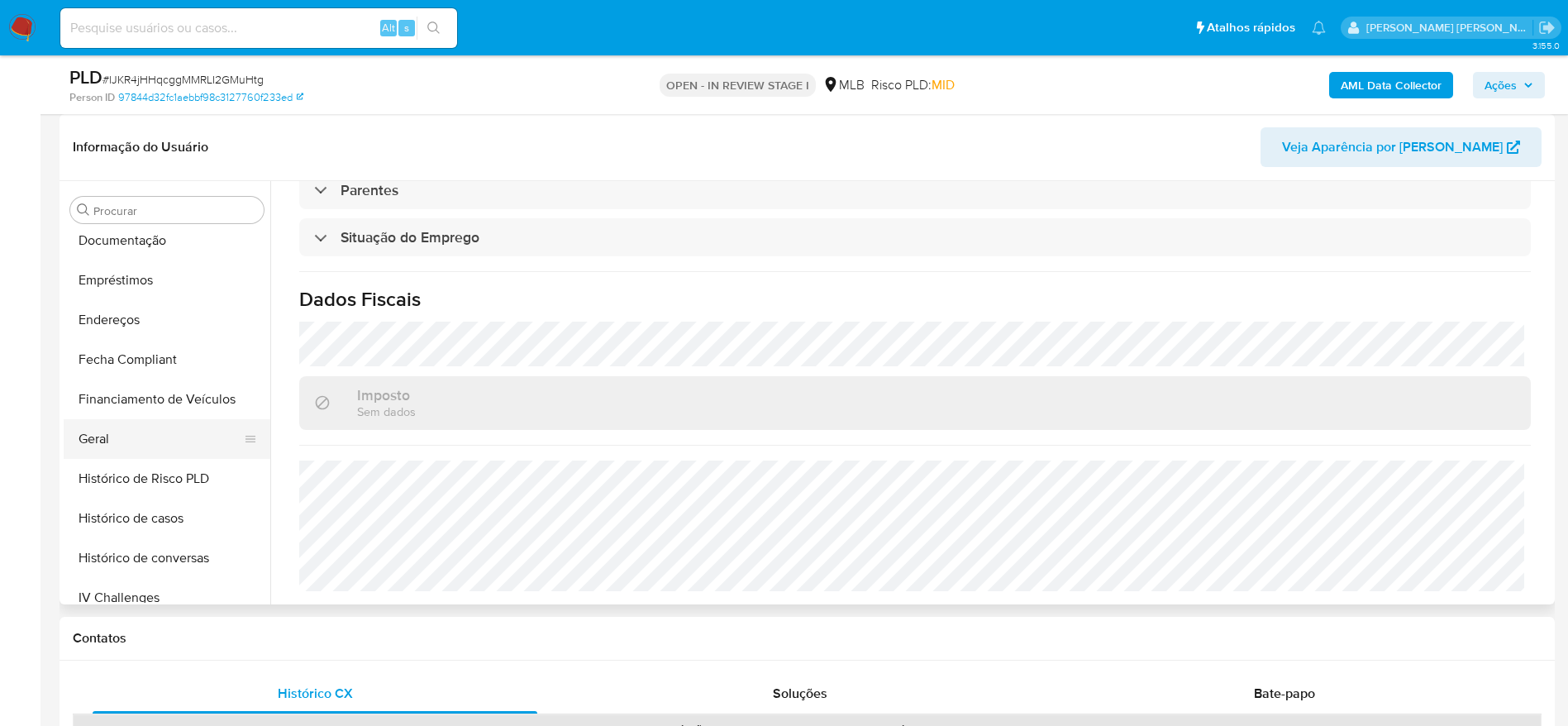
click at [107, 419] on button "Geral" at bounding box center [159, 438] width 193 height 40
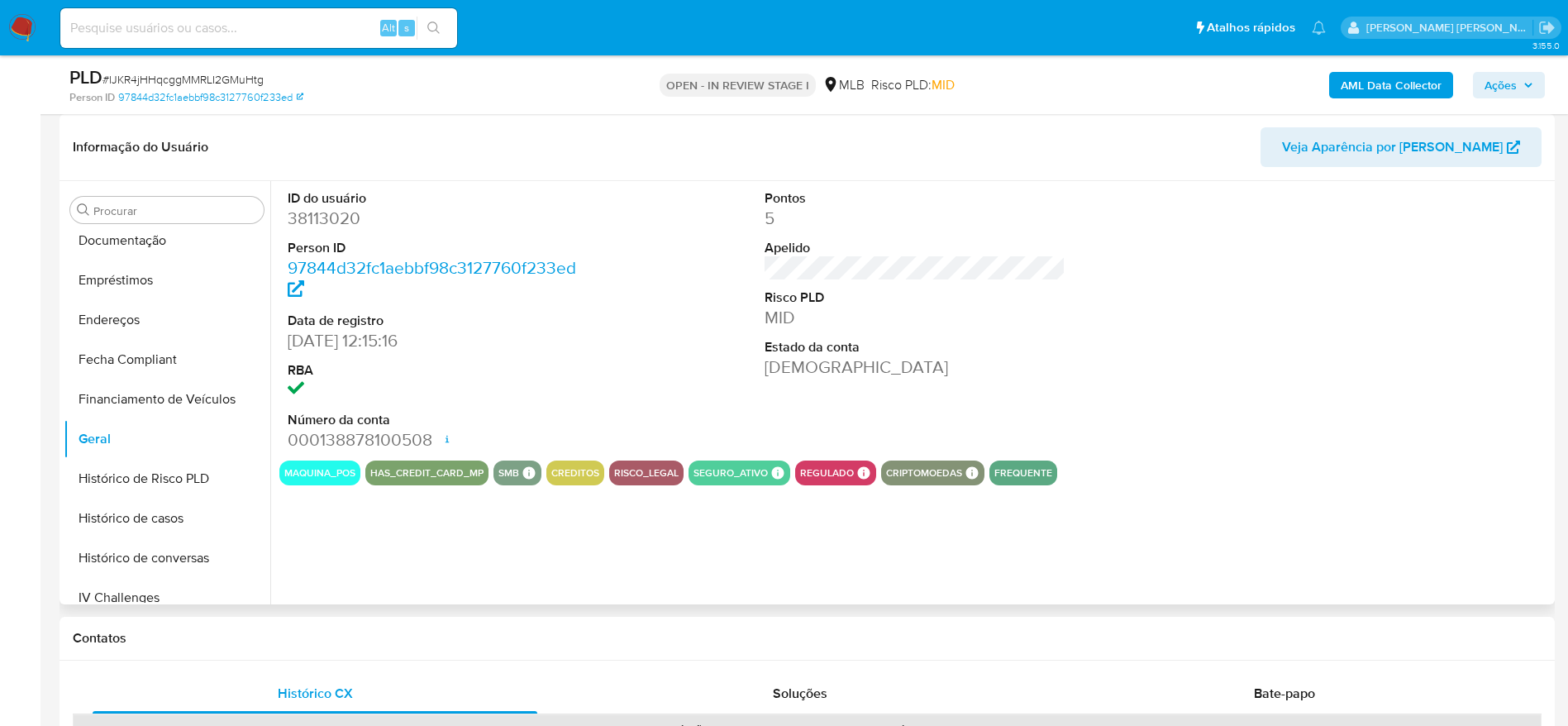
click at [322, 218] on dd "38113020" at bounding box center [438, 218] width 302 height 24
copy dd "38113020"
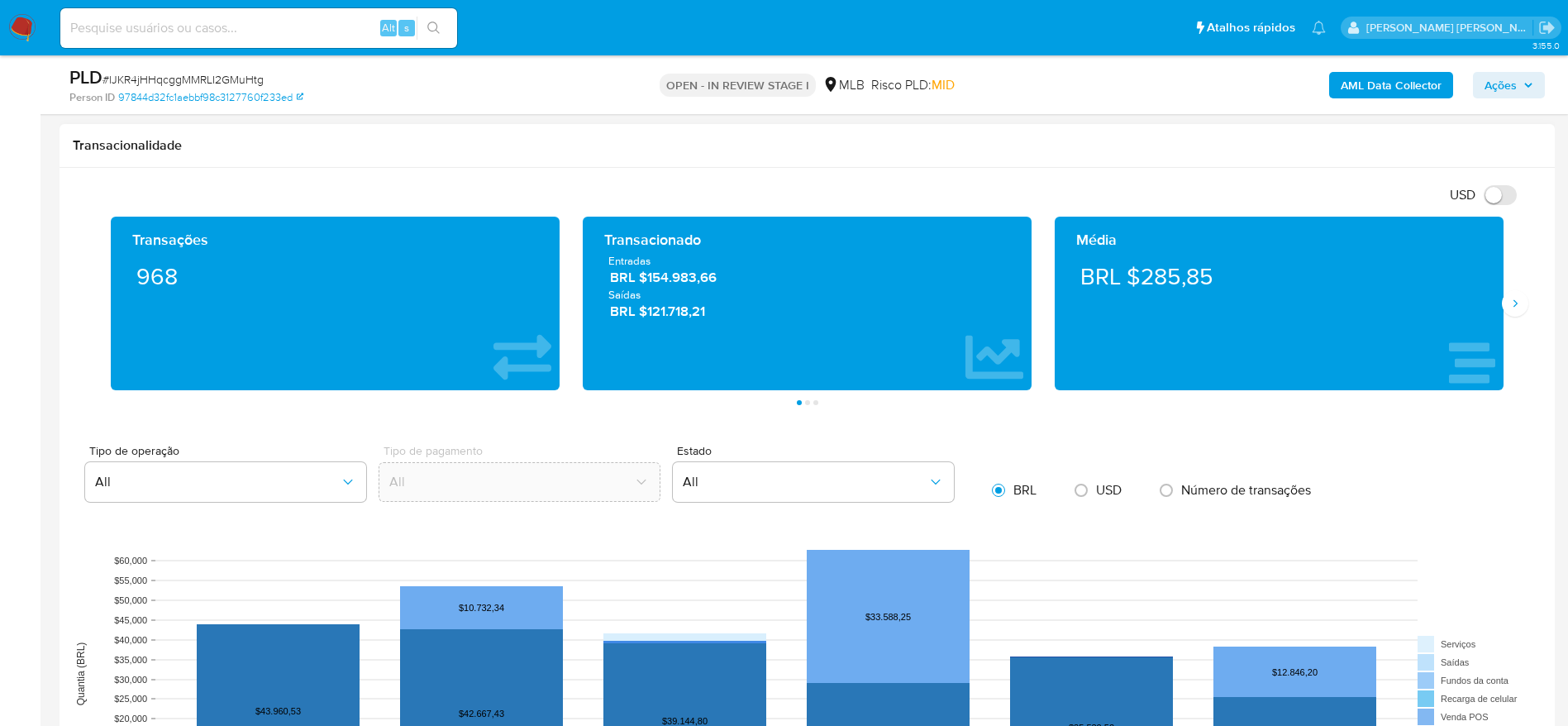
scroll to position [1859, 0]
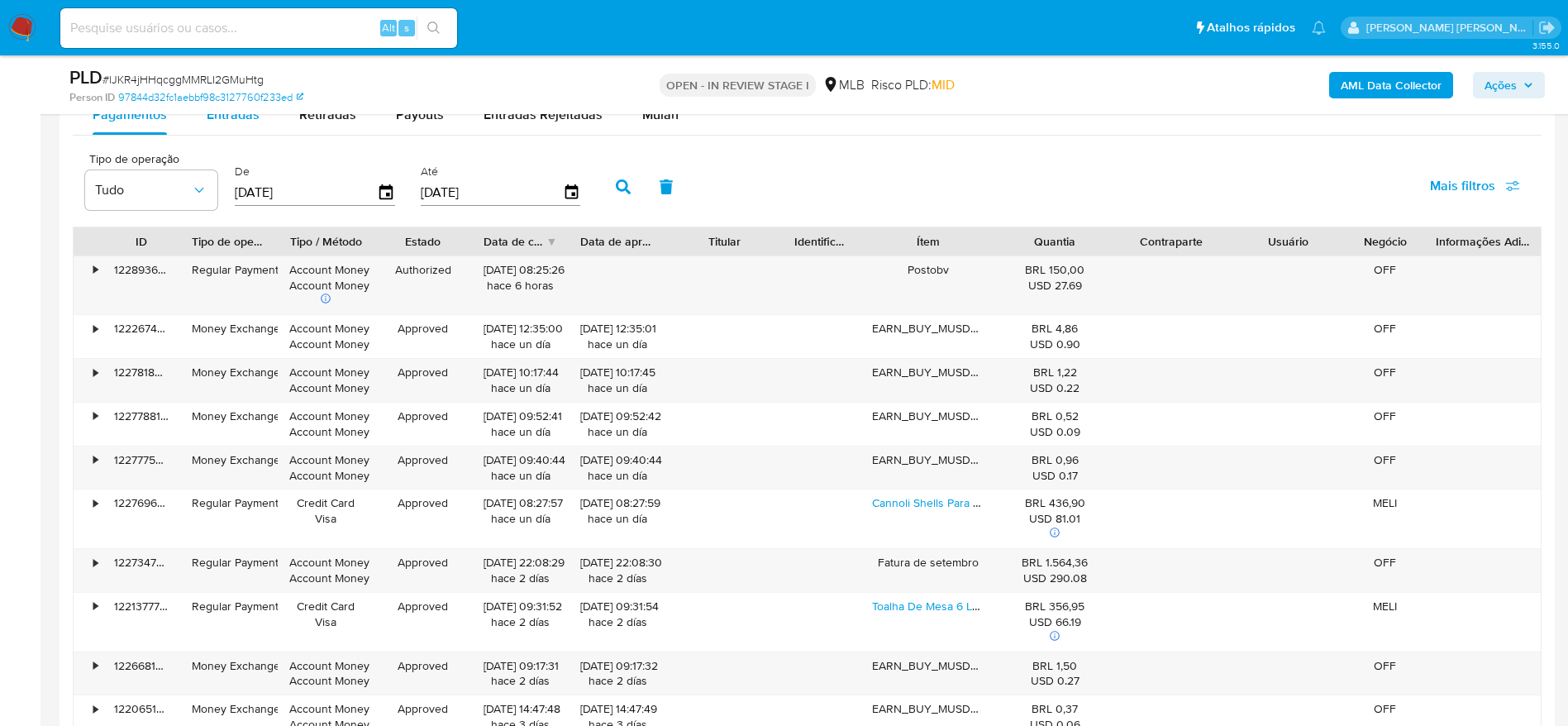
click at [239, 124] on div "Entradas" at bounding box center [233, 115] width 53 height 40
select select "10"
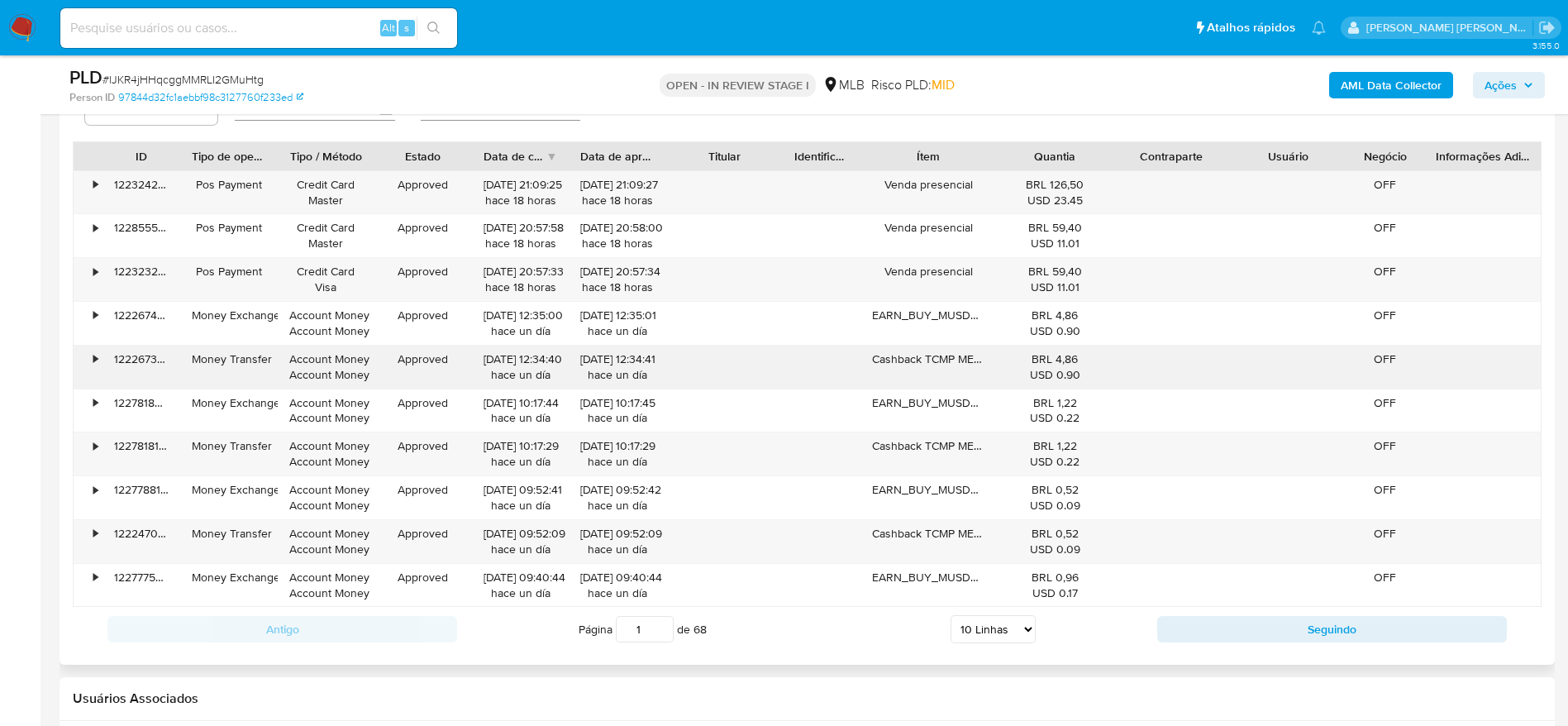
scroll to position [1984, 0]
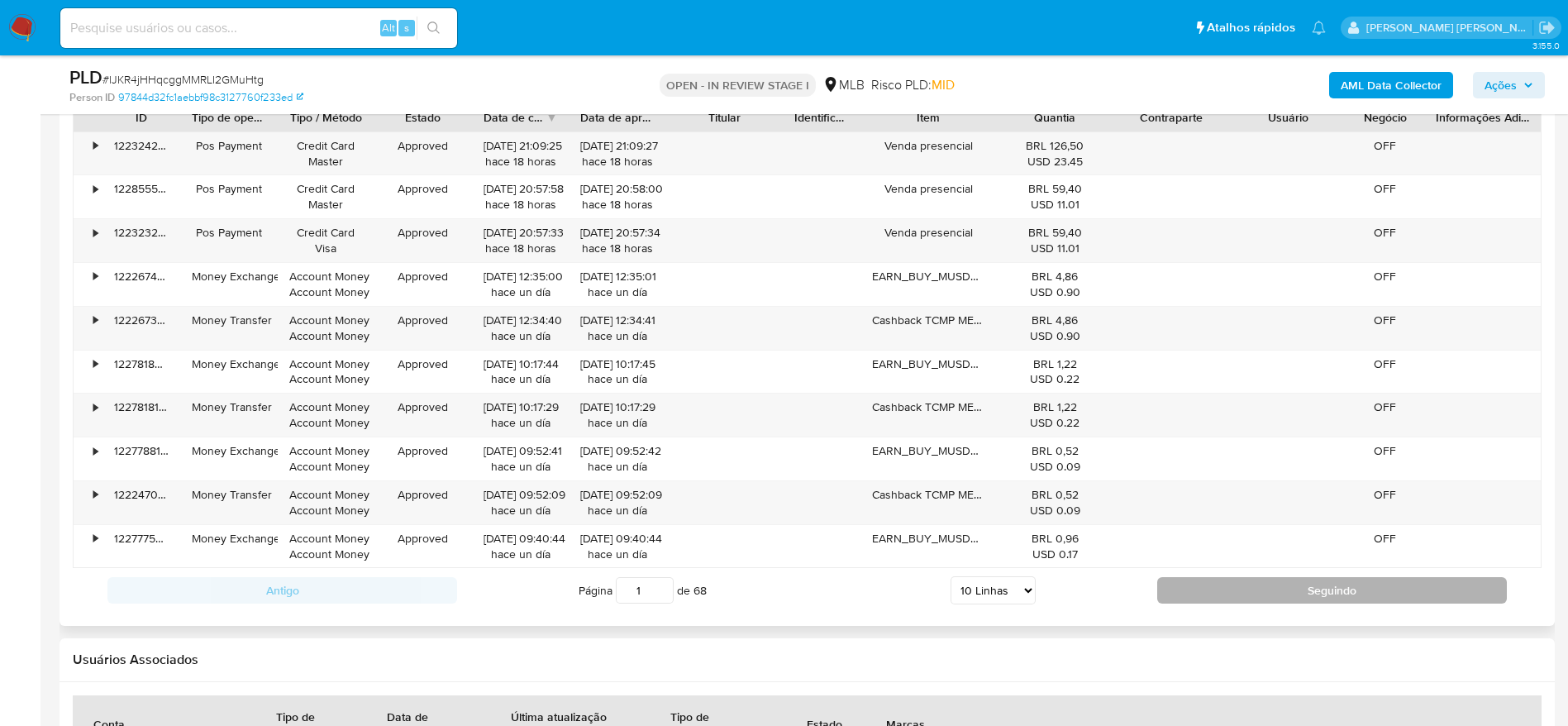
click at [1209, 588] on button "Seguindo" at bounding box center [1331, 590] width 350 height 26
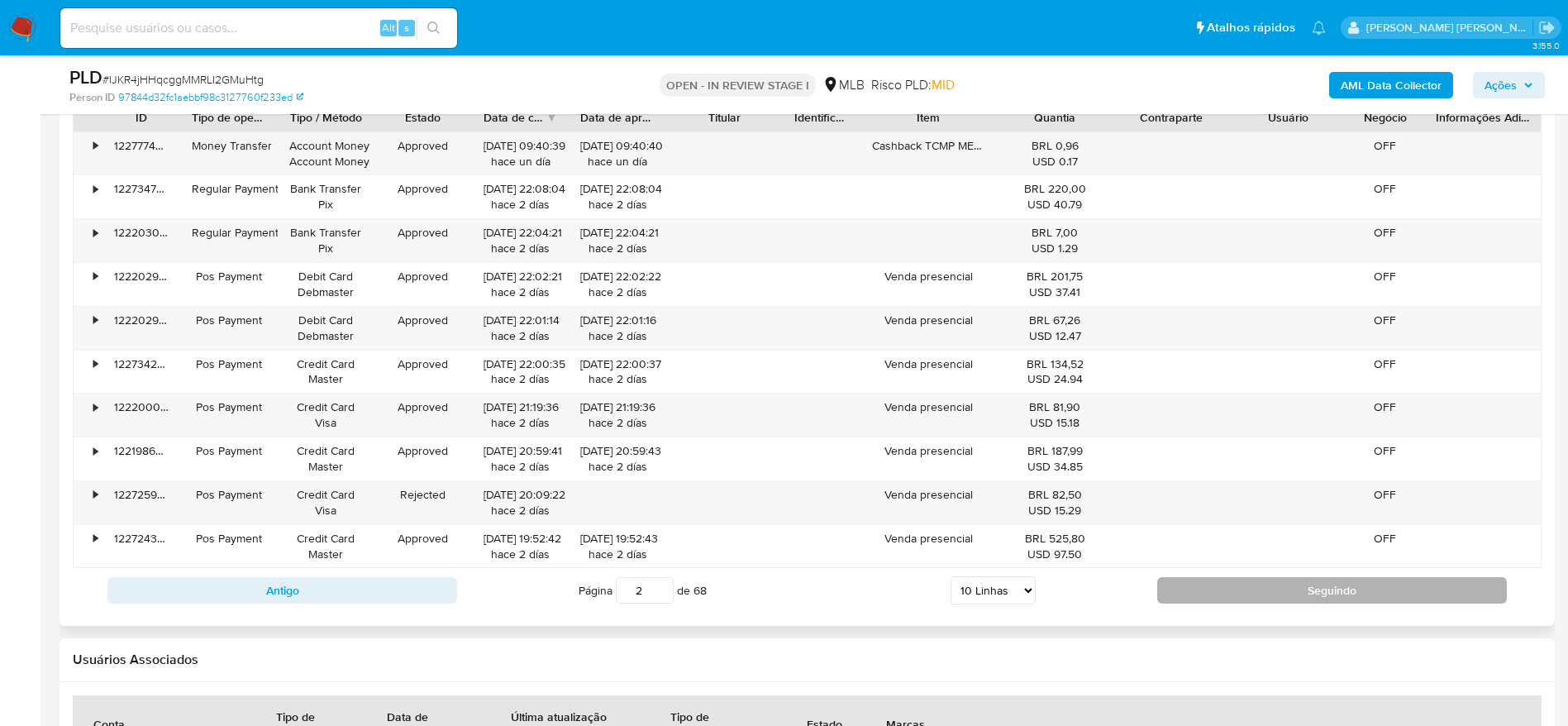
click at [1215, 581] on button "Seguindo" at bounding box center [1331, 590] width 350 height 26
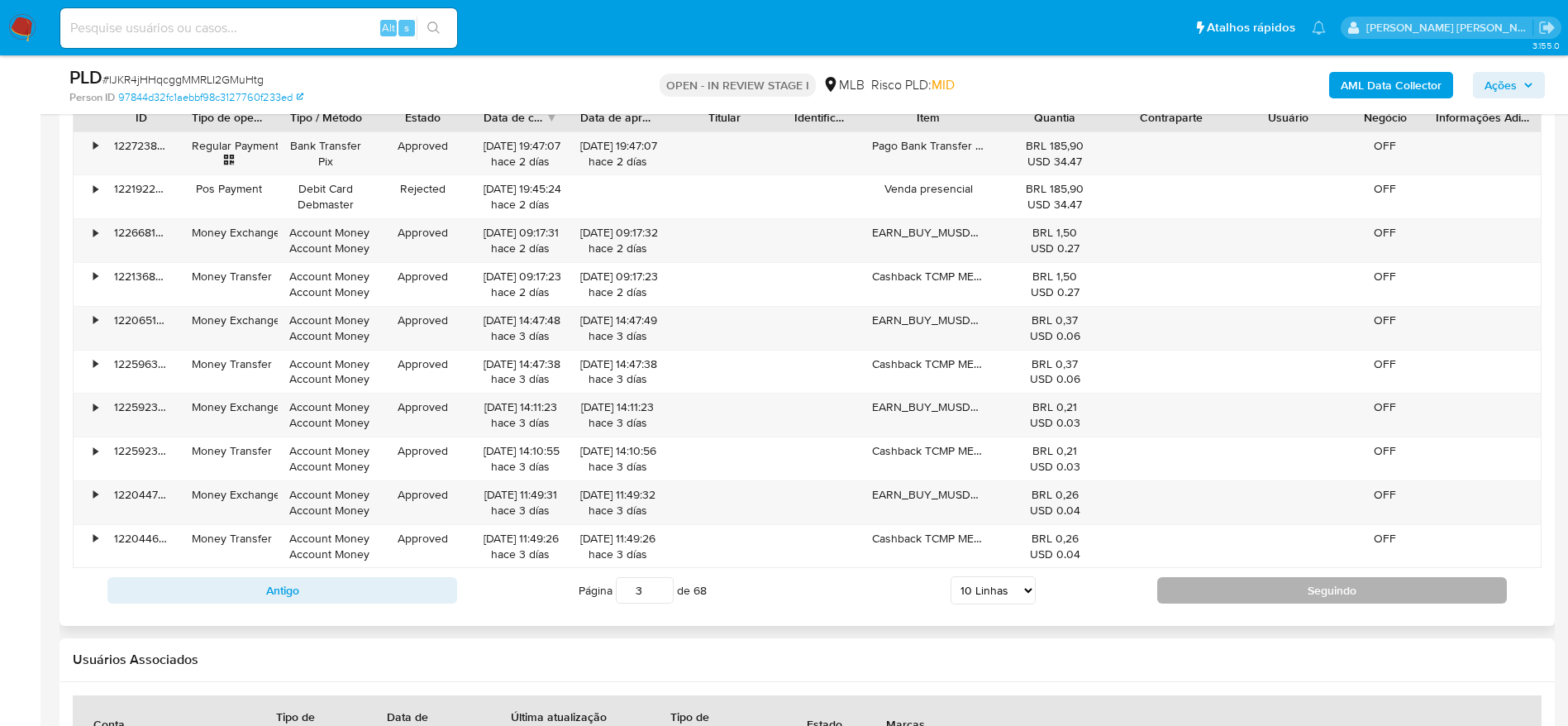
click at [1209, 586] on button "Seguindo" at bounding box center [1331, 590] width 350 height 26
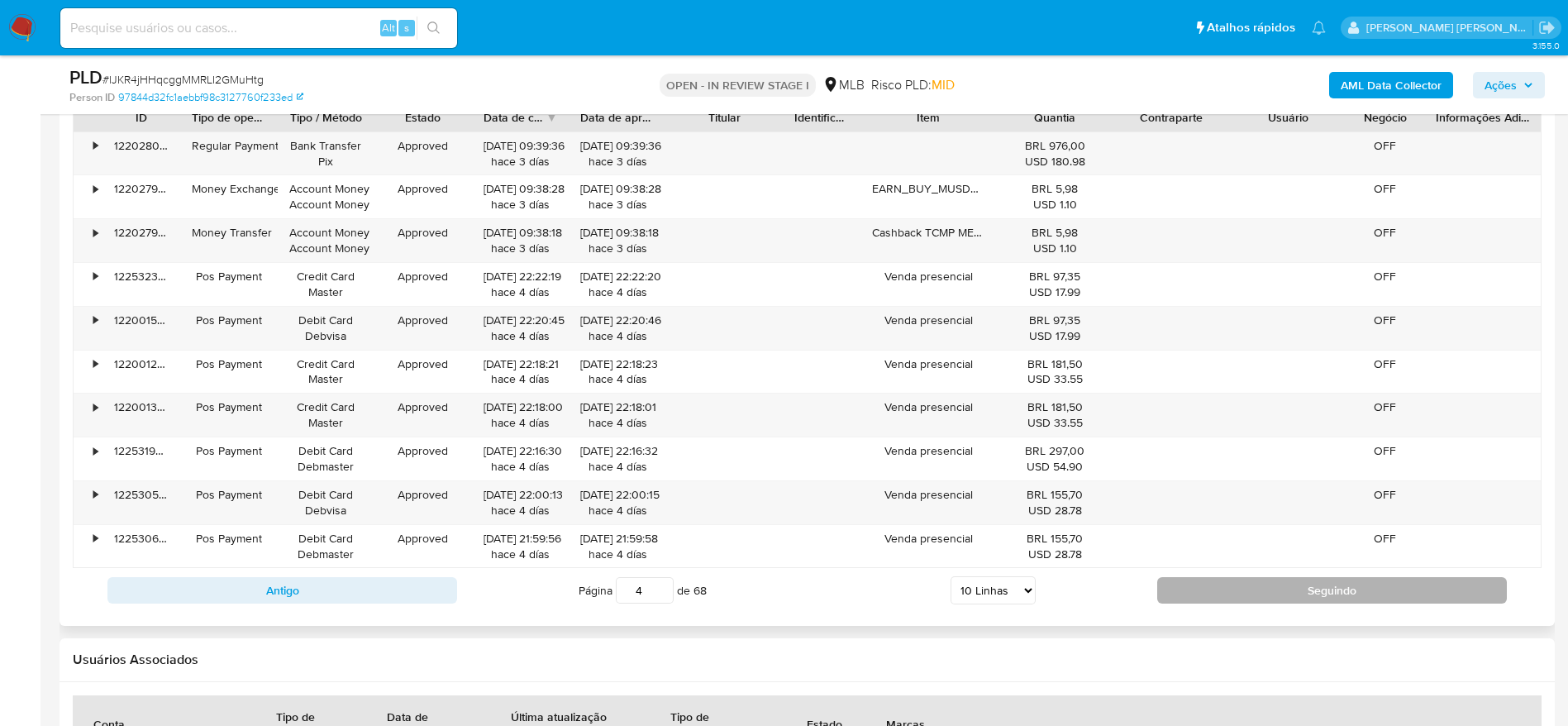
click at [1243, 596] on button "Seguindo" at bounding box center [1331, 590] width 350 height 26
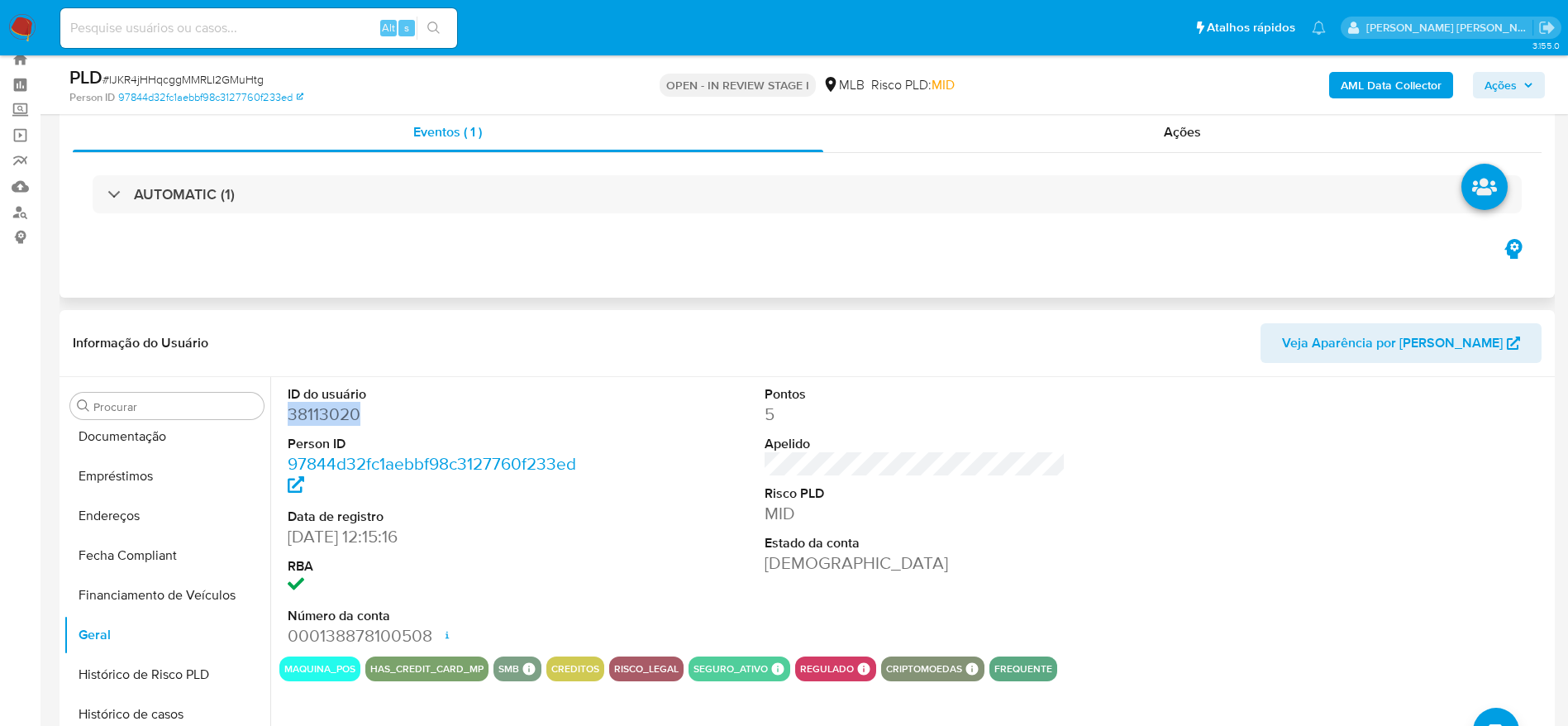
scroll to position [0, 0]
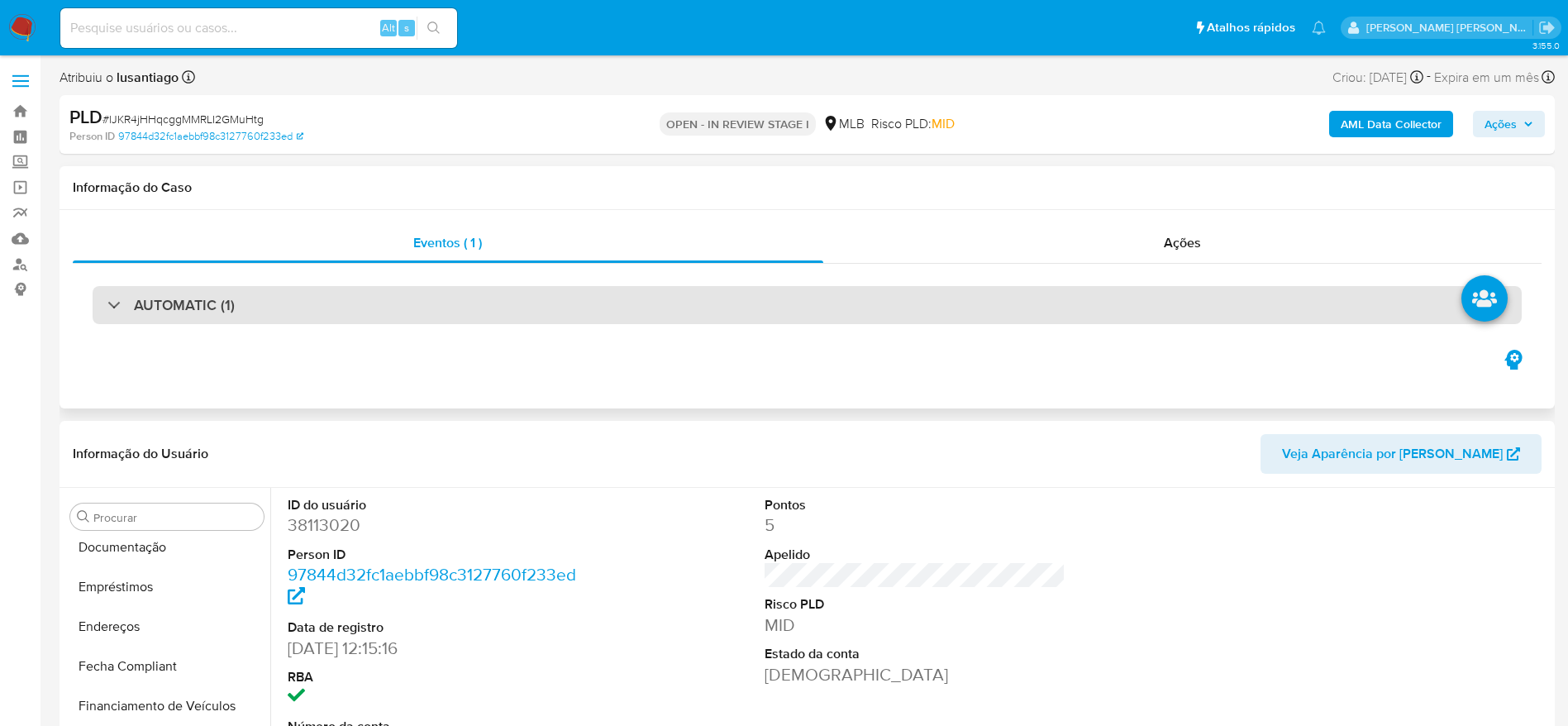
click at [434, 304] on div "AUTOMATIC (1)" at bounding box center [807, 305] width 1429 height 38
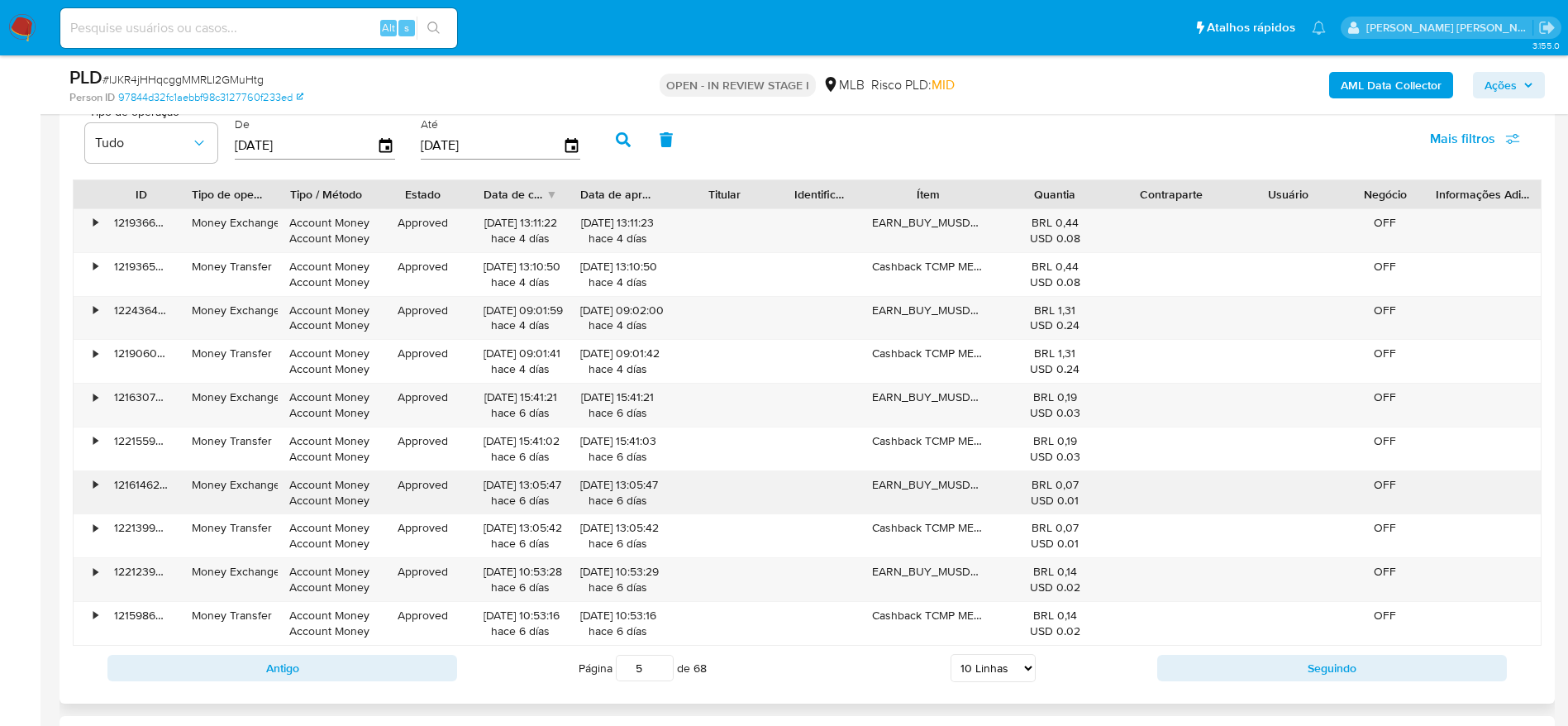
scroll to position [2480, 0]
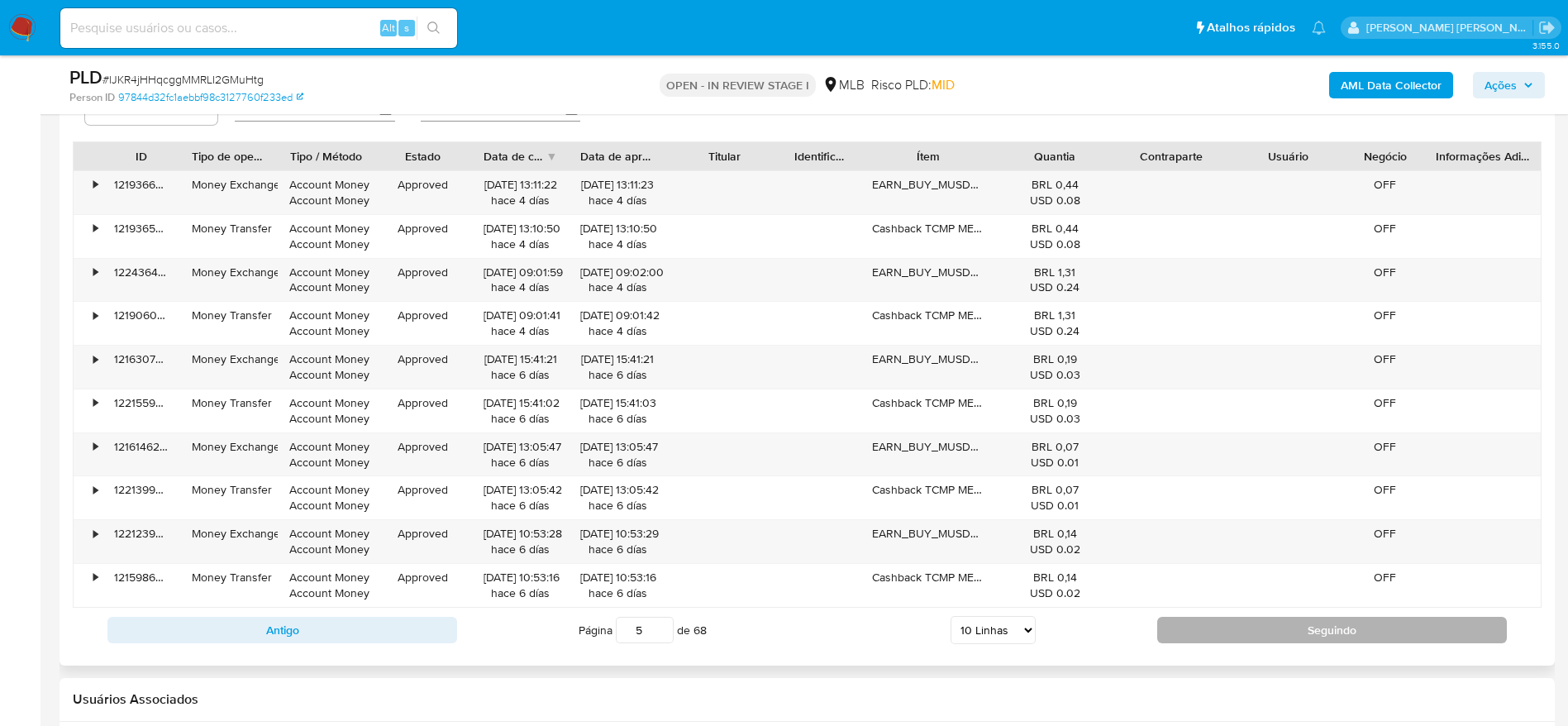
click at [1196, 619] on button "Seguindo" at bounding box center [1331, 630] width 350 height 26
click at [1252, 626] on button "Seguindo" at bounding box center [1331, 630] width 350 height 26
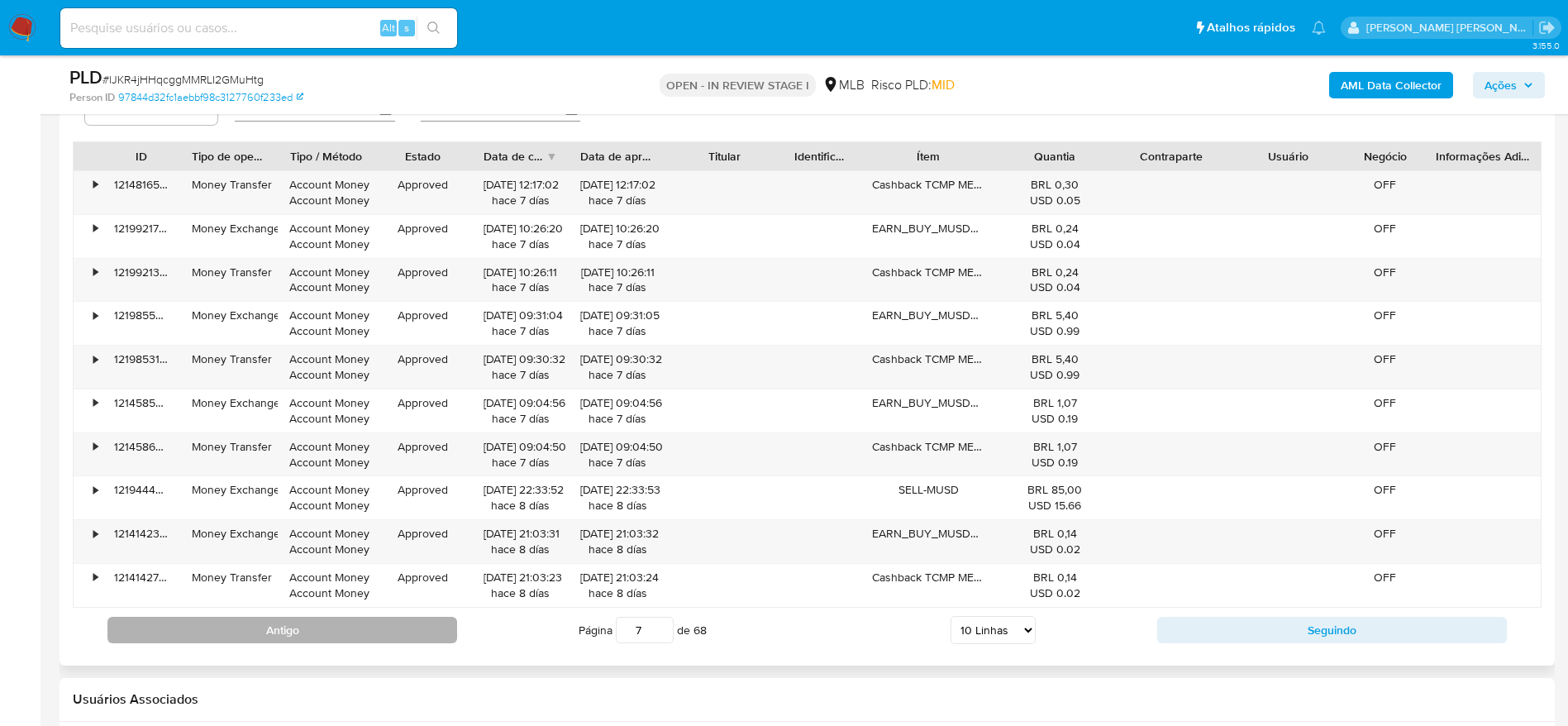
click at [338, 634] on button "Antigo" at bounding box center [282, 630] width 350 height 26
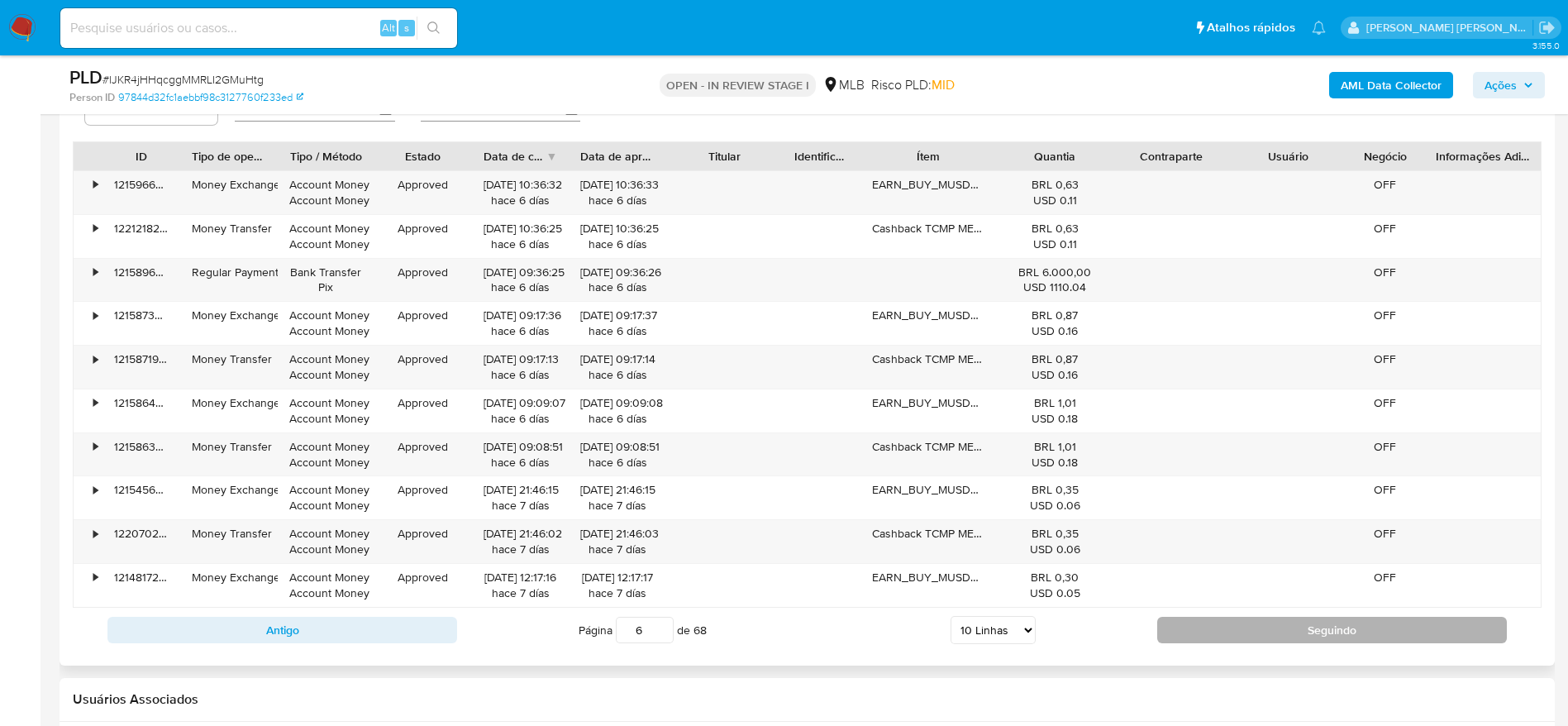
click at [1296, 631] on button "Seguindo" at bounding box center [1331, 630] width 350 height 26
click at [1294, 626] on button "Seguindo" at bounding box center [1331, 630] width 350 height 26
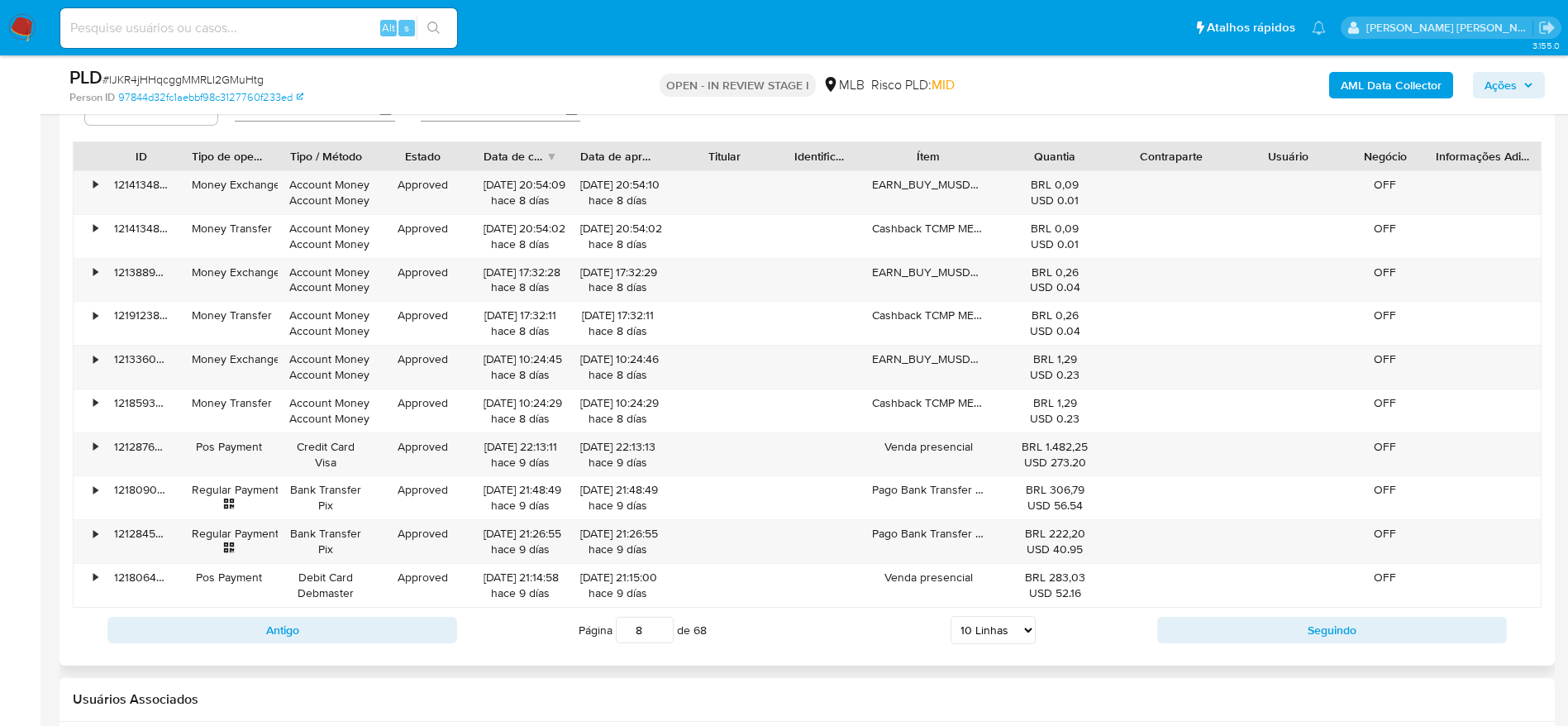
click at [1251, 613] on div "Antigo Página 8 de 68 5 Linhas 10 Linhas 20 Linhas 25 Linhas 50 Linhas 100 Linh…" at bounding box center [807, 629] width 1469 height 44
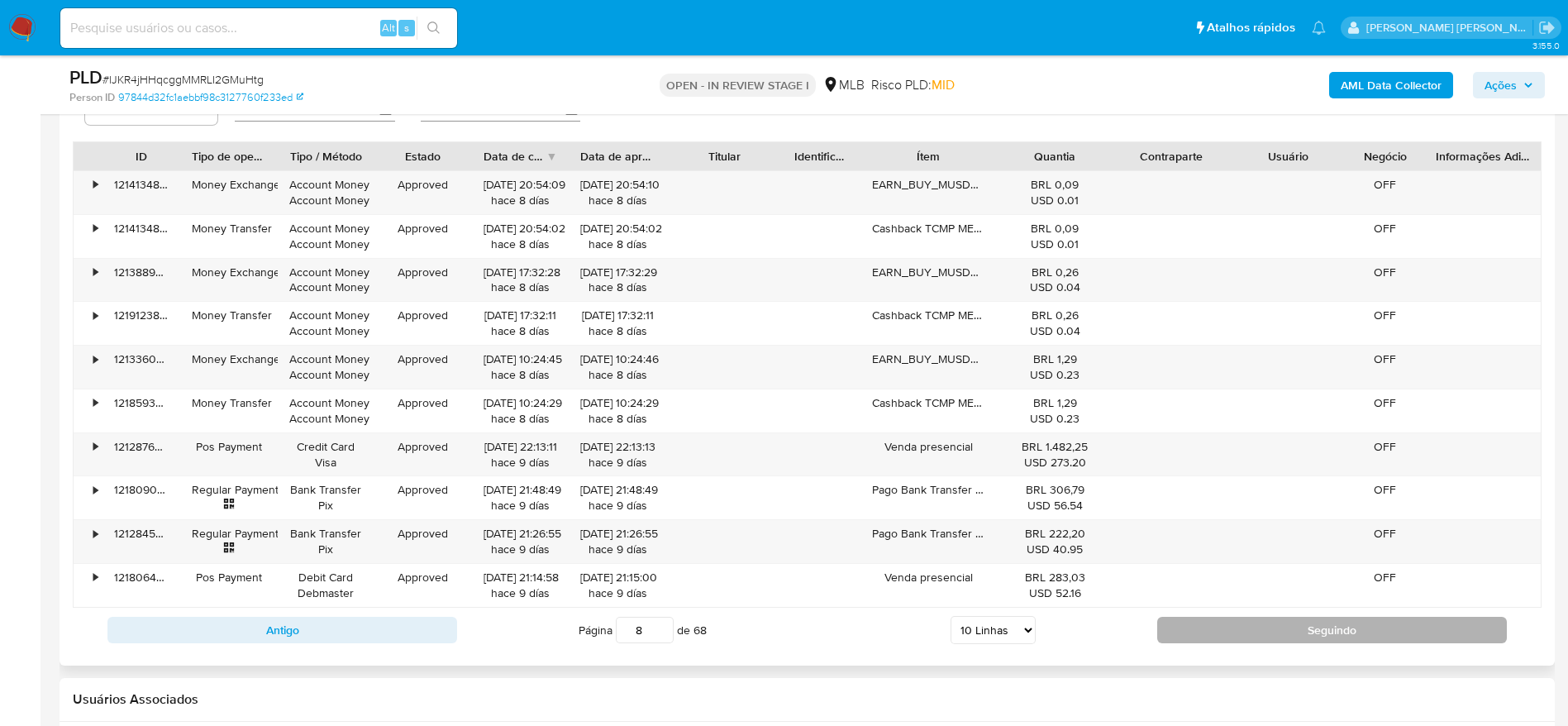
click at [1190, 626] on button "Seguindo" at bounding box center [1331, 630] width 350 height 26
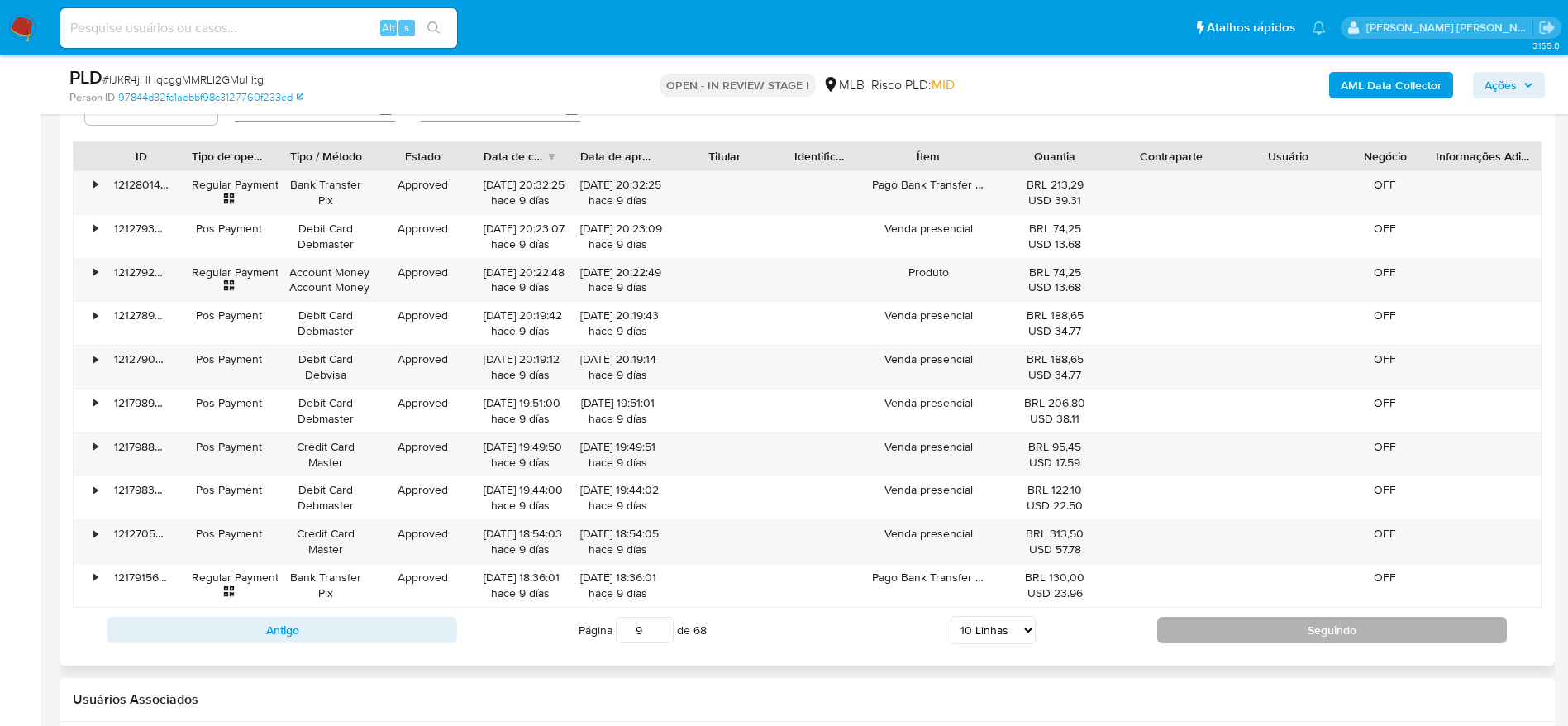
click at [1187, 628] on button "Seguindo" at bounding box center [1331, 630] width 350 height 26
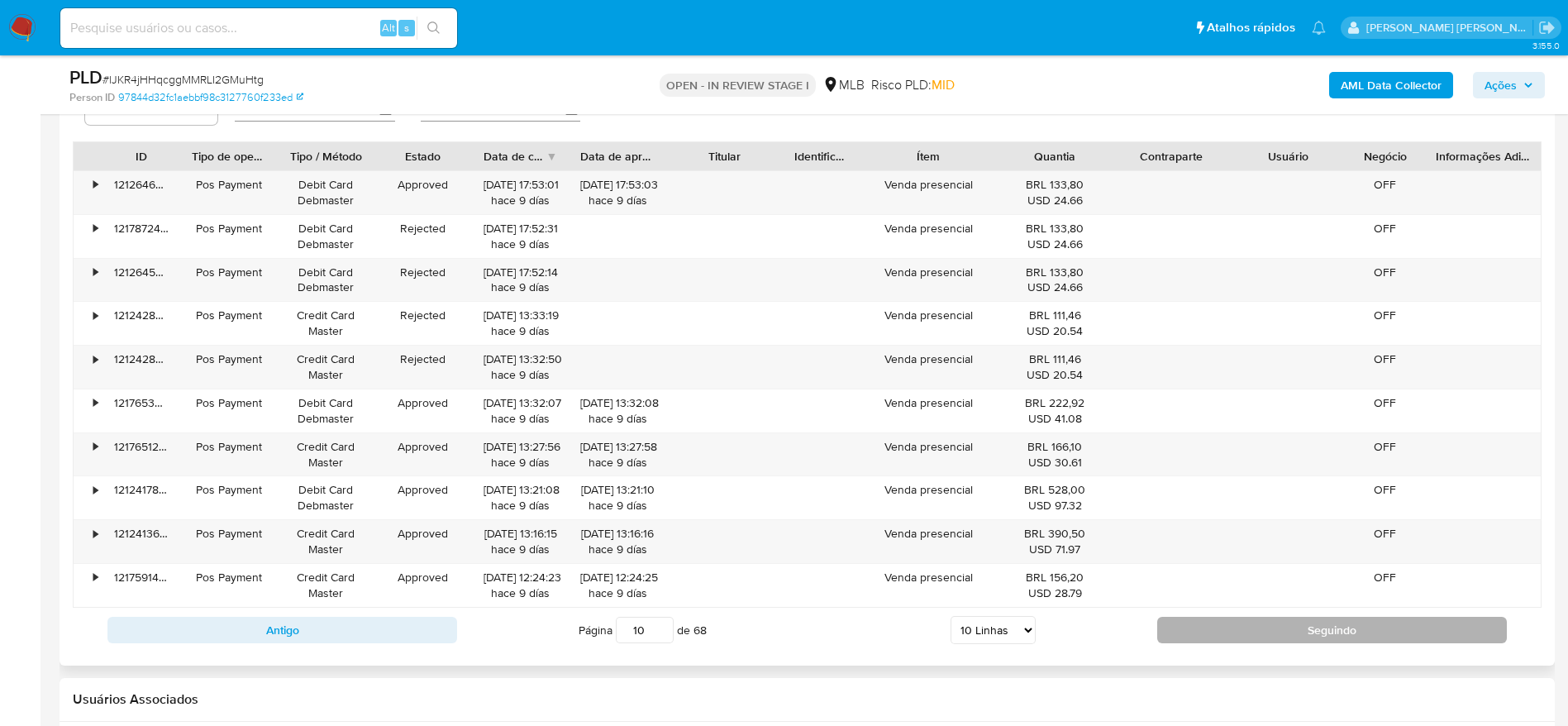
click at [1225, 640] on button "Seguindo" at bounding box center [1331, 630] width 350 height 26
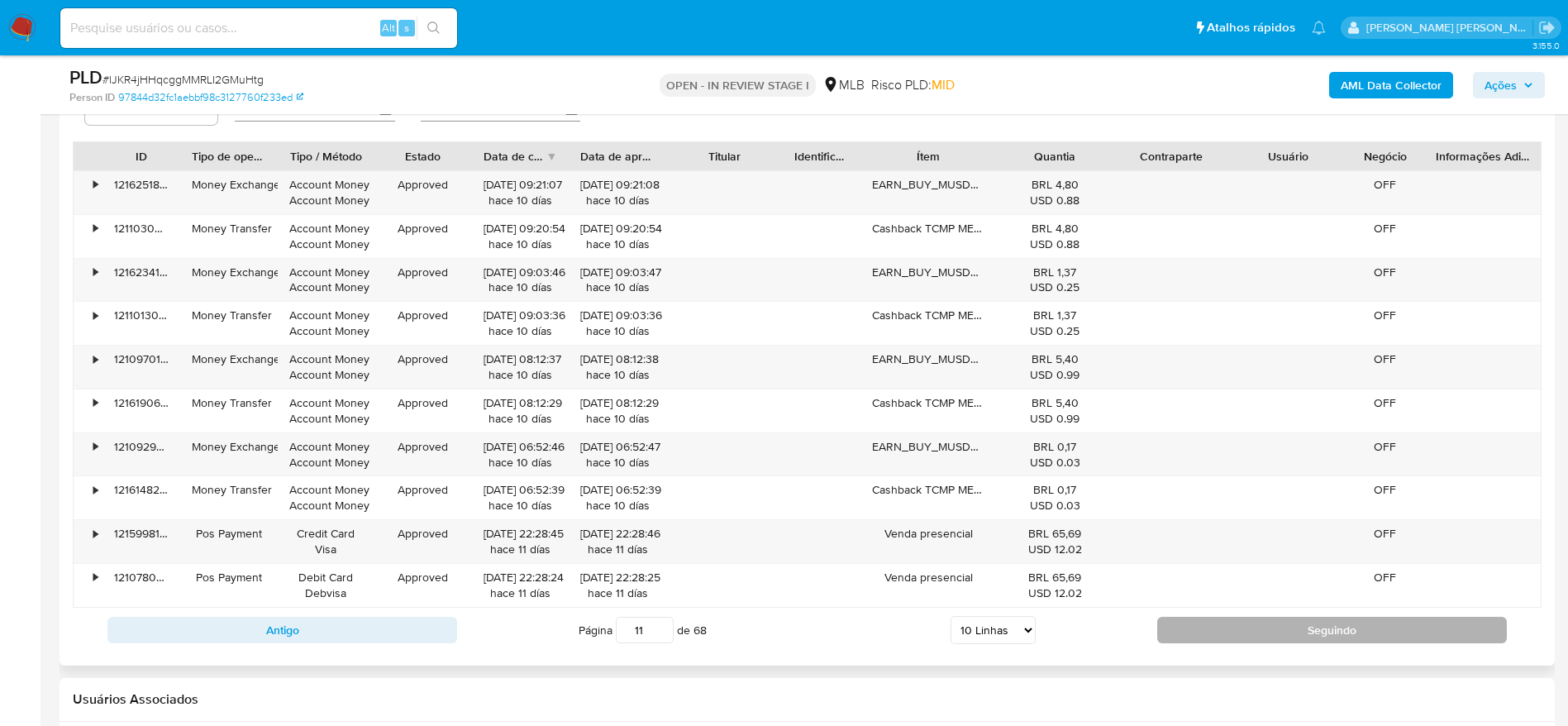
click at [1224, 627] on button "Seguindo" at bounding box center [1331, 630] width 350 height 26
type input "12"
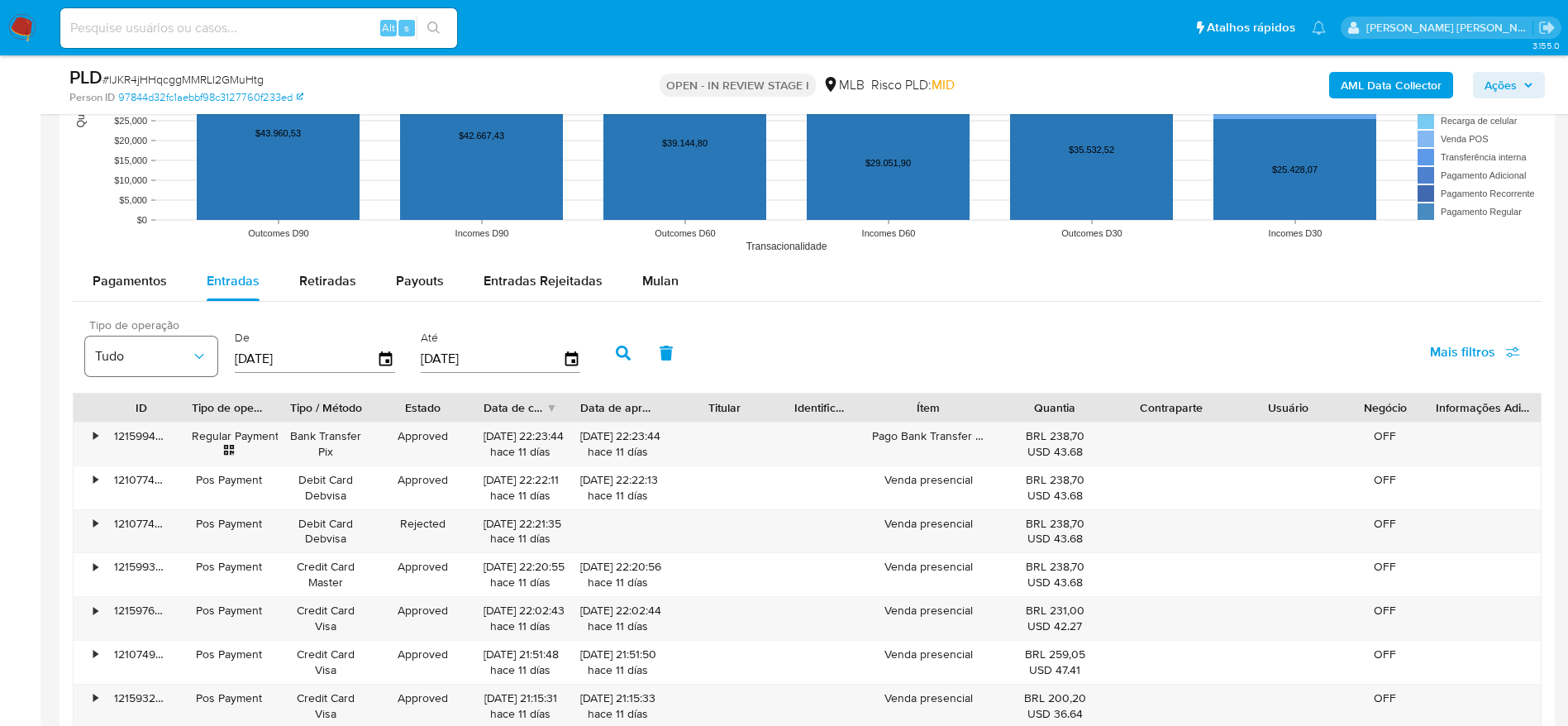
scroll to position [2232, 0]
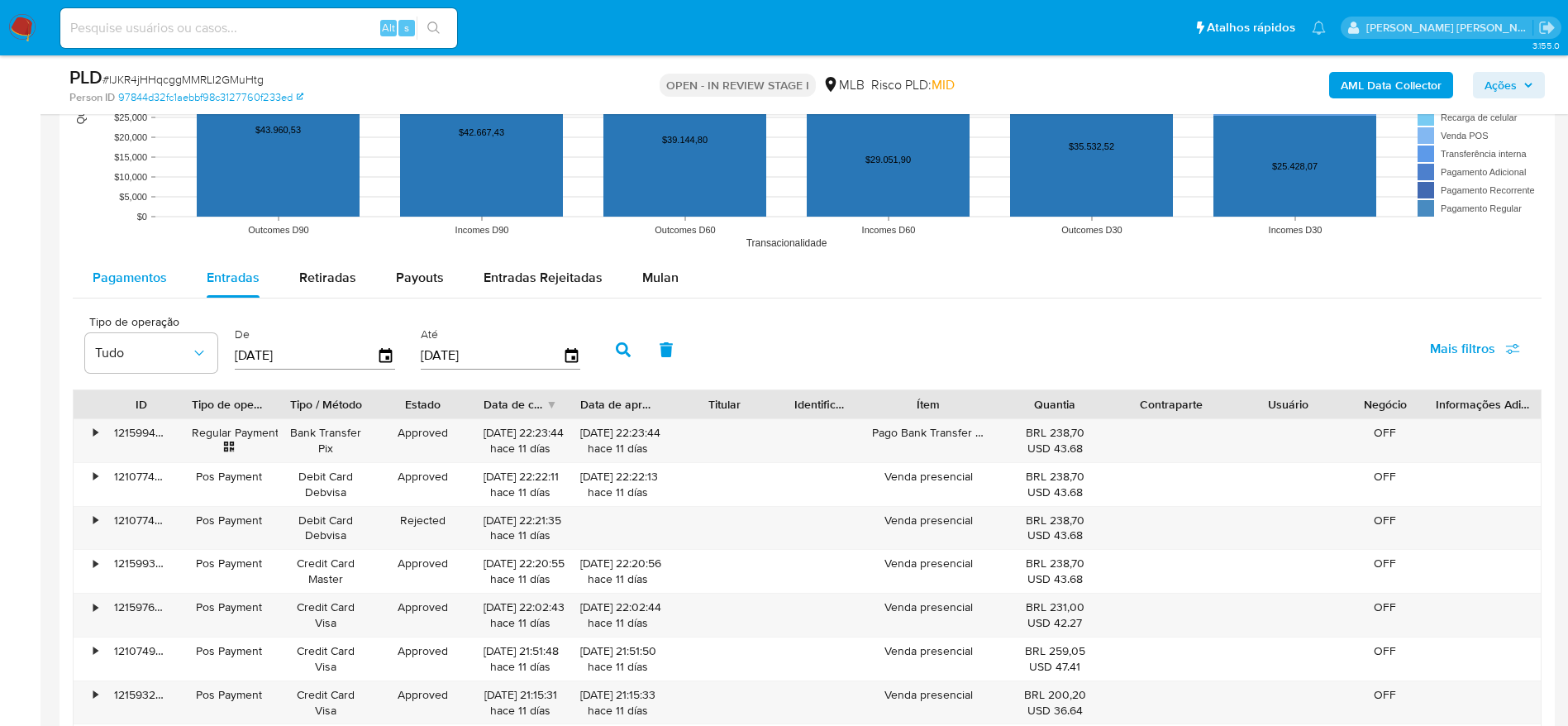
click at [142, 288] on div "Pagamentos" at bounding box center [129, 277] width 74 height 40
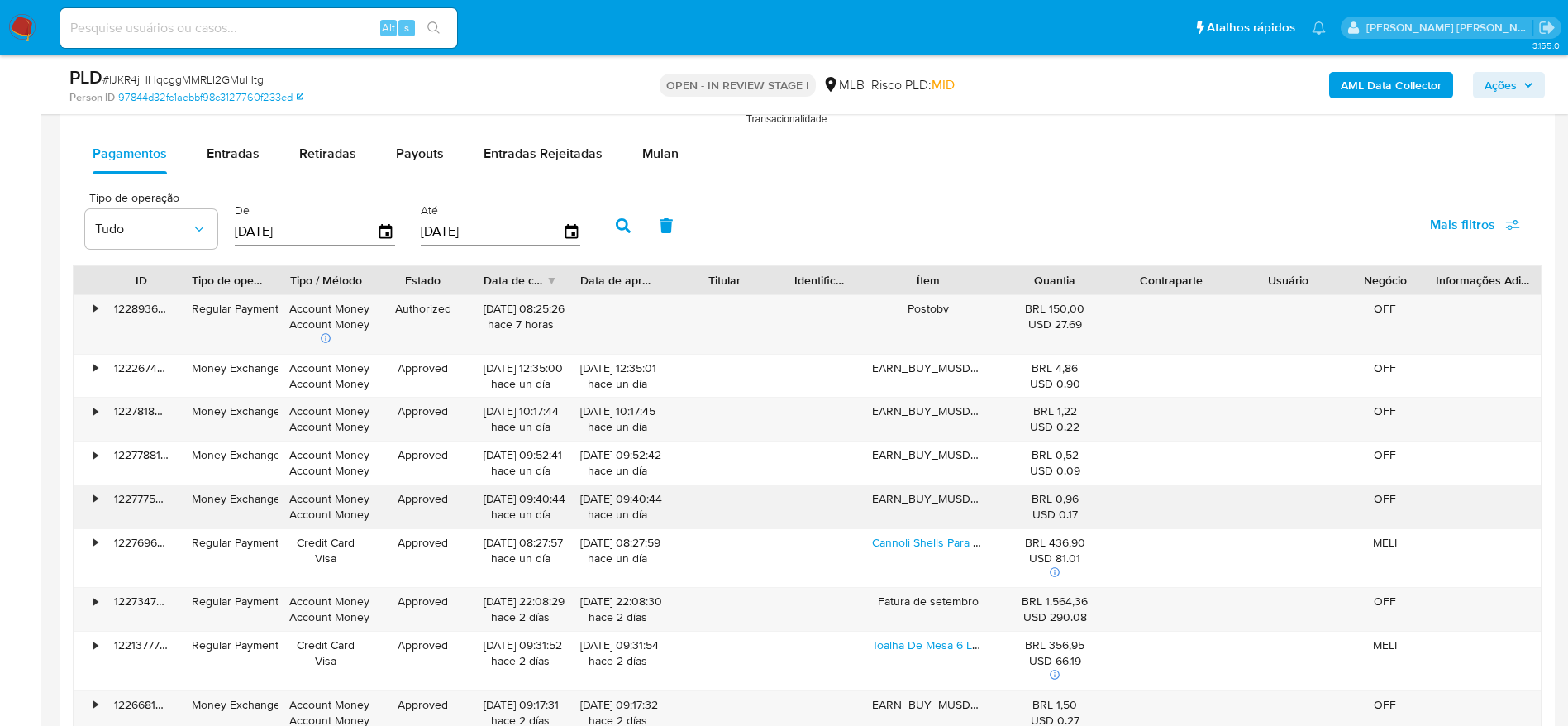
scroll to position [2480, 0]
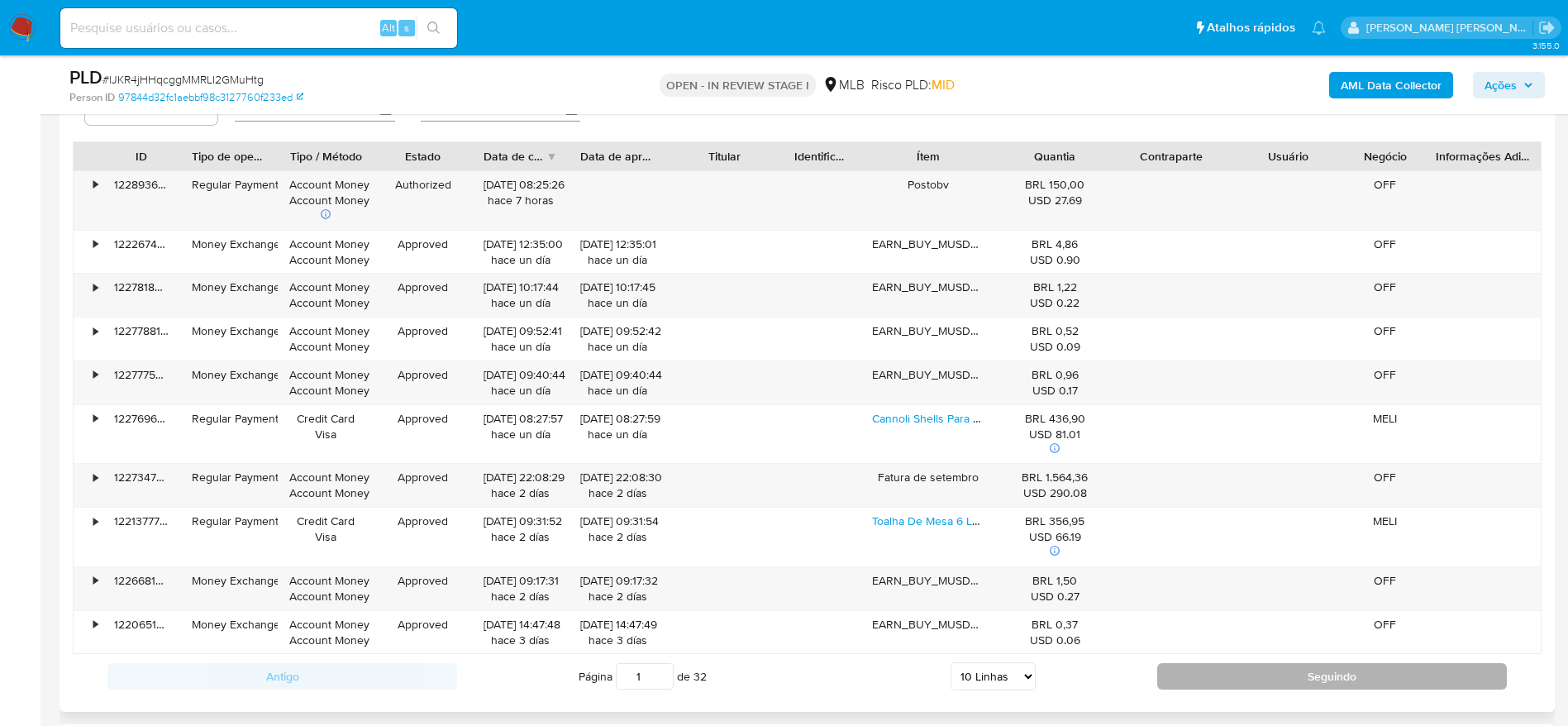
click at [1217, 676] on button "Seguindo" at bounding box center [1331, 676] width 350 height 26
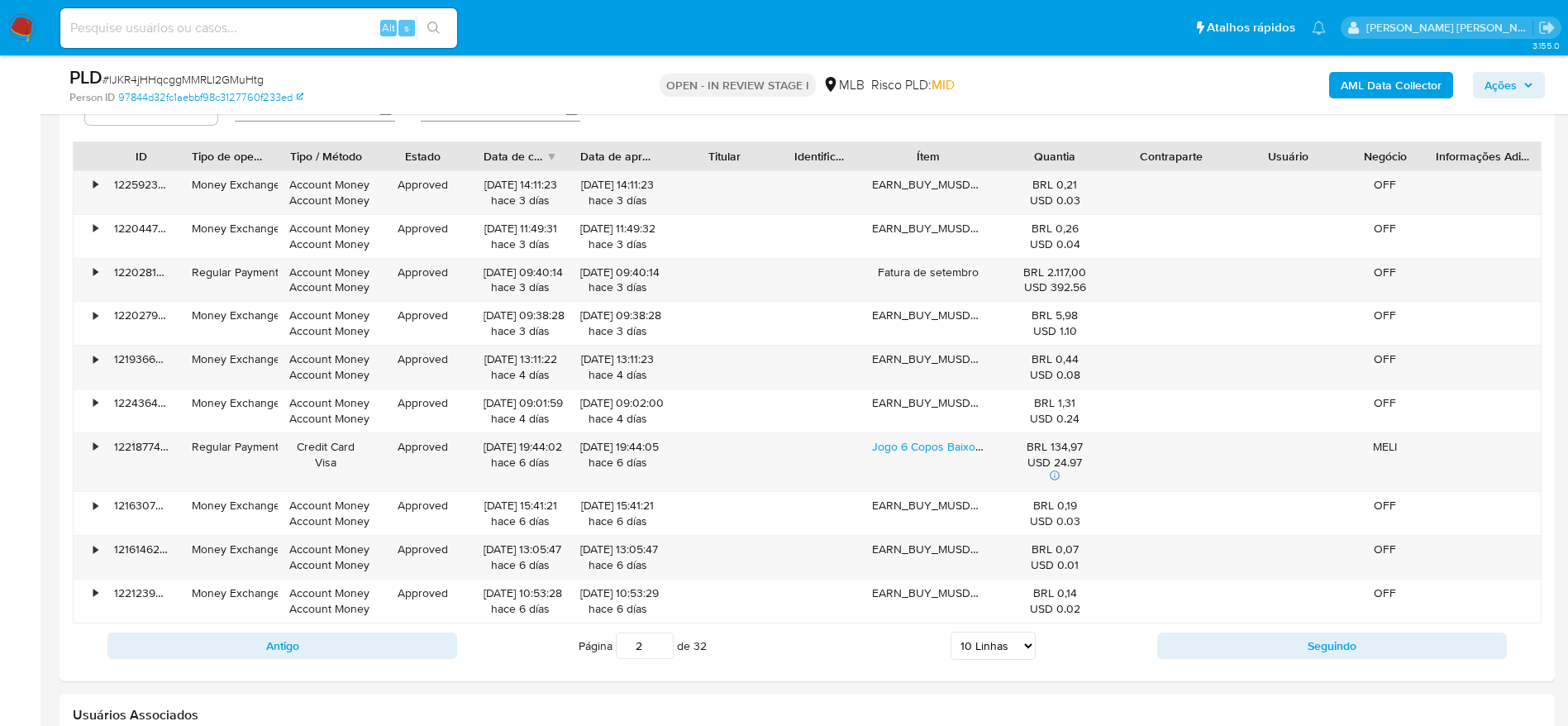
click at [1222, 652] on button "Seguindo" at bounding box center [1331, 646] width 350 height 26
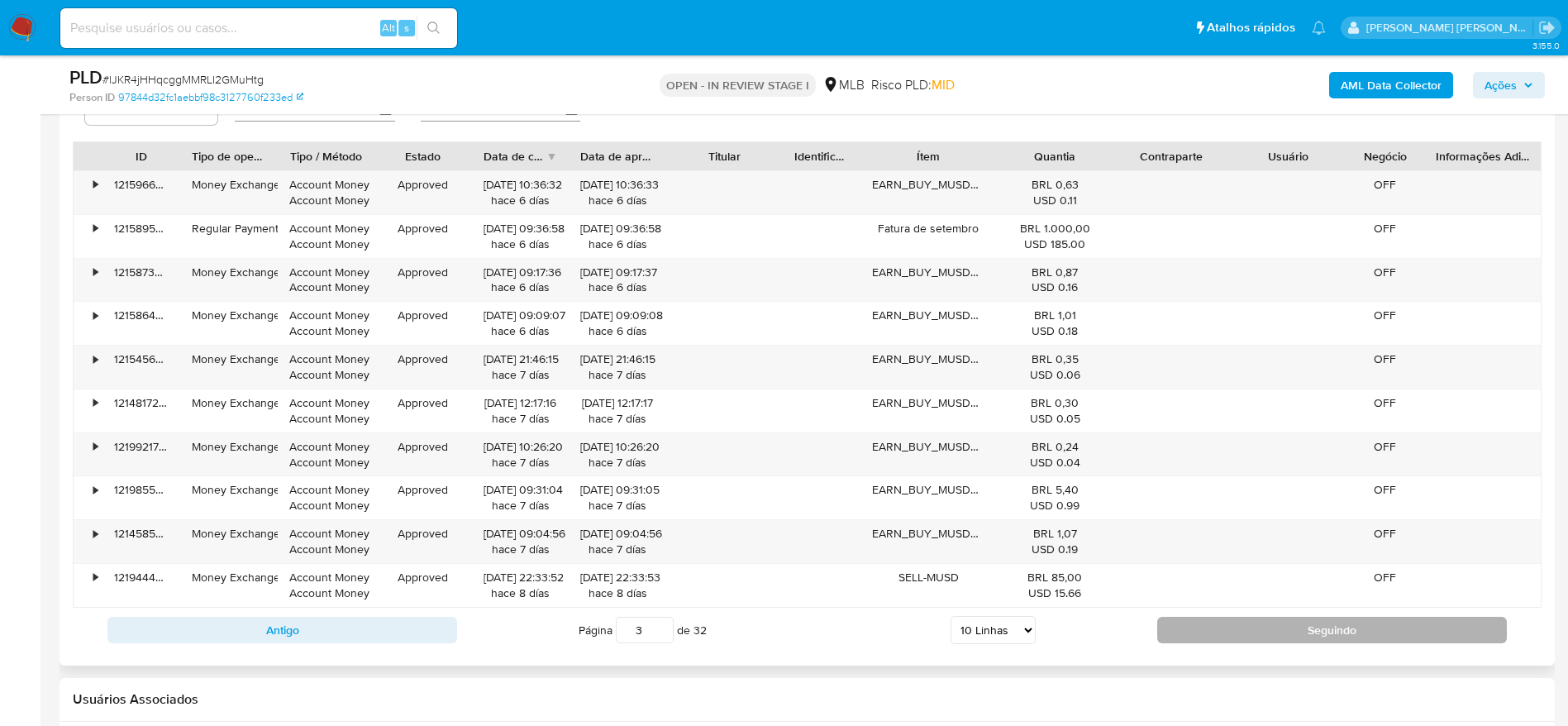
click at [1222, 635] on button "Seguindo" at bounding box center [1331, 630] width 350 height 26
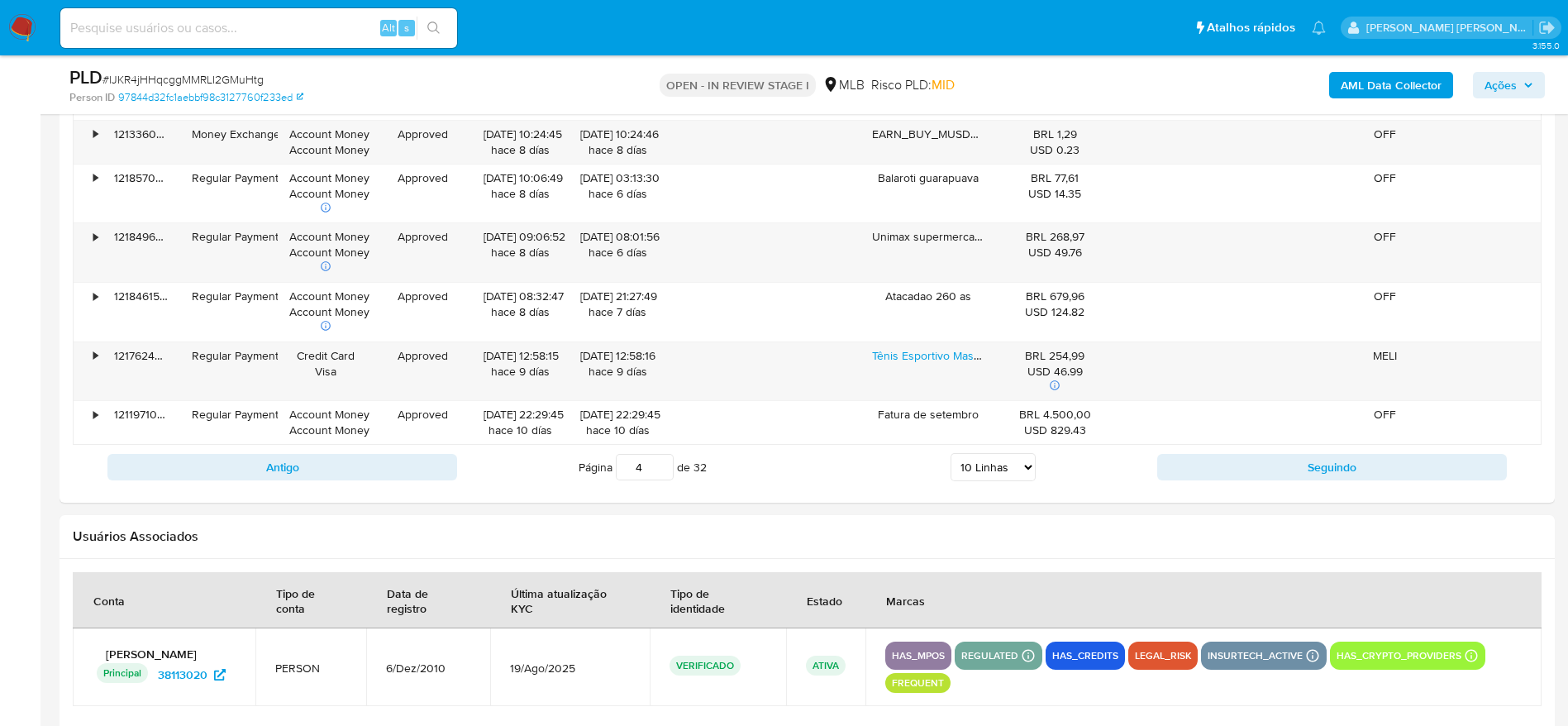
scroll to position [2728, 0]
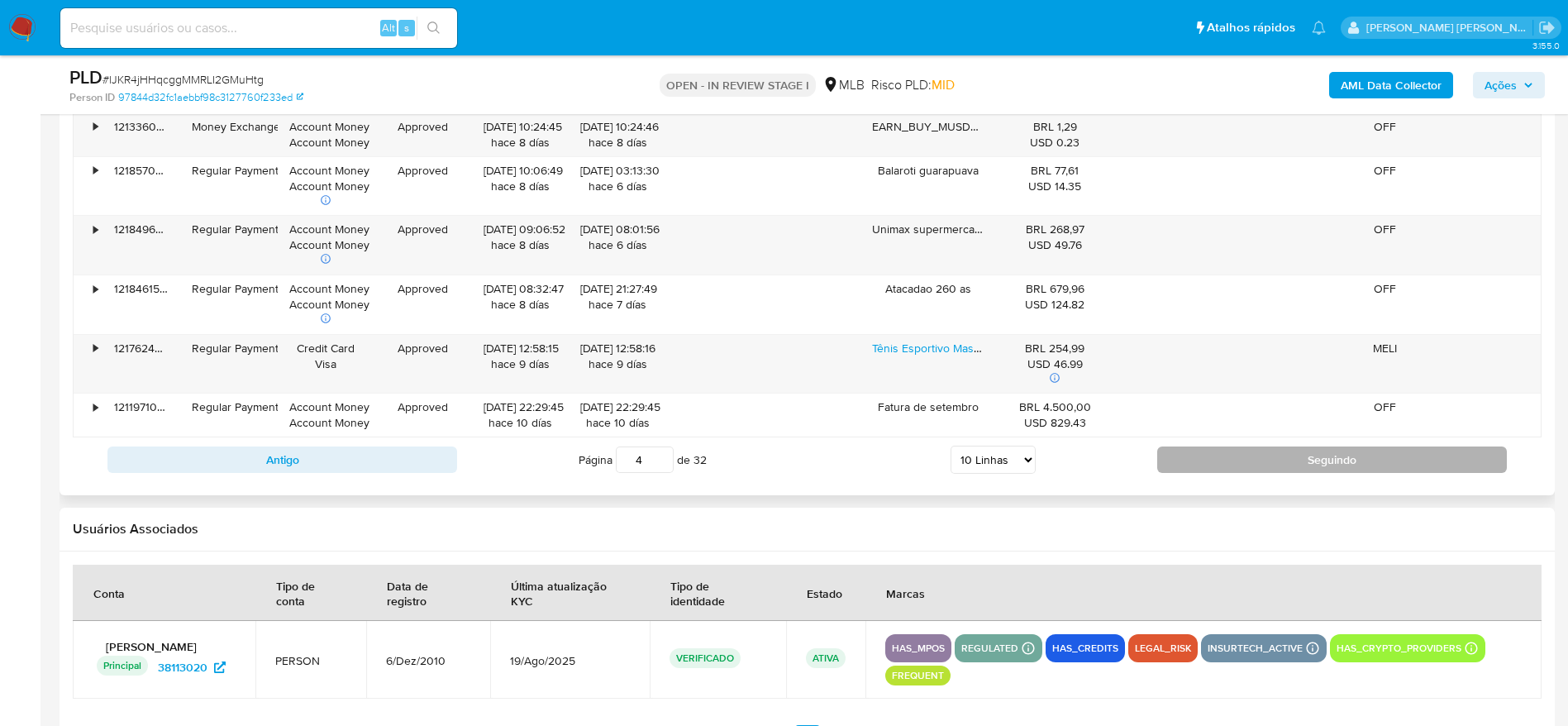
click at [1211, 456] on button "Seguindo" at bounding box center [1331, 459] width 350 height 26
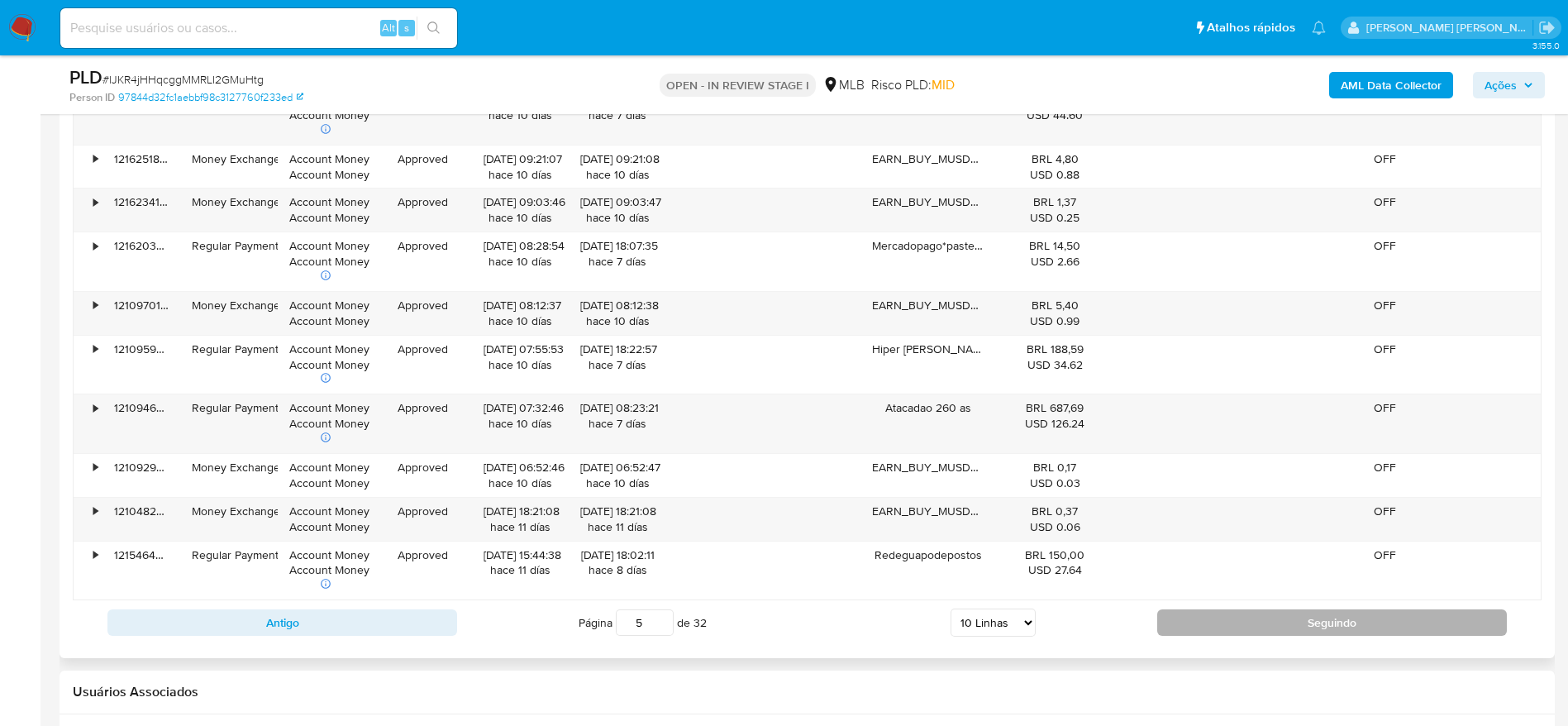
scroll to position [2603, 0]
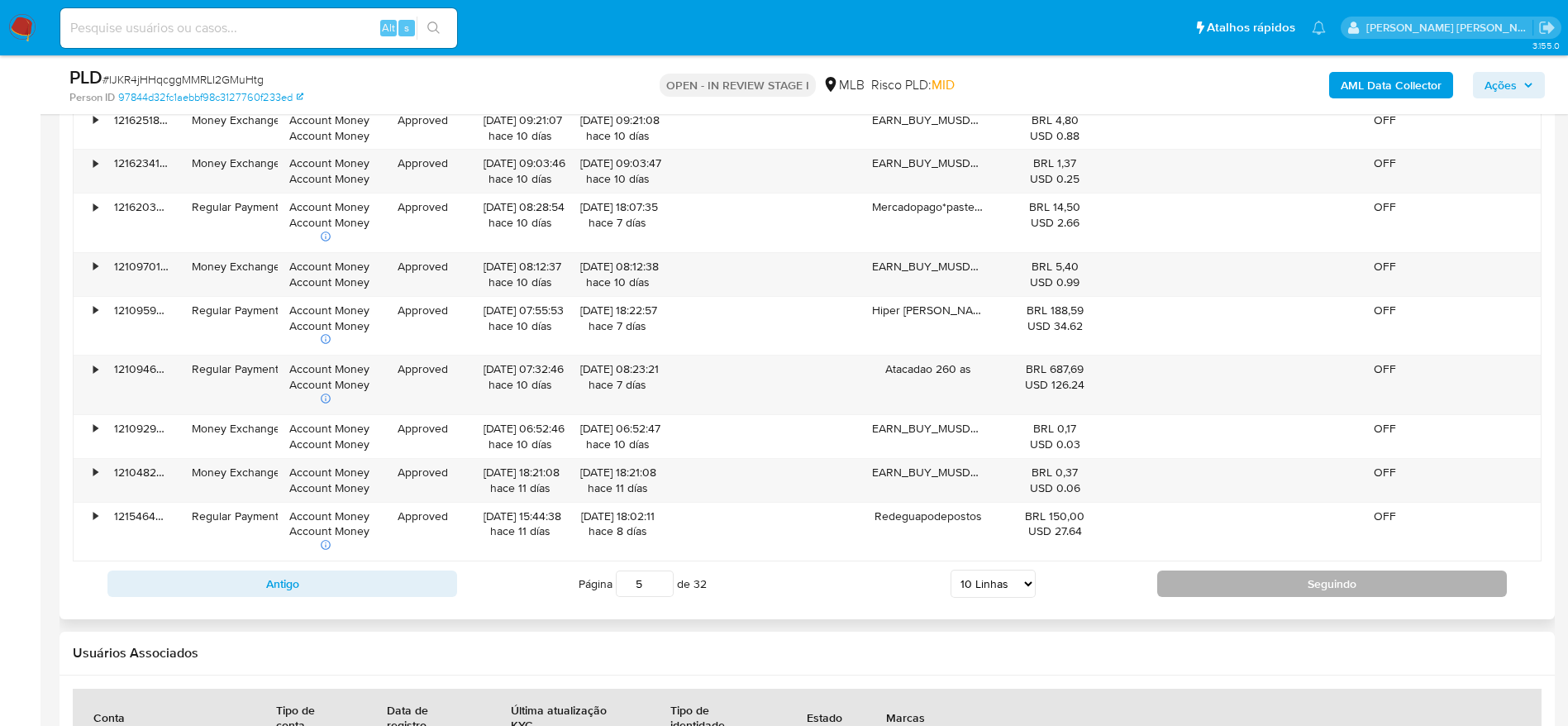
click at [1230, 578] on button "Seguindo" at bounding box center [1331, 584] width 350 height 26
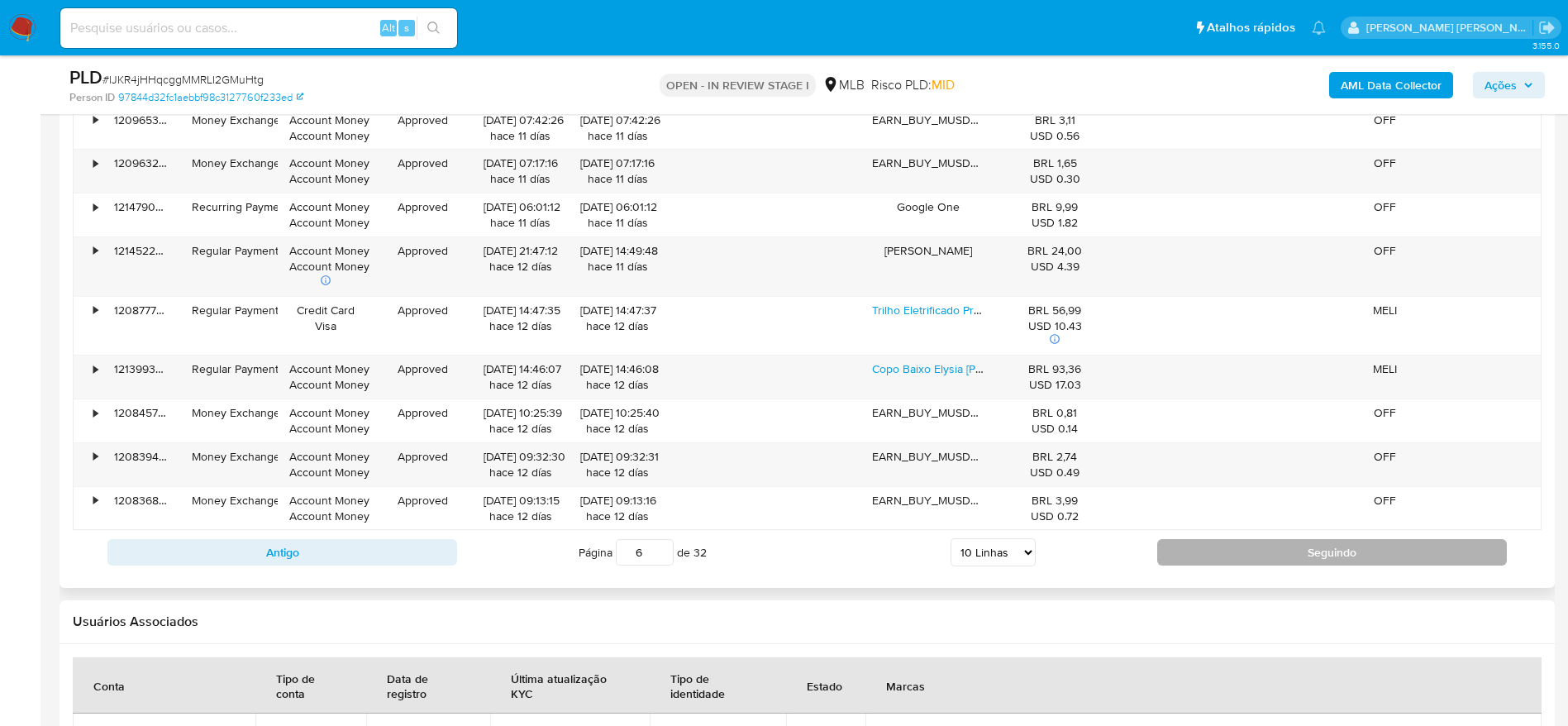
click at [1181, 553] on button "Seguindo" at bounding box center [1331, 553] width 350 height 26
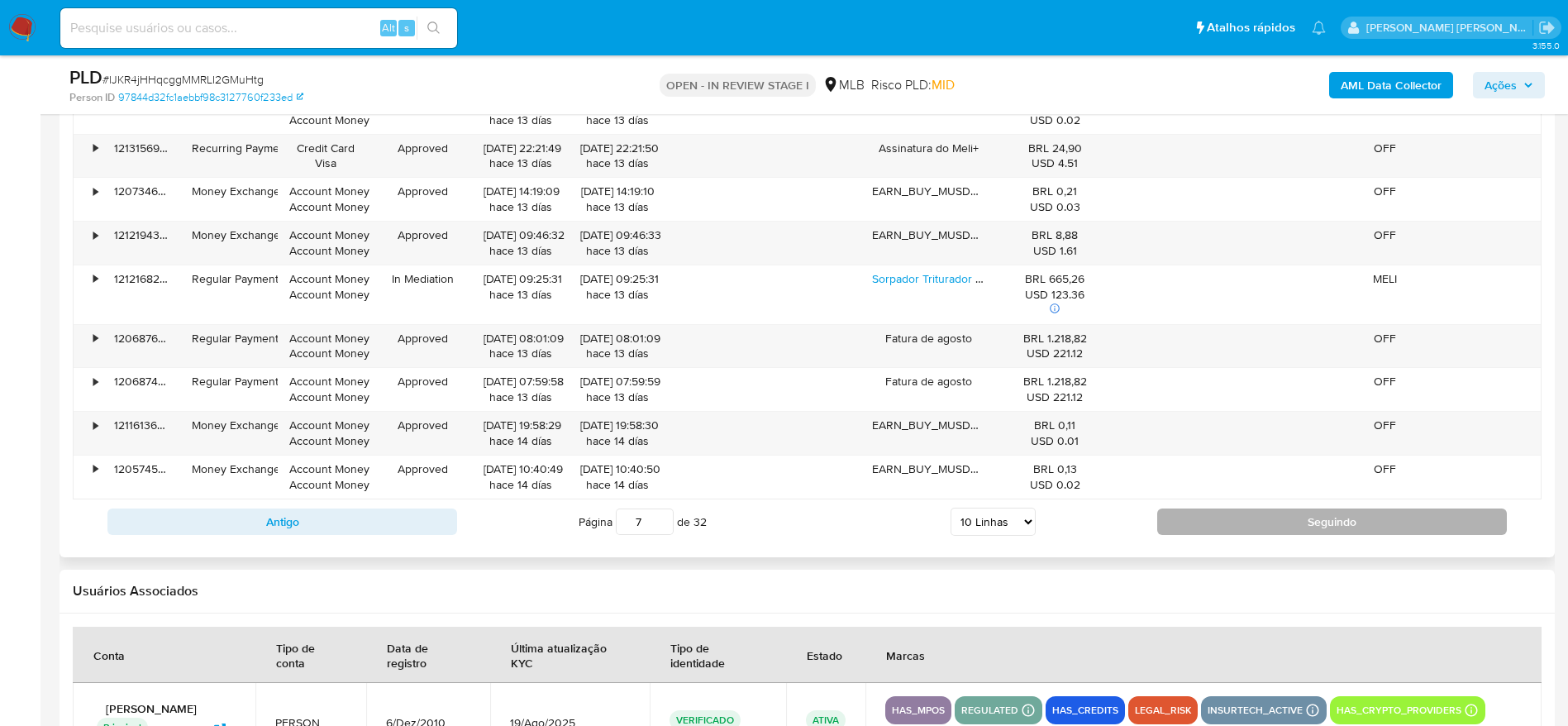
click at [1197, 519] on button "Seguindo" at bounding box center [1331, 521] width 350 height 26
type input "8"
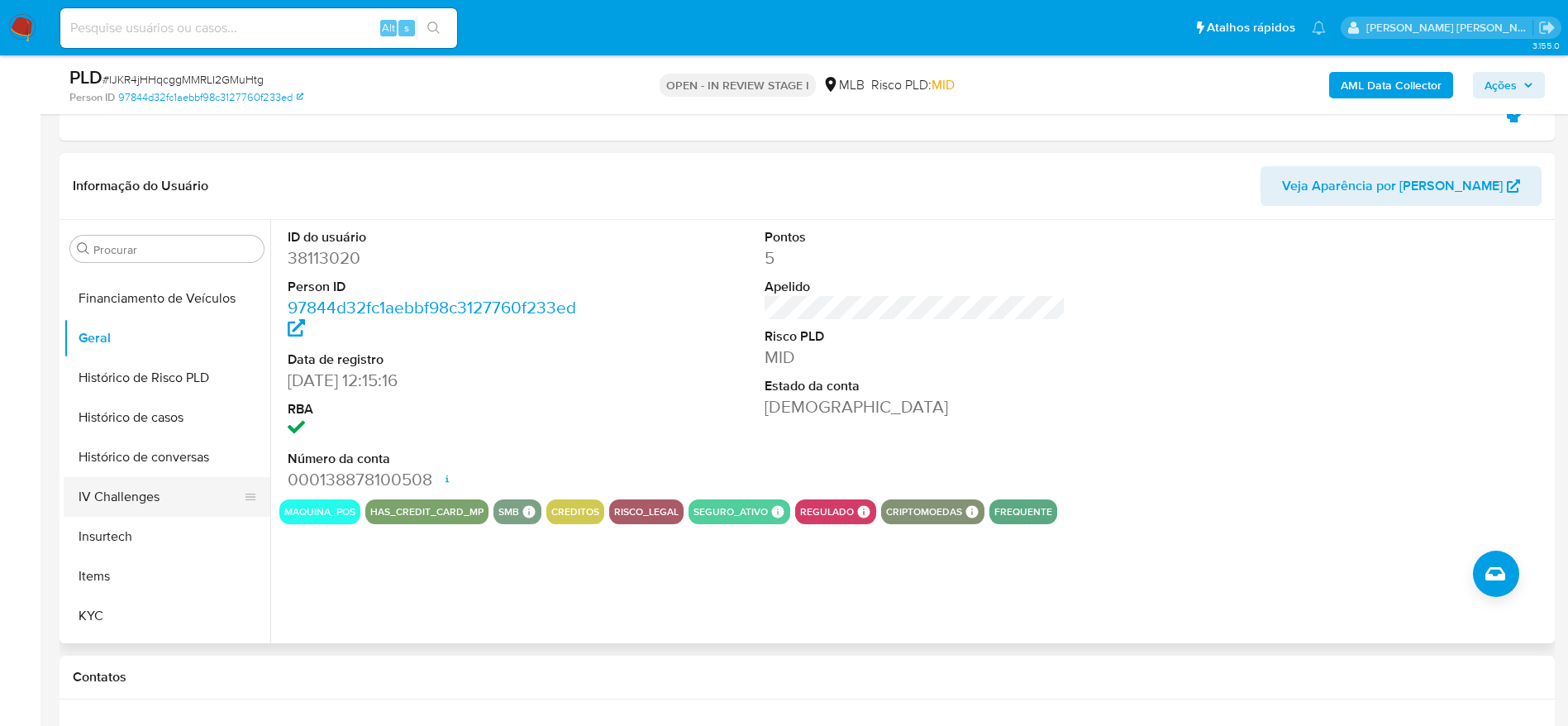
scroll to position [490, 0]
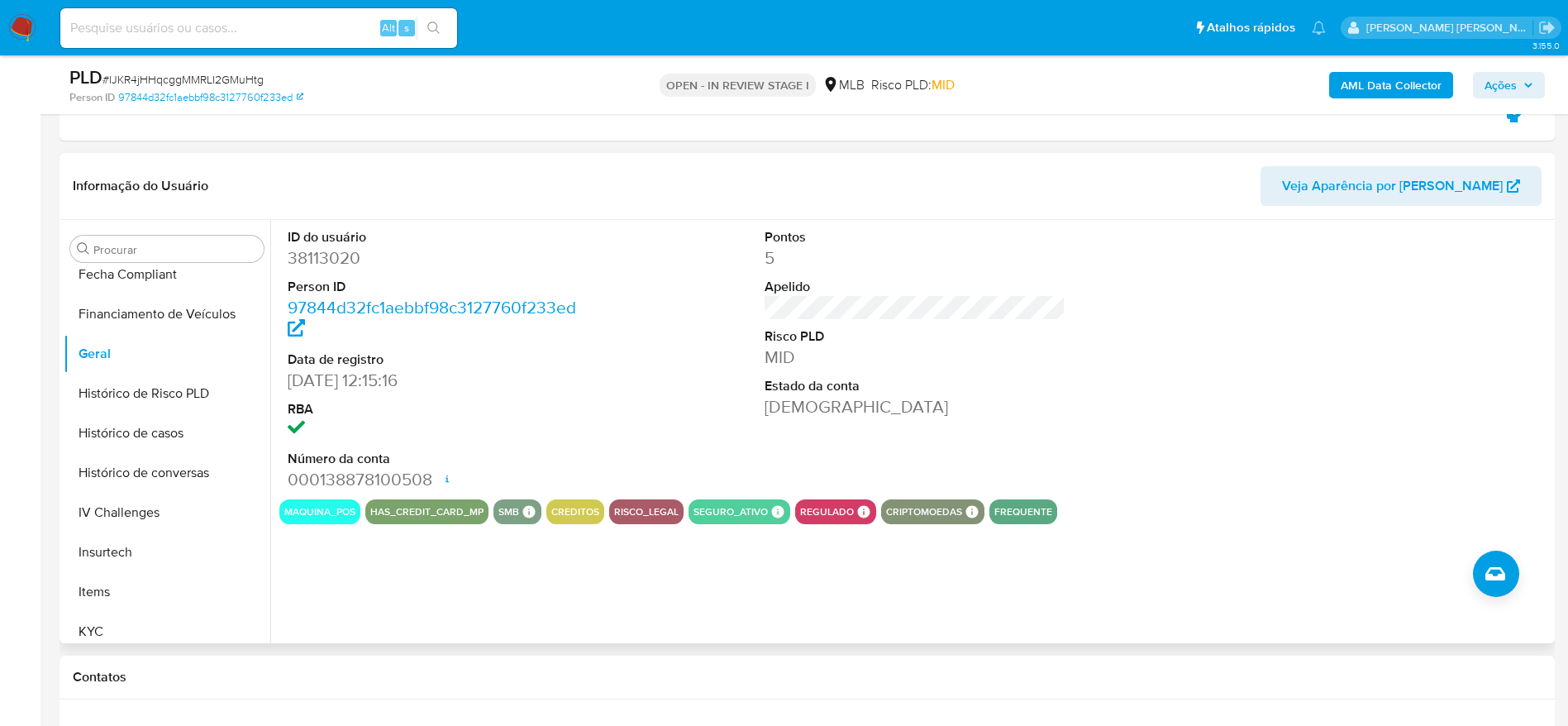
click at [325, 256] on dd "38113020" at bounding box center [438, 257] width 302 height 24
copy dd "38113020"
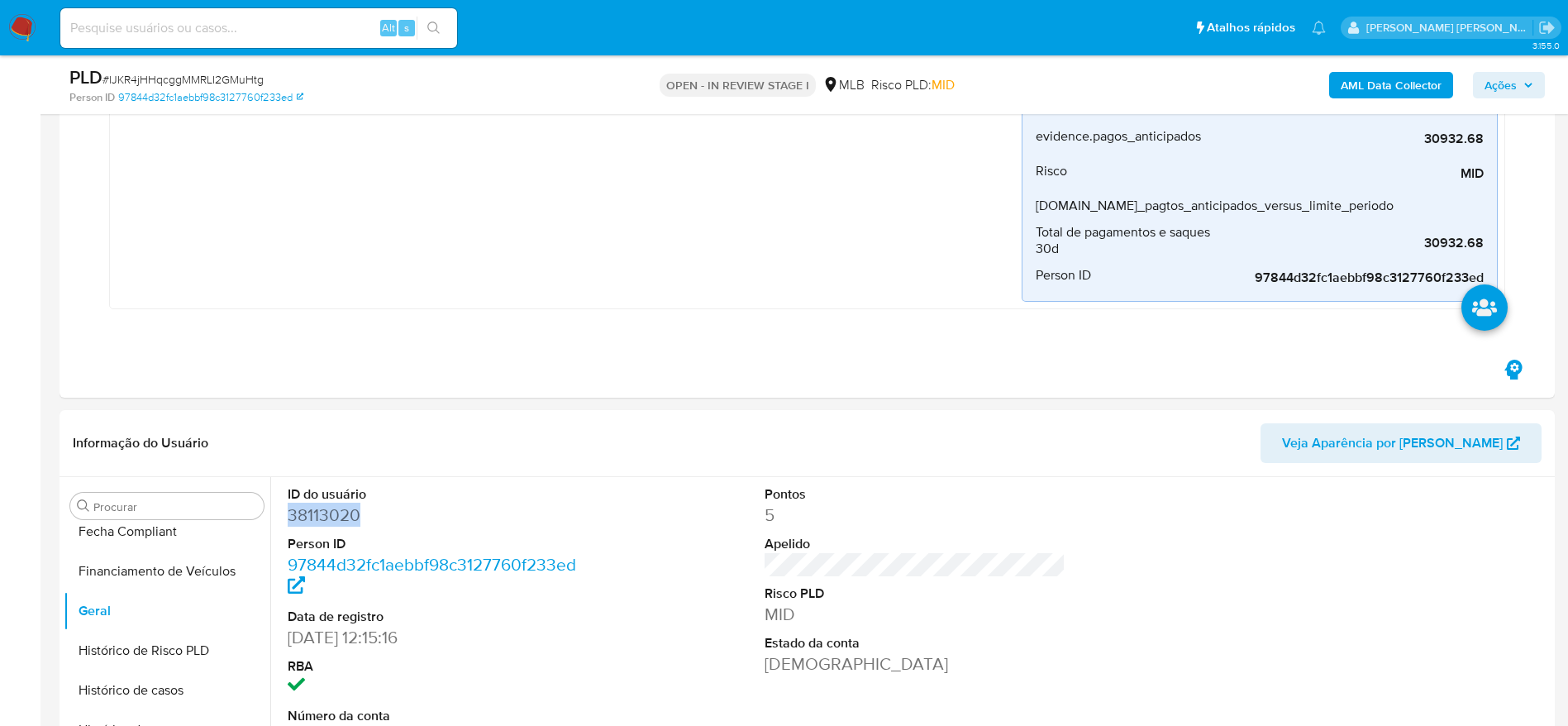
scroll to position [496, 0]
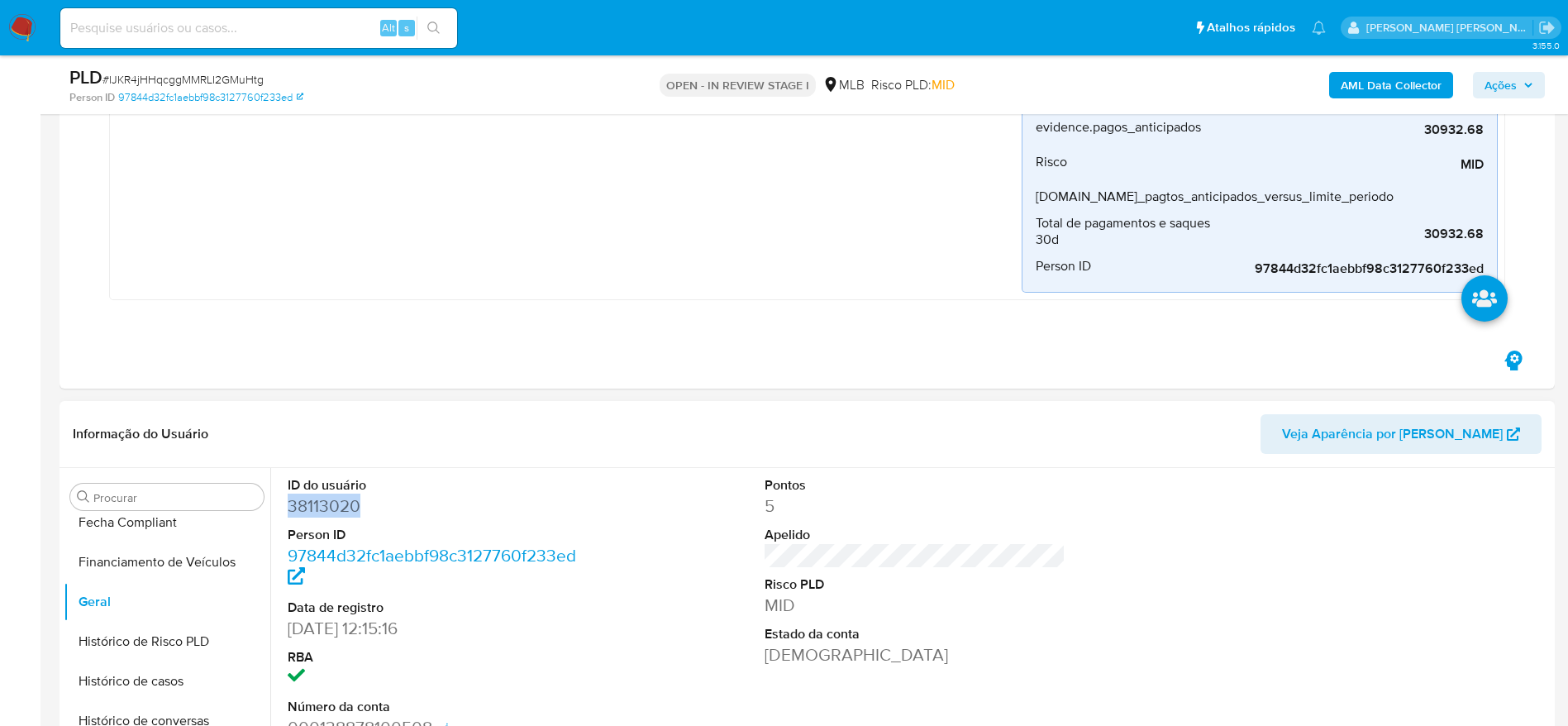
click at [305, 502] on dd "38113020" at bounding box center [438, 505] width 302 height 24
click at [1496, 84] on span "Ações" at bounding box center [1500, 85] width 32 height 26
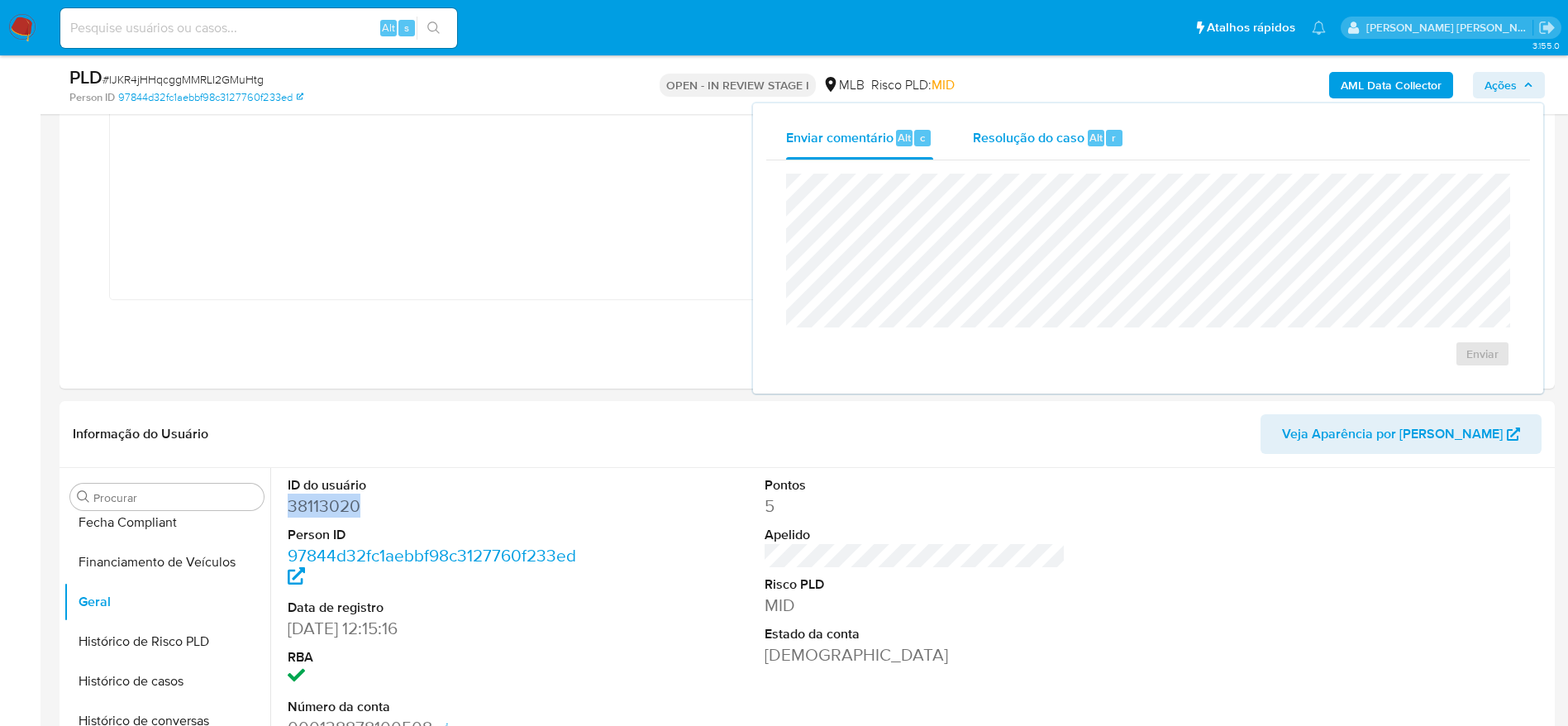
drag, startPoint x: 1042, startPoint y: 138, endPoint x: 1040, endPoint y: 157, distance: 19.1
click at [1041, 138] on span "Resolução do caso" at bounding box center [1029, 137] width 111 height 19
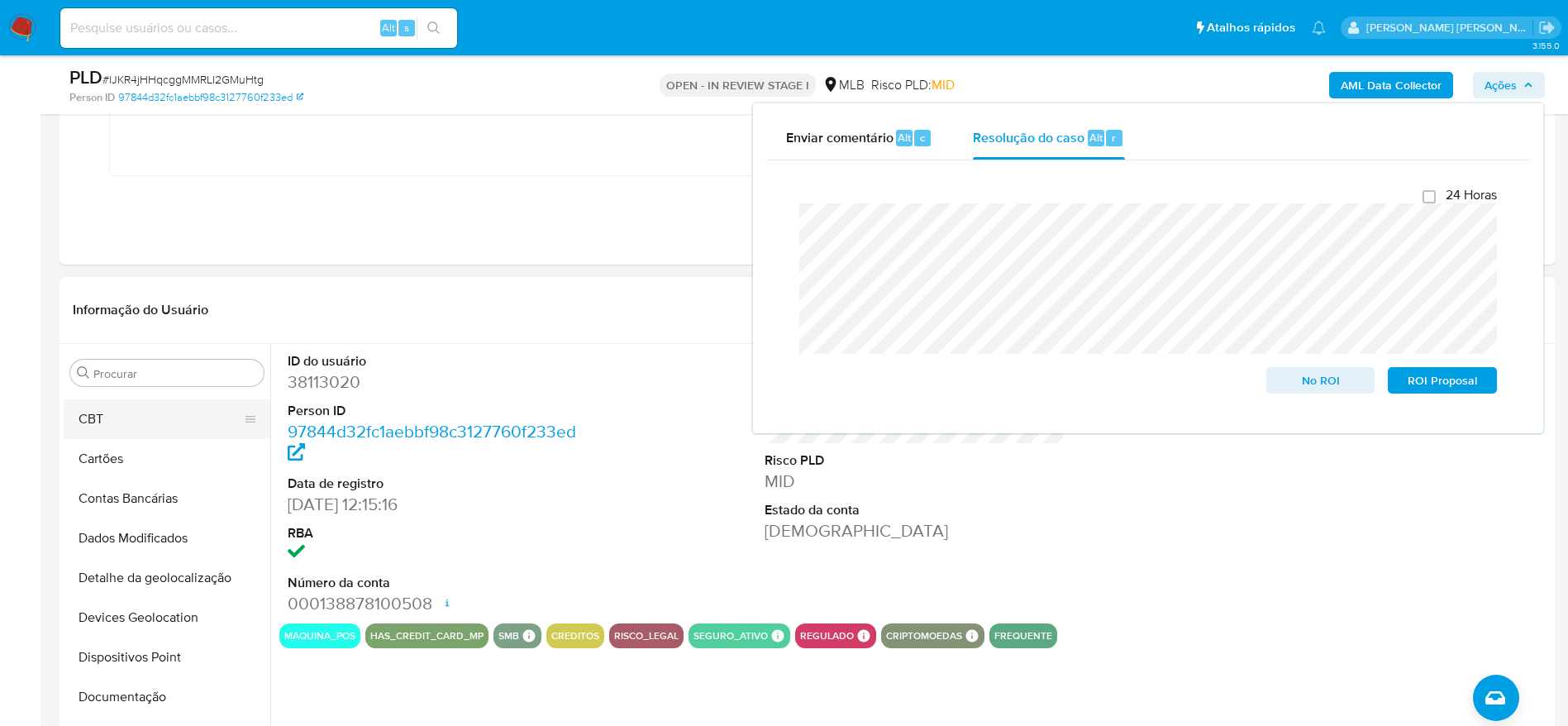
scroll to position [0, 0]
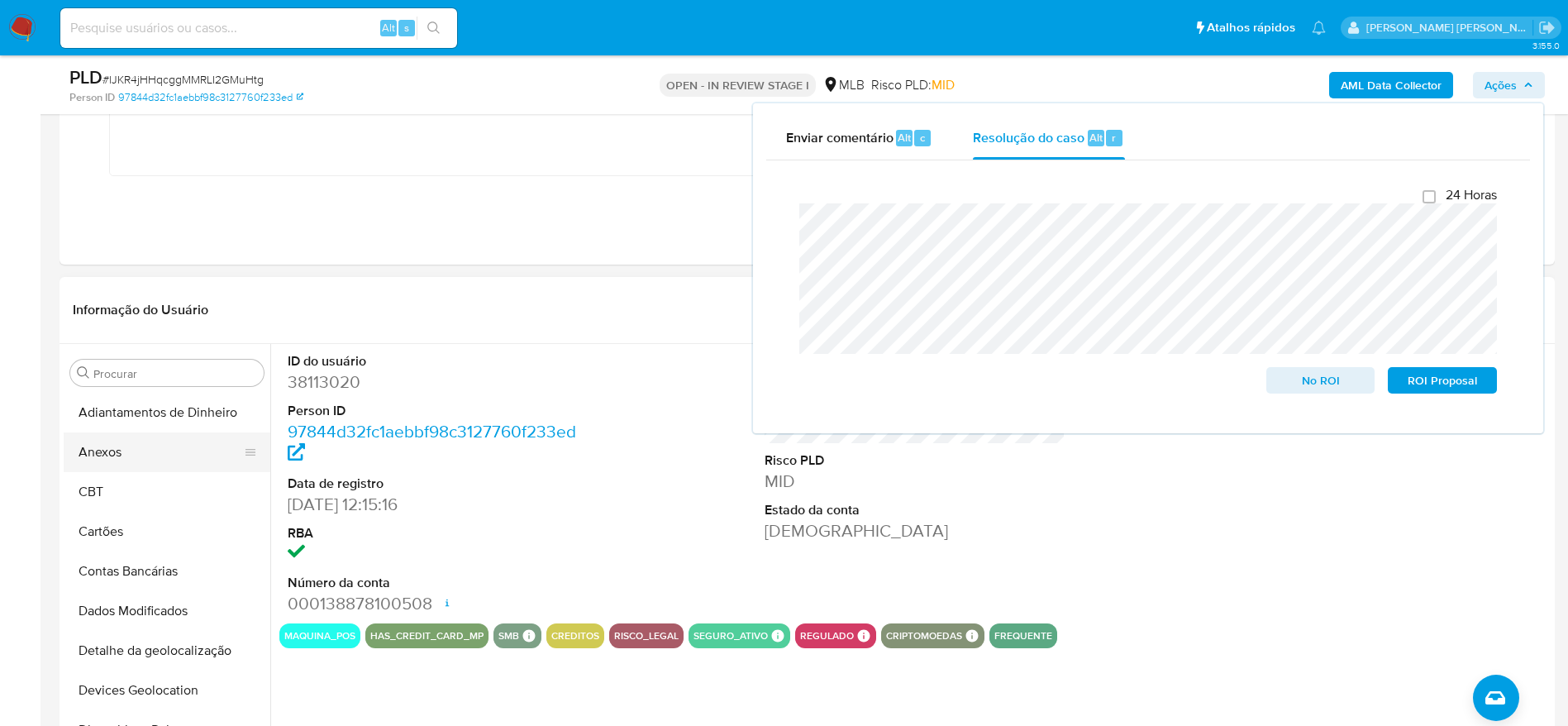
click at [144, 464] on button "Anexos" at bounding box center [159, 452] width 193 height 40
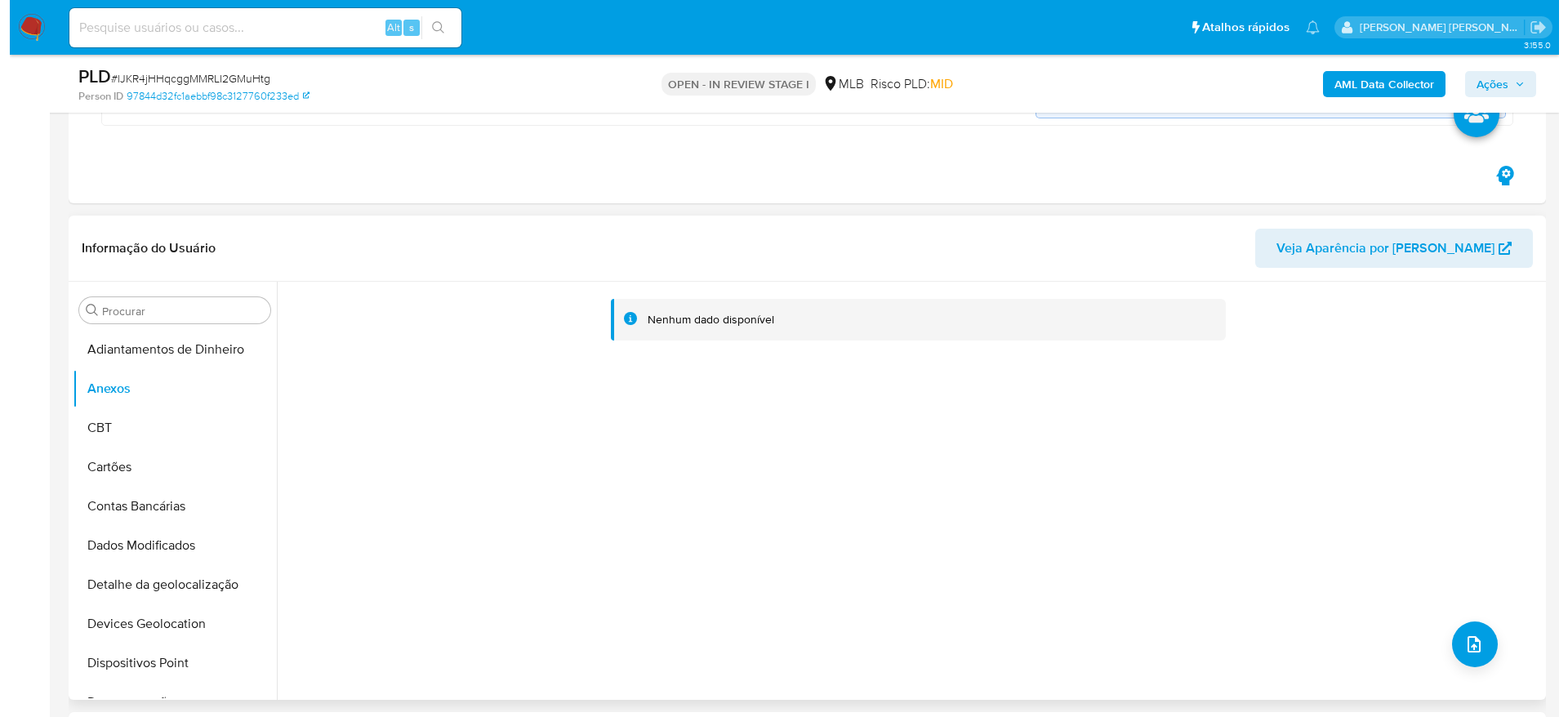
scroll to position [612, 0]
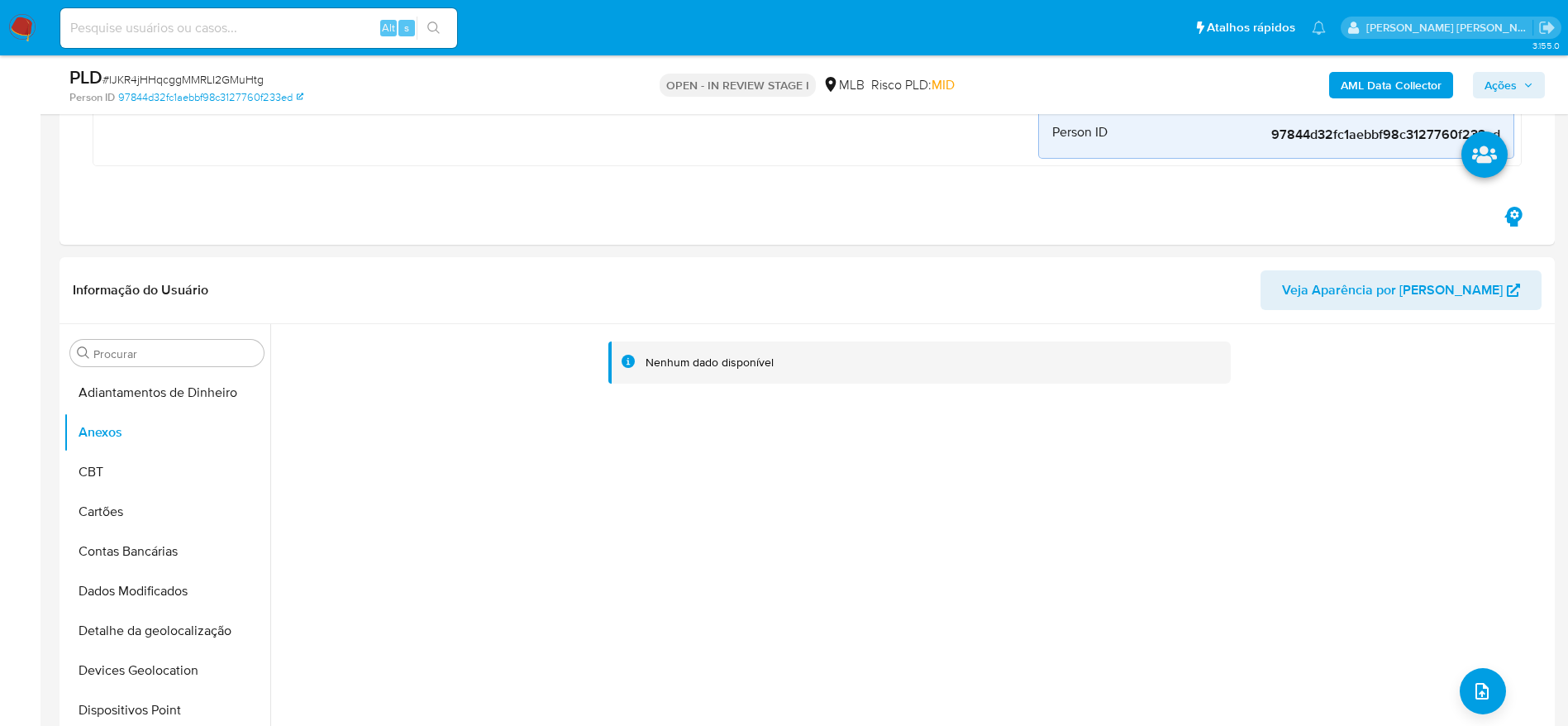
click at [1388, 80] on b "AML Data Collector" at bounding box center [1391, 85] width 101 height 26
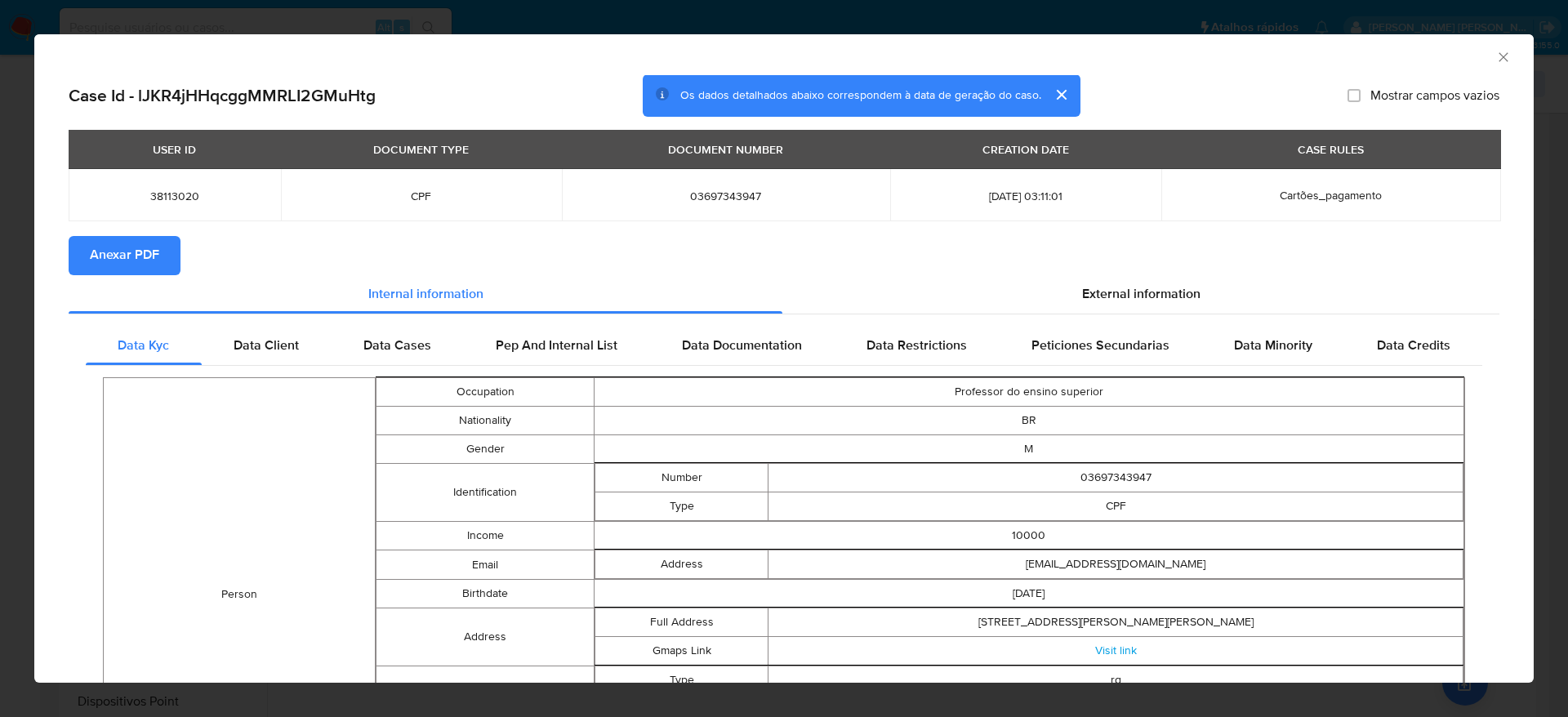
click at [154, 258] on span "Anexar PDF" at bounding box center [124, 255] width 70 height 36
click at [1495, 56] on icon "Fechar a janela" at bounding box center [1504, 58] width 17 height 17
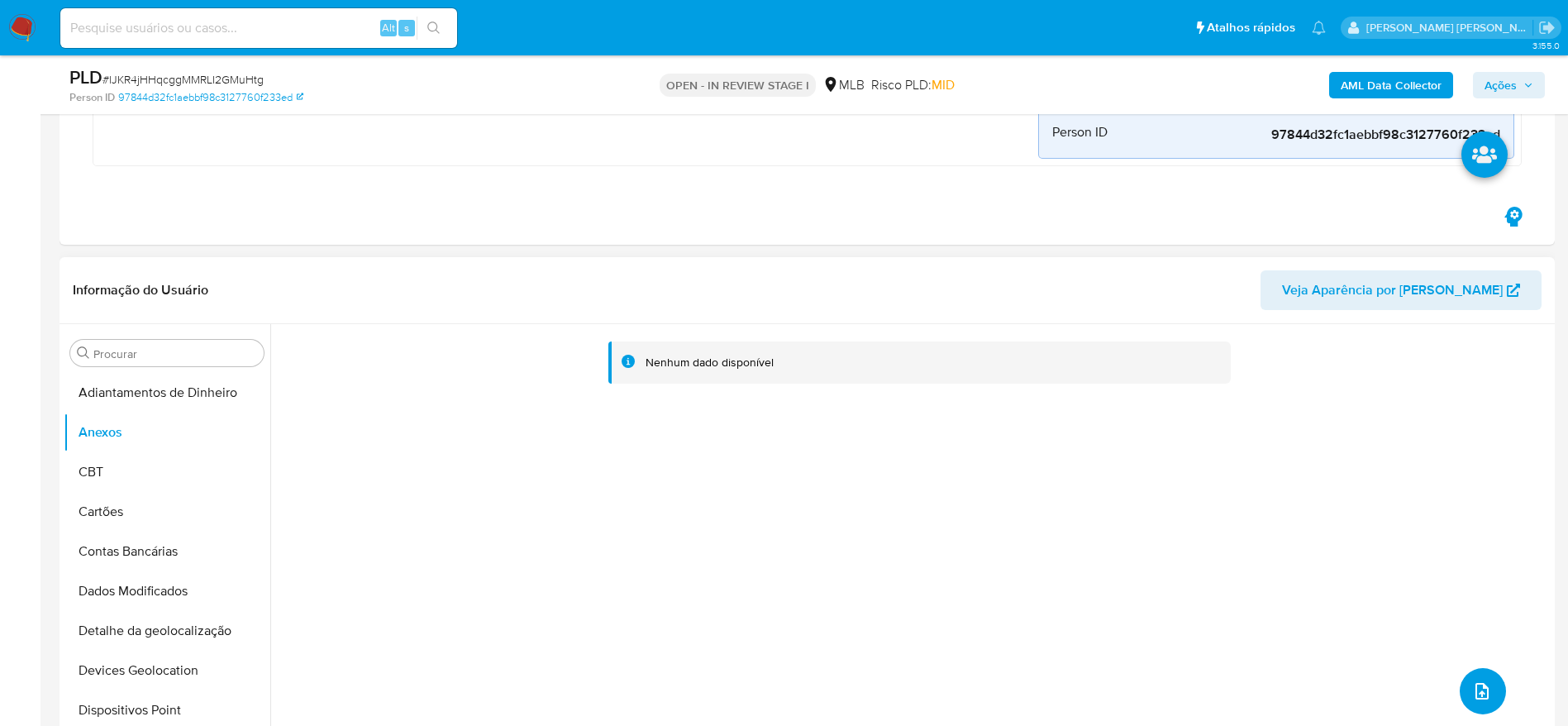
click at [1467, 689] on button "upload-file" at bounding box center [1482, 690] width 46 height 46
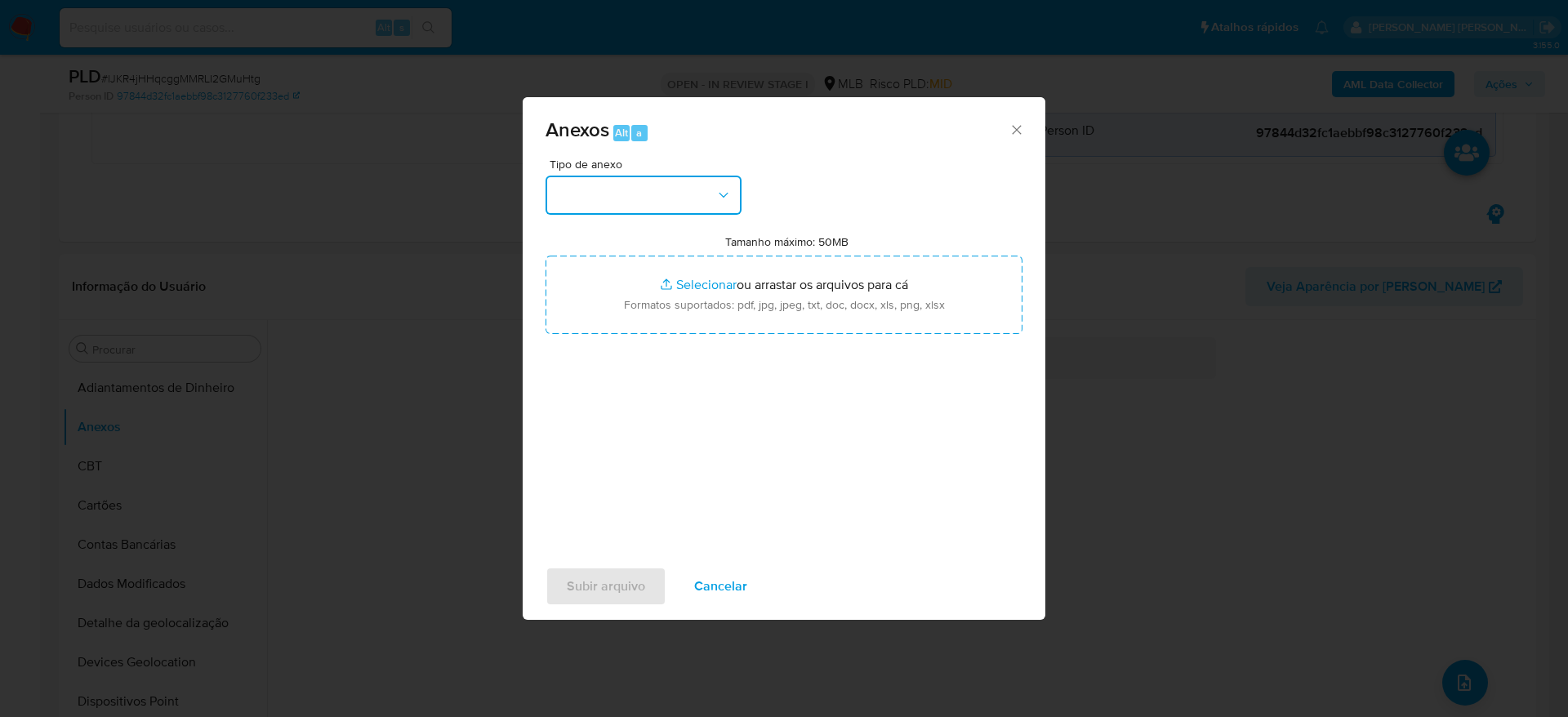
click at [651, 196] on button "button" at bounding box center [644, 195] width 196 height 39
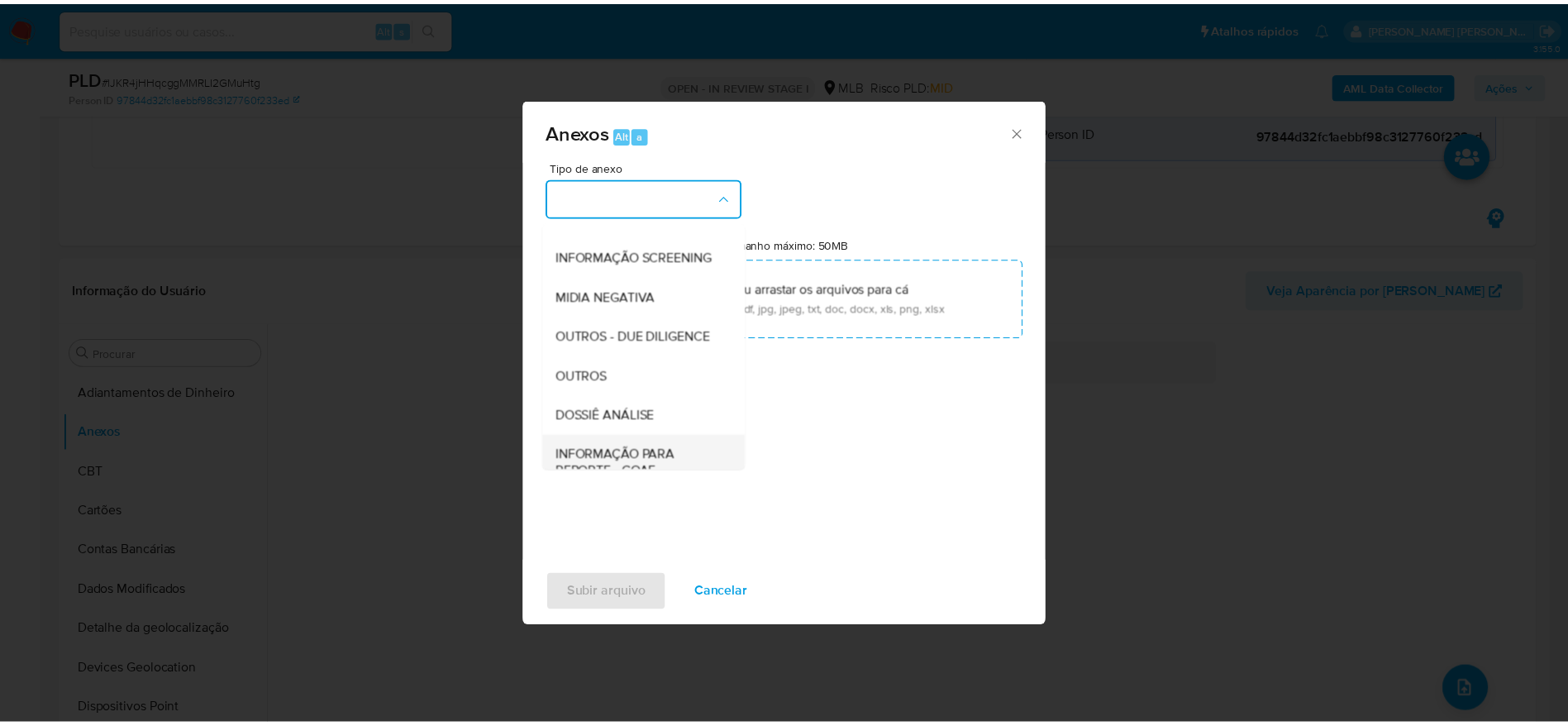
scroll to position [255, 0]
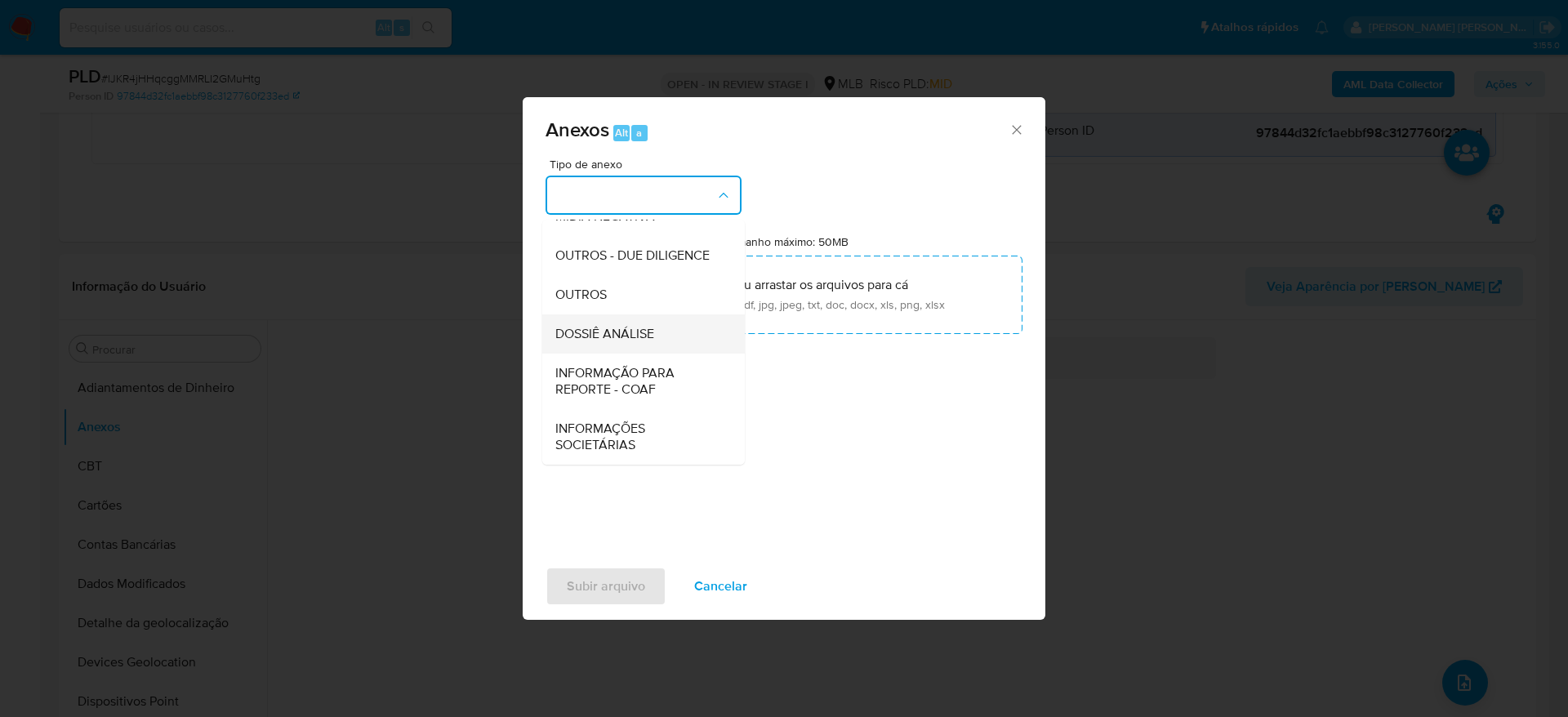
click at [633, 328] on span "DOSSIÊ ANÁLISE" at bounding box center [605, 334] width 99 height 17
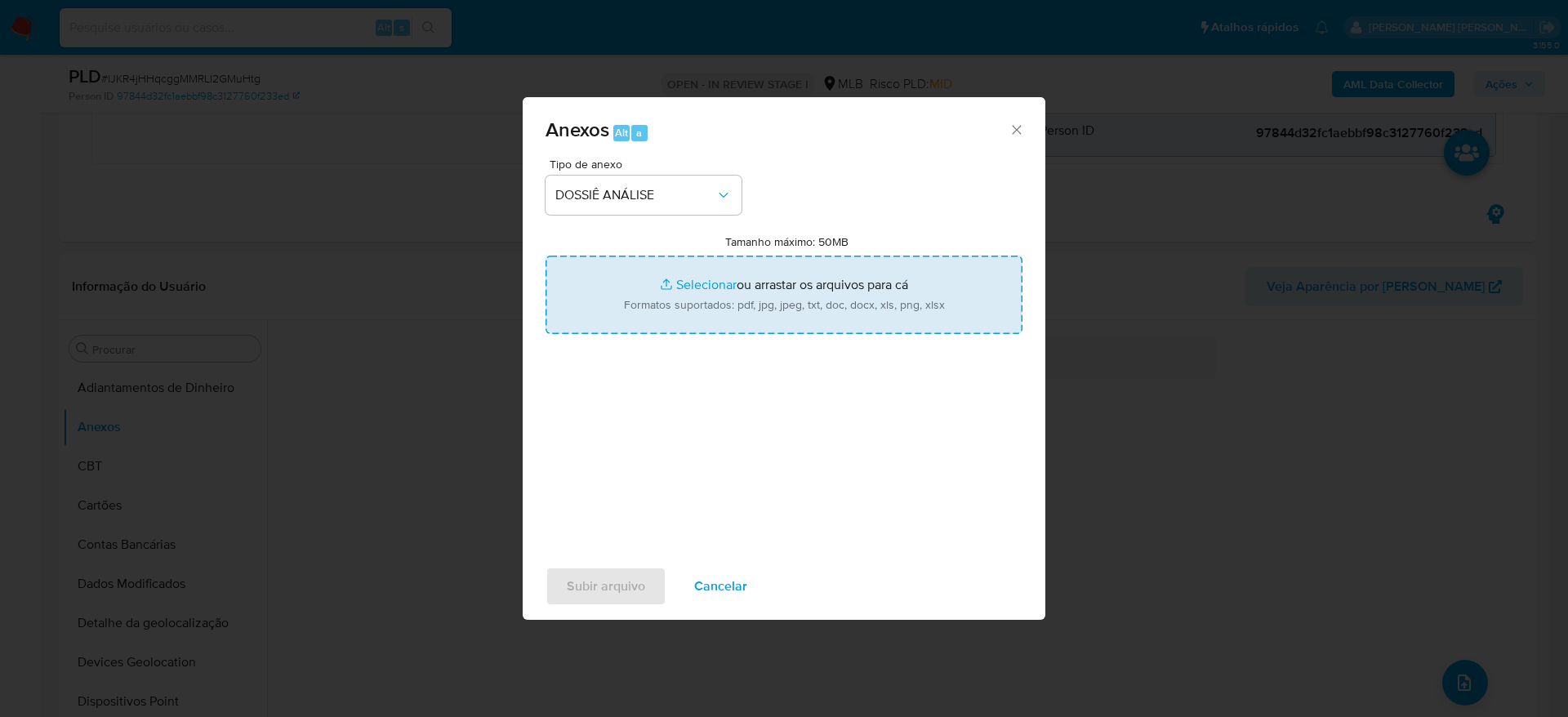
type input "C:\fakepath\Mulan 38113020_2025_08_19_08_53_20.xlsx"
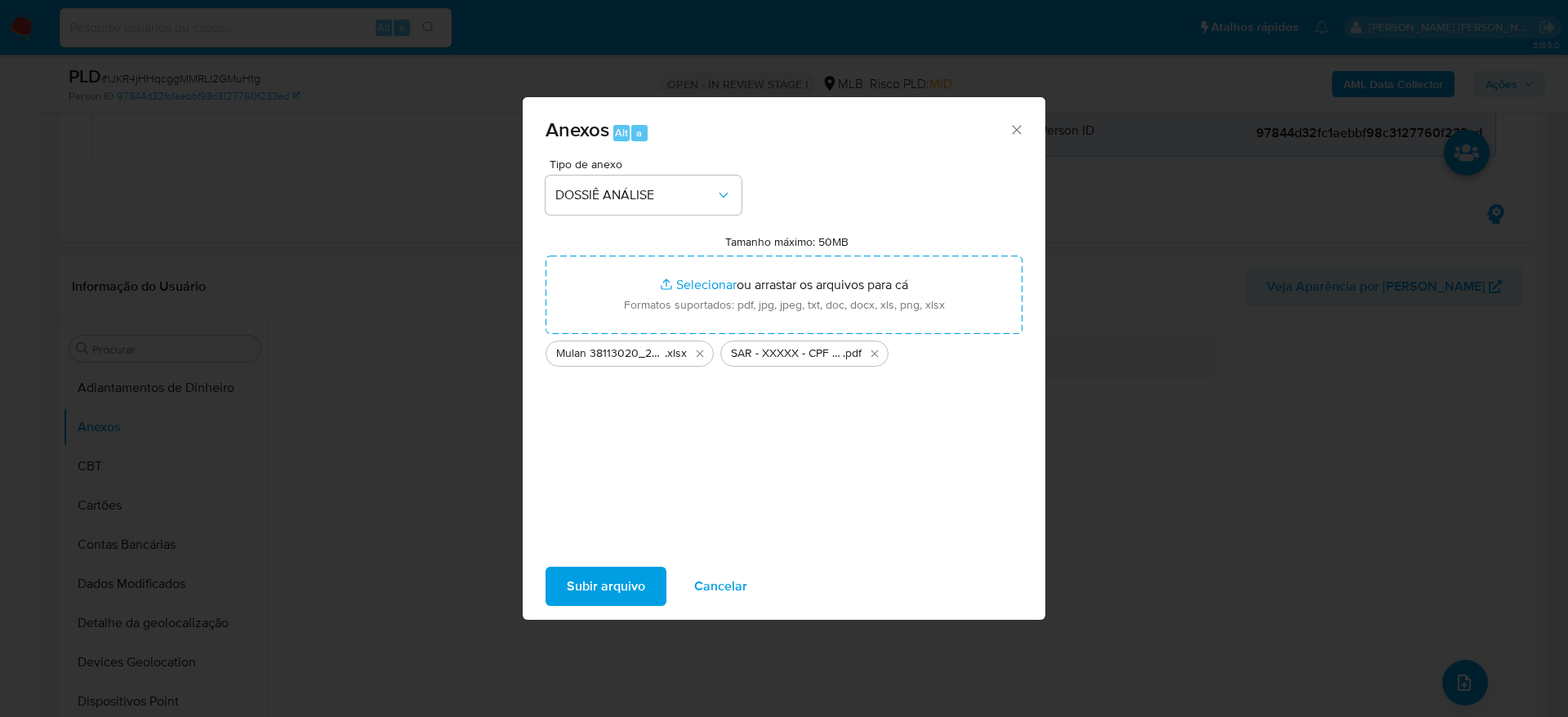
click at [619, 584] on span "Subir arquivo" at bounding box center [606, 586] width 78 height 36
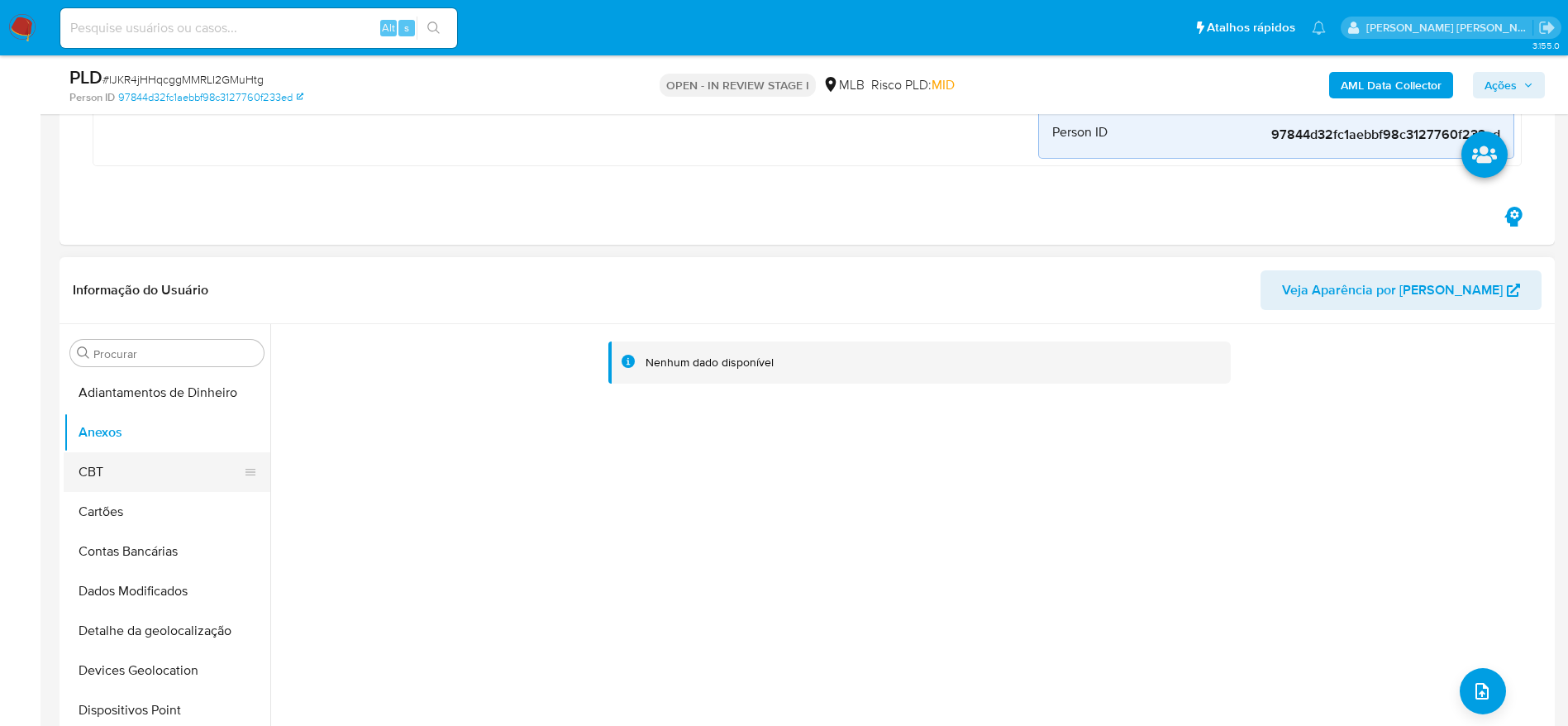
click at [138, 470] on button "CBT" at bounding box center [159, 471] width 193 height 40
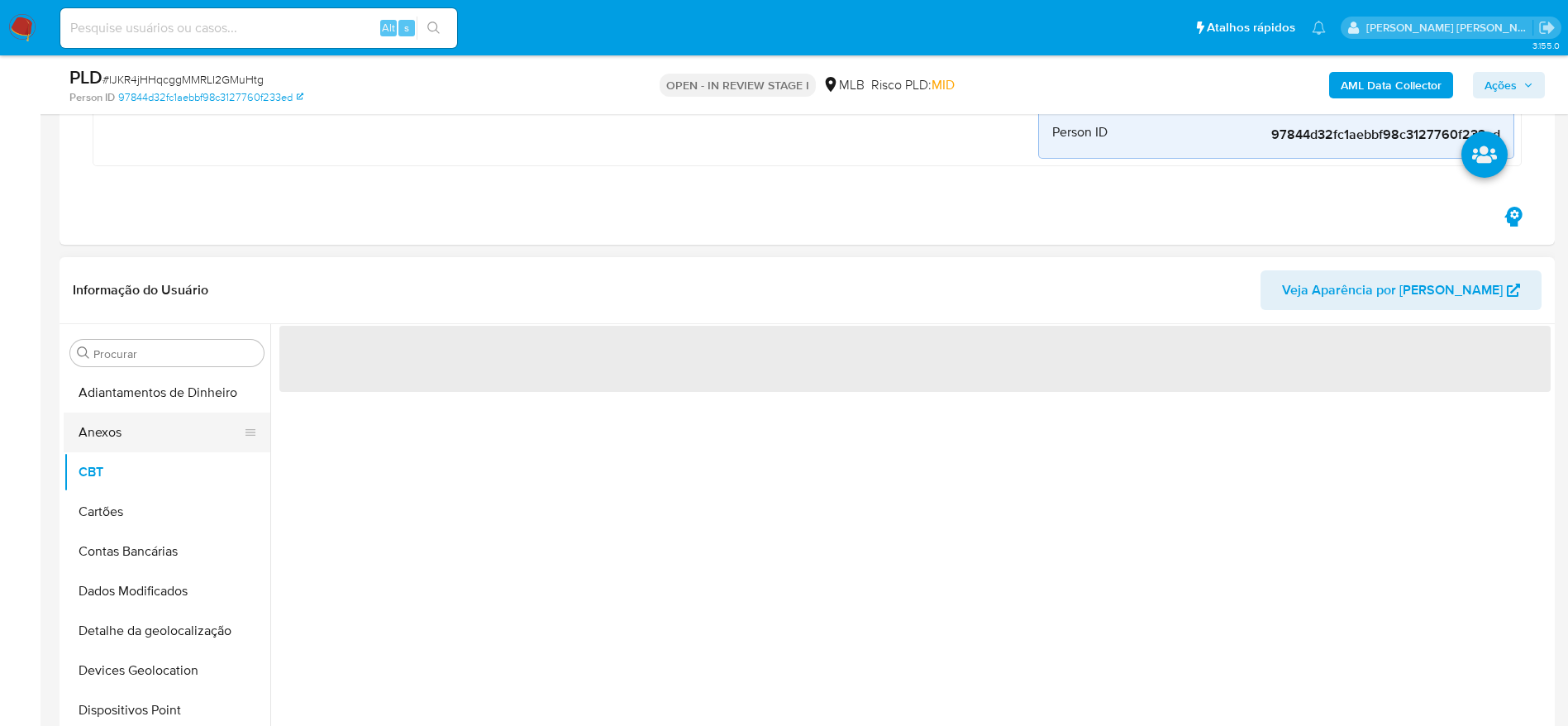
click at [151, 431] on button "Anexos" at bounding box center [159, 432] width 193 height 40
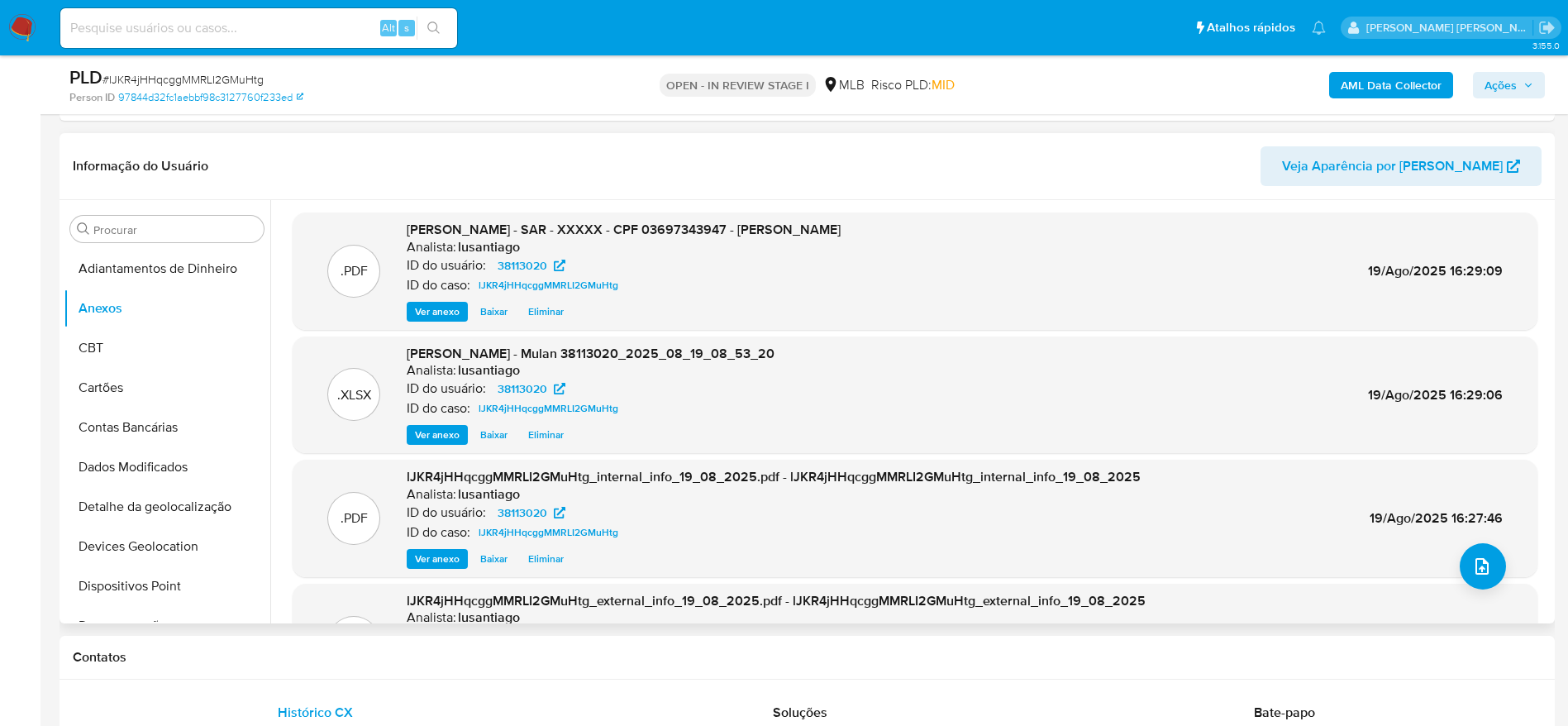
scroll to position [0, 0]
click at [1490, 93] on span "Ações" at bounding box center [1500, 85] width 32 height 26
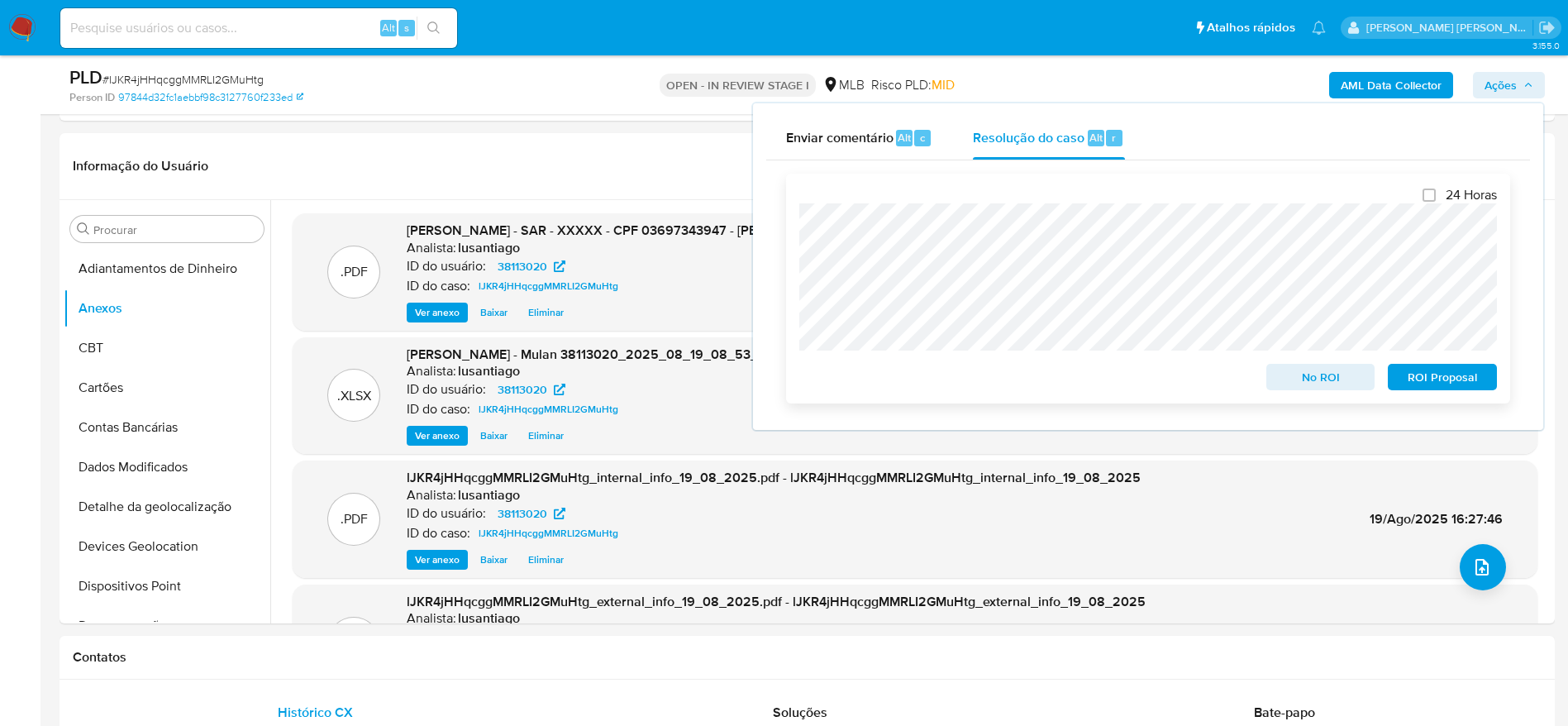
click at [1407, 380] on span "ROI Proposal" at bounding box center [1442, 376] width 86 height 24
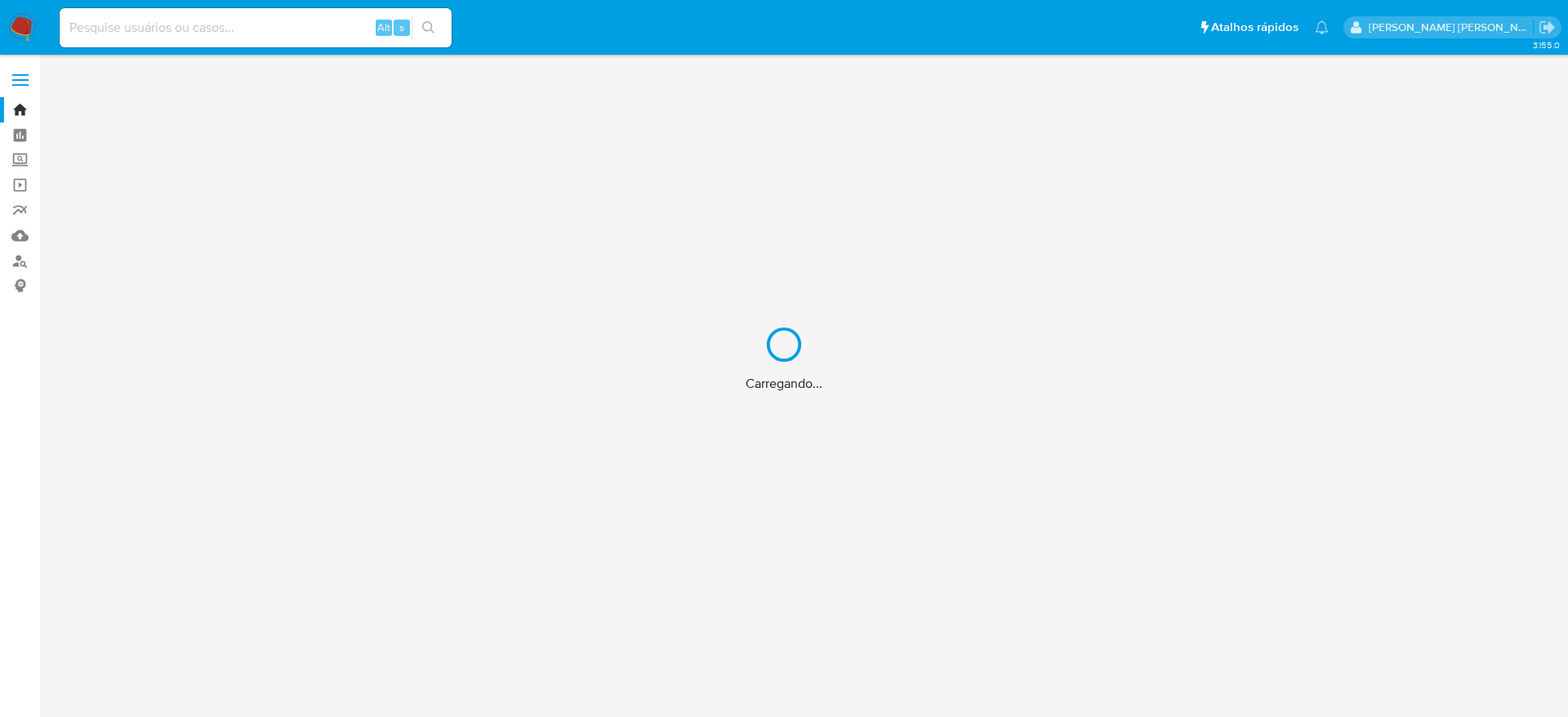
click at [207, 26] on div "Carregando..." at bounding box center [784, 358] width 1568 height 717
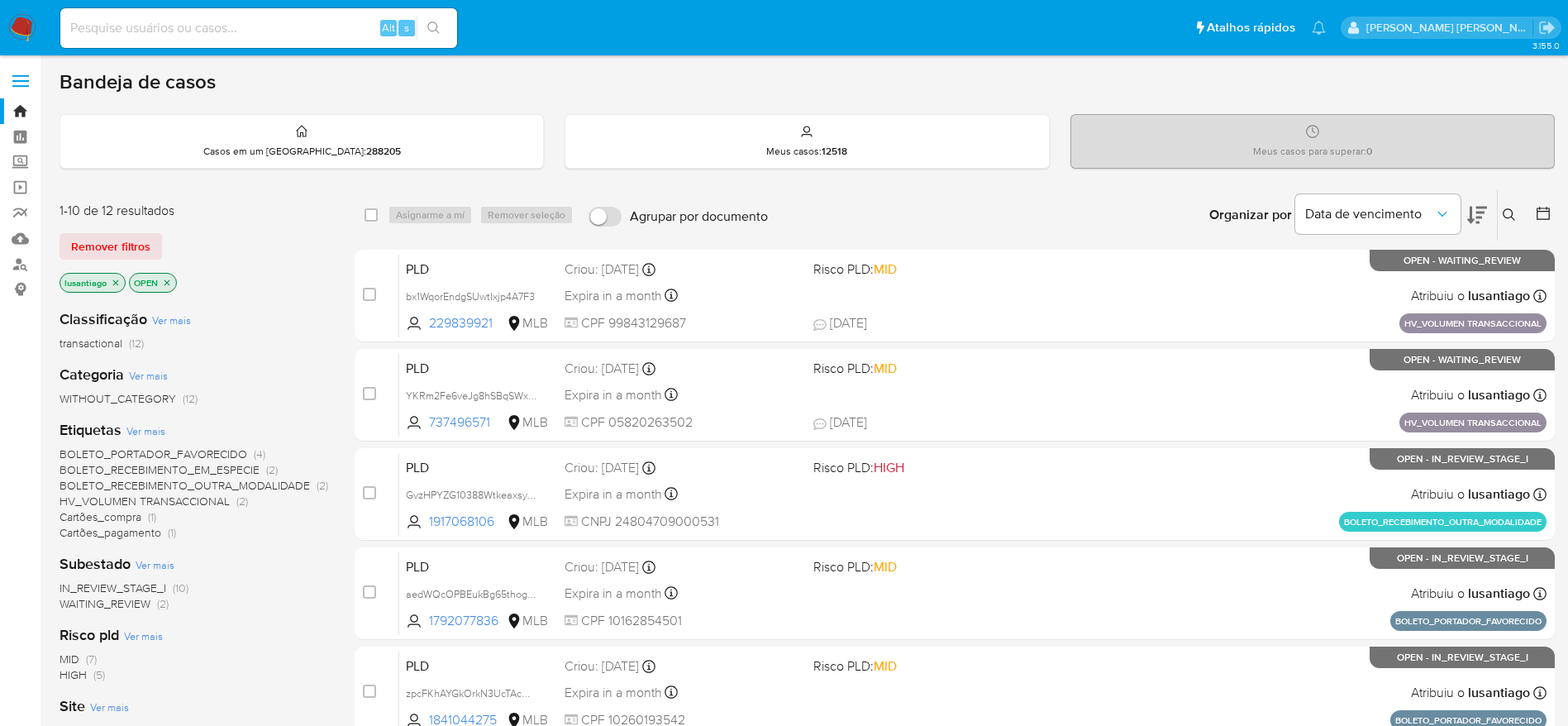
click at [215, 24] on input at bounding box center [258, 27] width 397 height 22
paste input "270638939"
type input "270638939"
click at [437, 35] on button "search-icon" at bounding box center [434, 28] width 34 height 24
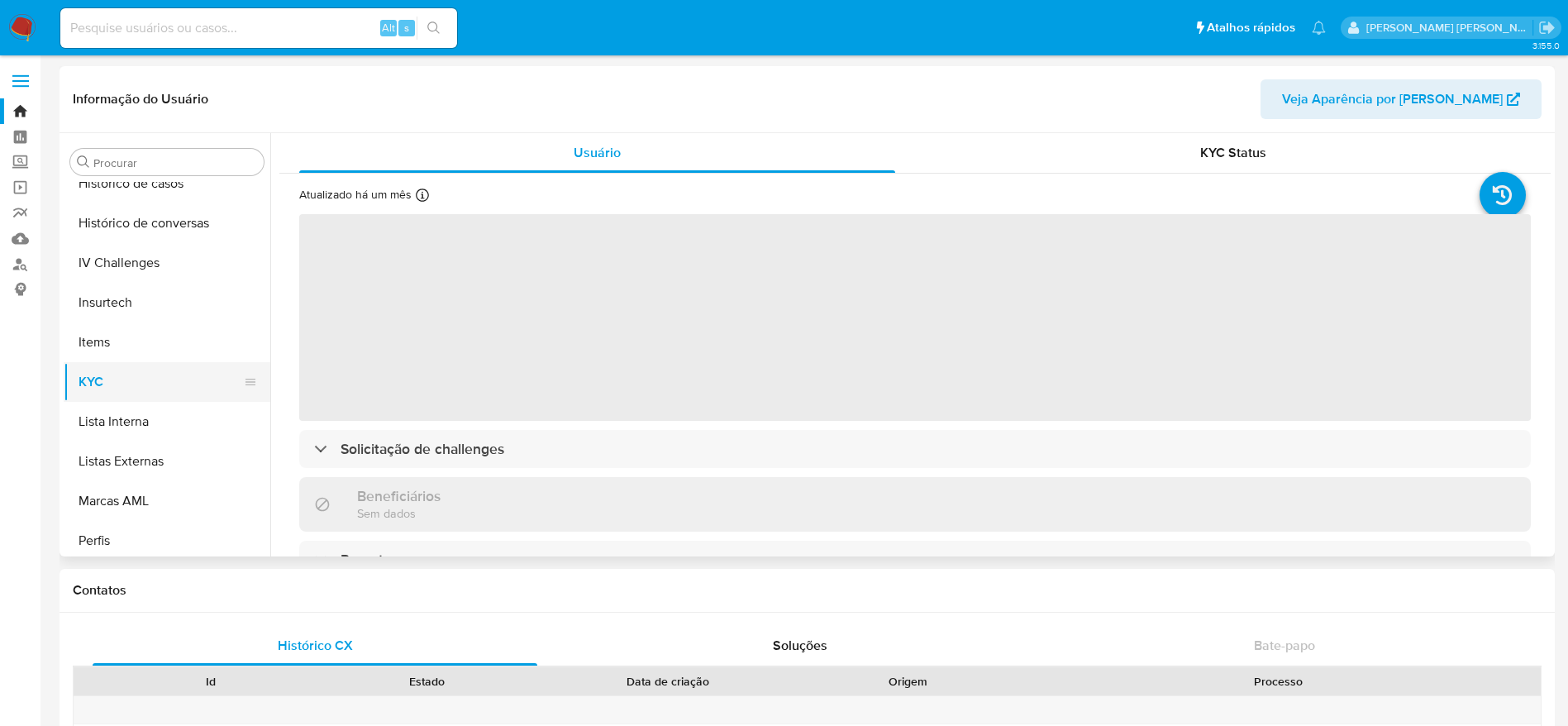
scroll to position [614, 0]
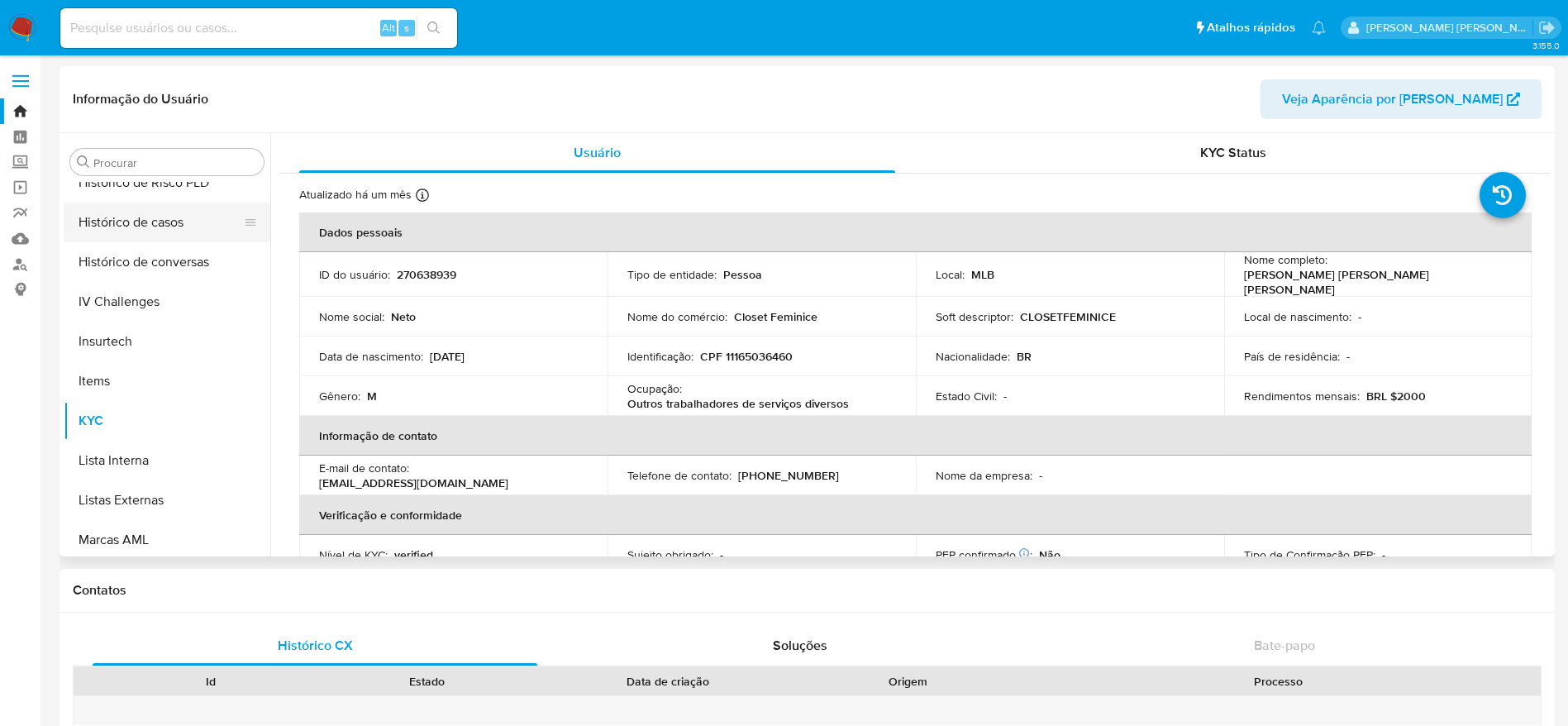
click at [165, 223] on button "Histórico de casos" at bounding box center [159, 223] width 193 height 40
select select "10"
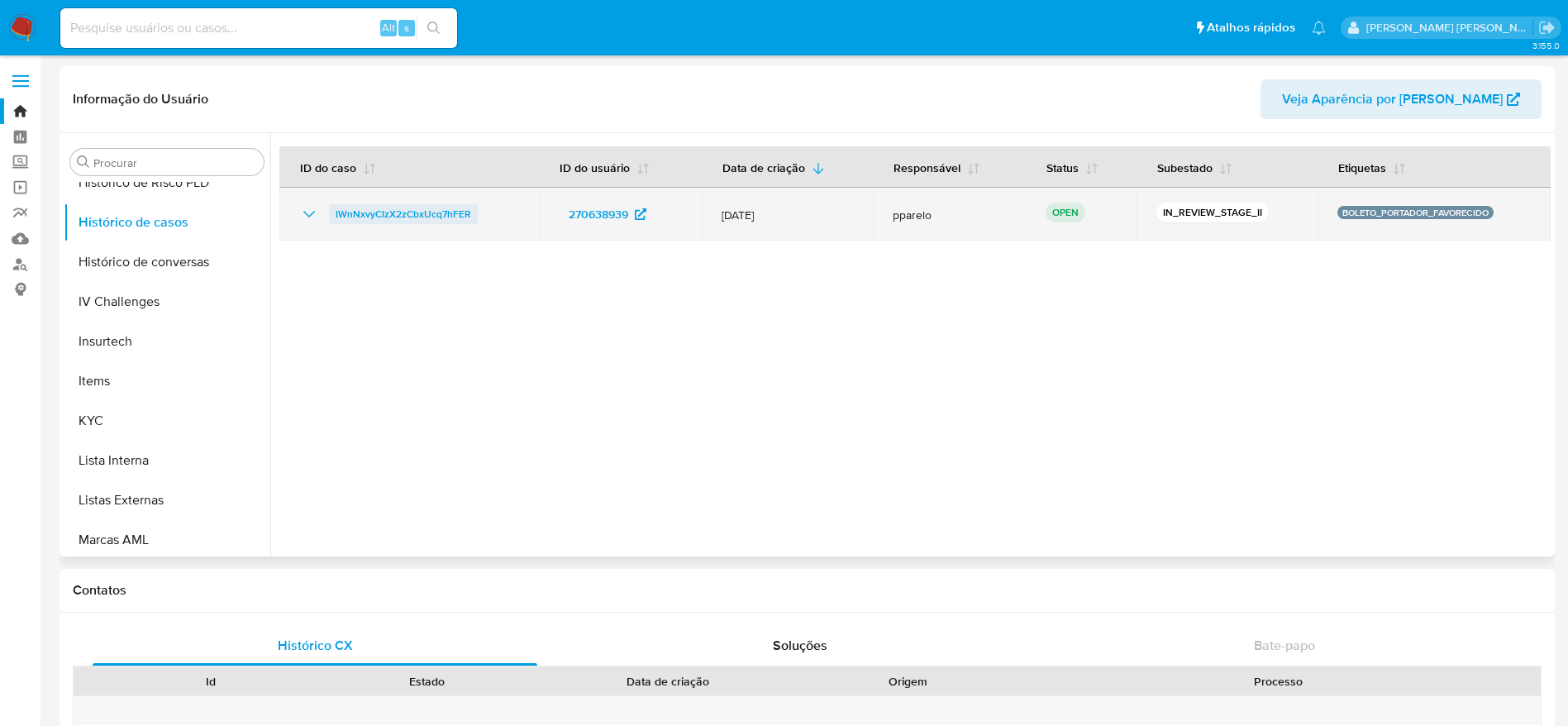
click at [394, 221] on span "IWnNxvyCIzX2zCbxUcq7hFER" at bounding box center [404, 214] width 136 height 20
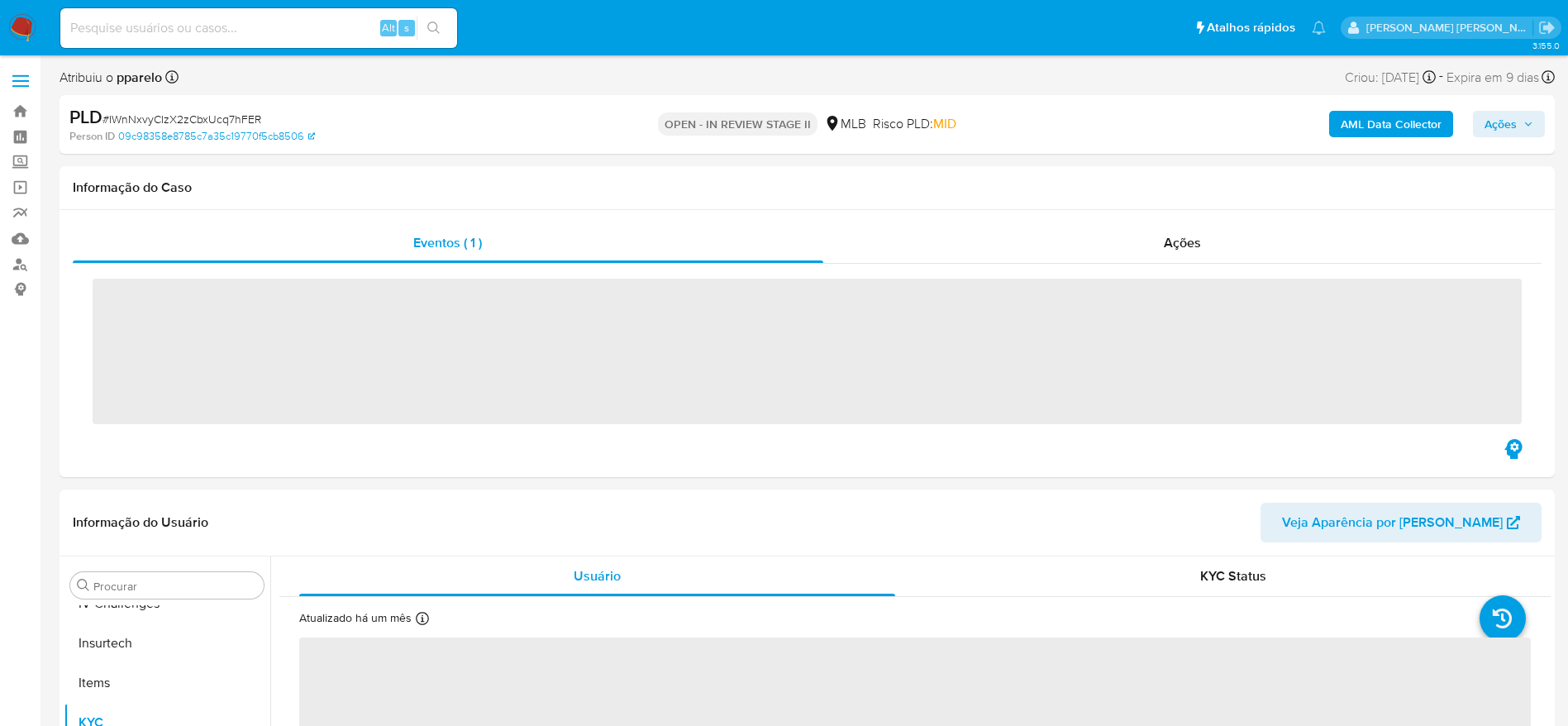
scroll to position [738, 0]
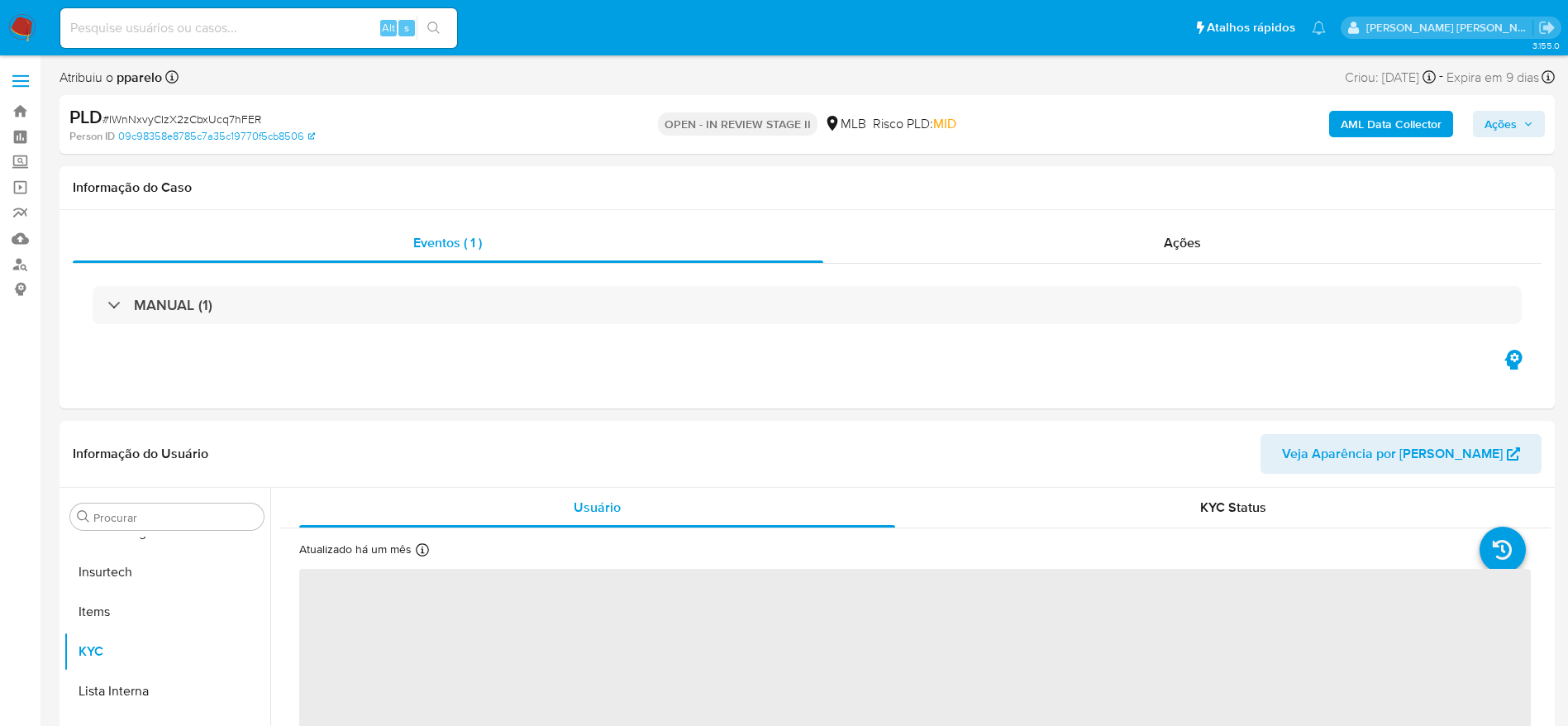
click at [187, 123] on span "# IWnNxvyCIzX2zCbxUcq7hFER" at bounding box center [182, 119] width 158 height 17
copy span "IWnNxvyCIzX2zCbxUcq7hFER"
select select "10"
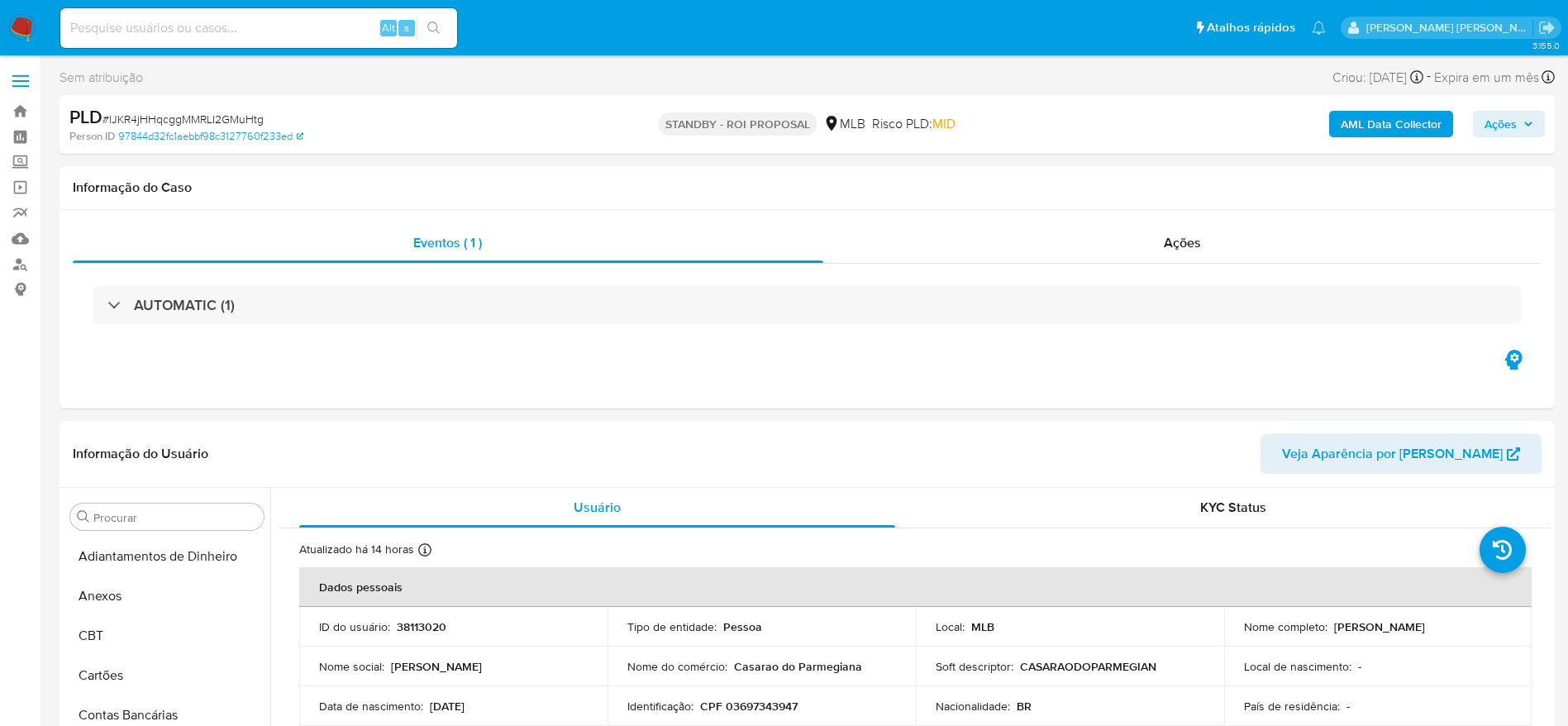
select select "10"
click at [28, 113] on link "Bandeja" at bounding box center [98, 110] width 197 height 25
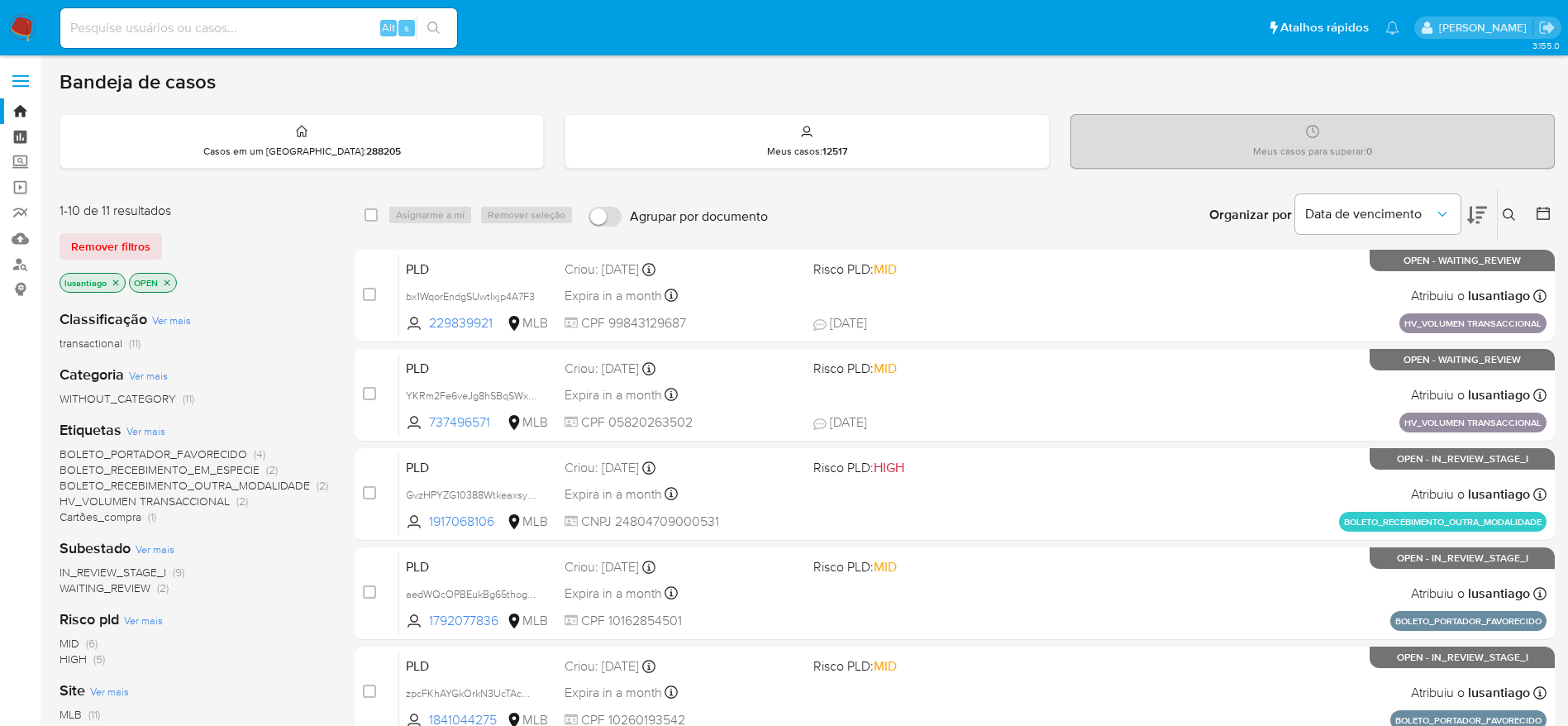
click at [23, 144] on link "Painel" at bounding box center [98, 136] width 197 height 25
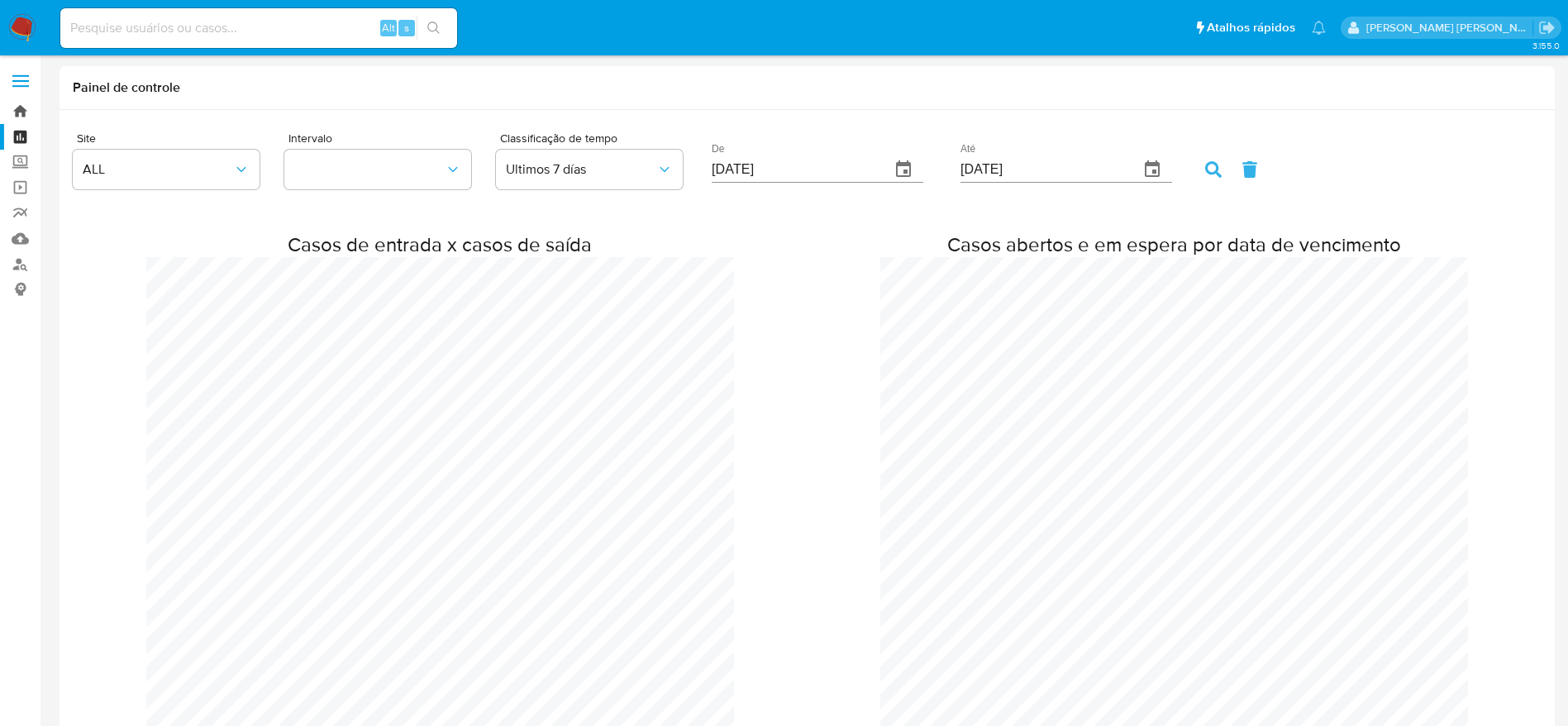
click at [12, 105] on link "Bandeja" at bounding box center [98, 110] width 197 height 25
